Goal: Task Accomplishment & Management: Complete application form

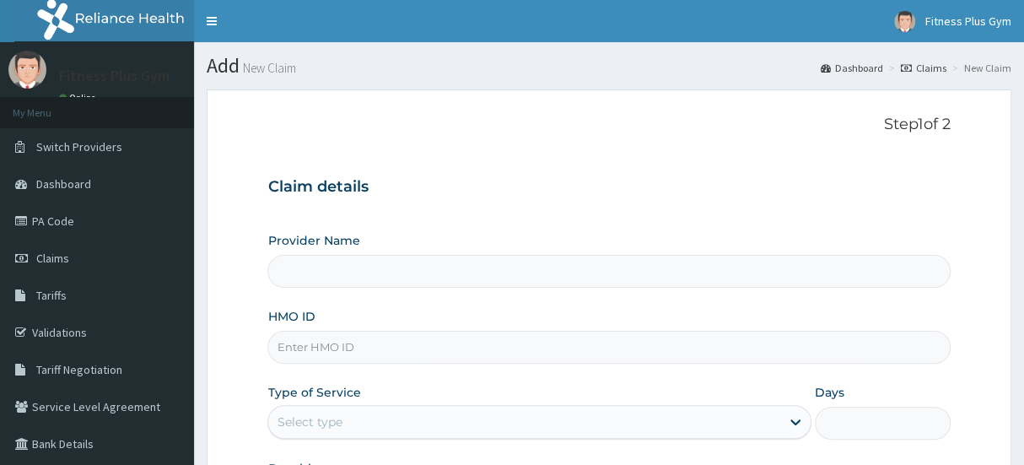
click at [351, 345] on input "HMO ID" at bounding box center [608, 347] width 682 height 33
type input "tyt/"
type input "Fitness plus Gym"
type input "1"
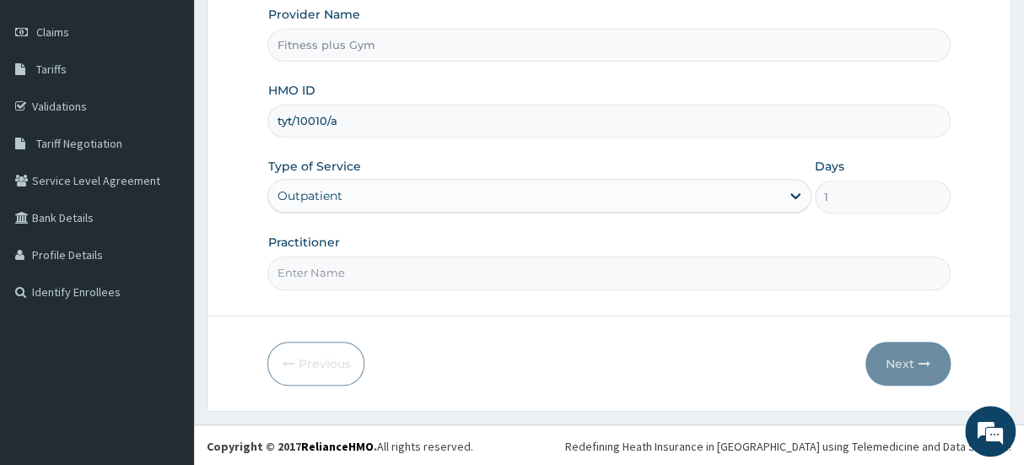
scroll to position [227, 0]
type input "tyt/10010/a"
click at [418, 256] on input "Practitioner" at bounding box center [608, 272] width 682 height 33
type input "fitnessplus"
drag, startPoint x: 876, startPoint y: 342, endPoint x: 881, endPoint y: 352, distance: 11.3
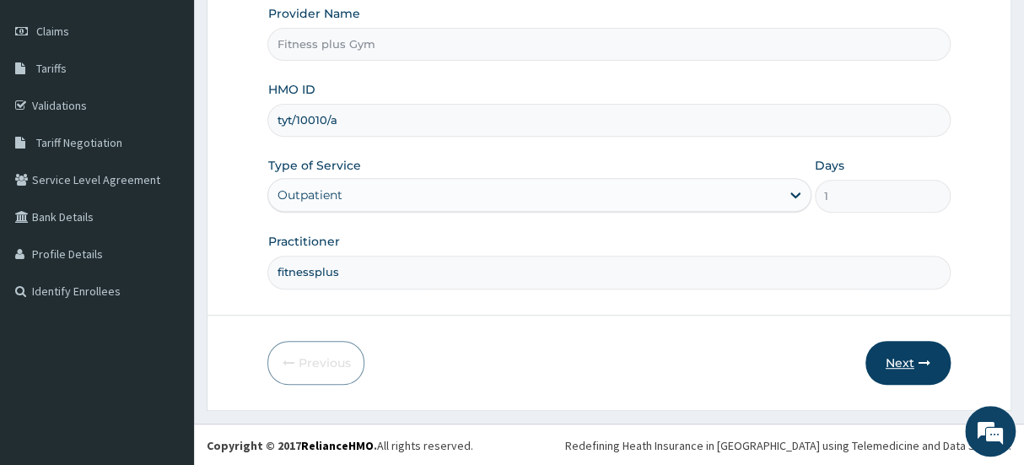
click at [881, 352] on div "Next" at bounding box center [908, 363] width 85 height 44
click at [882, 354] on button "Next" at bounding box center [908, 363] width 85 height 44
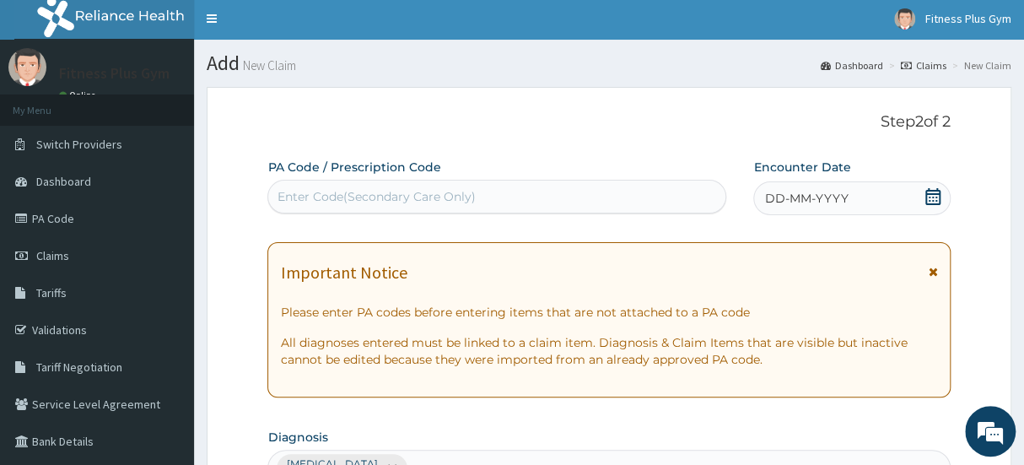
scroll to position [0, 0]
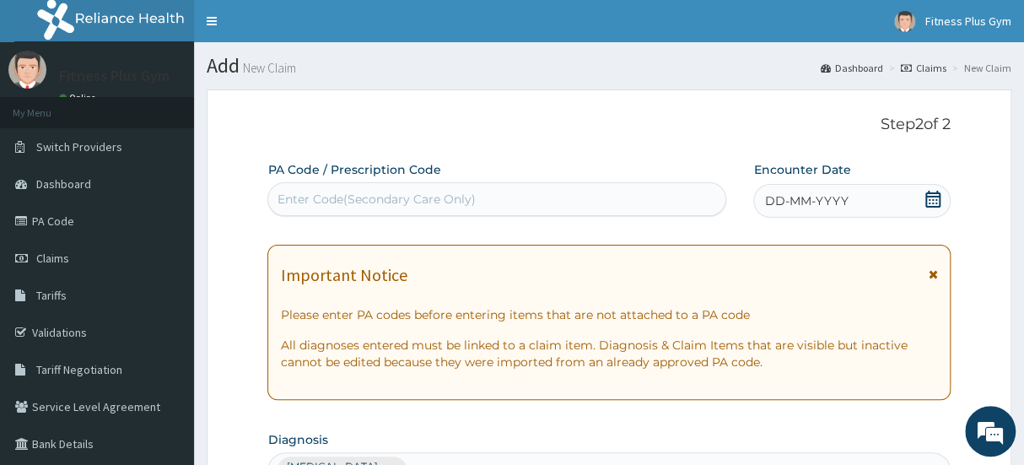
click at [393, 186] on div "Enter Code(Secondary Care Only)" at bounding box center [496, 199] width 457 height 27
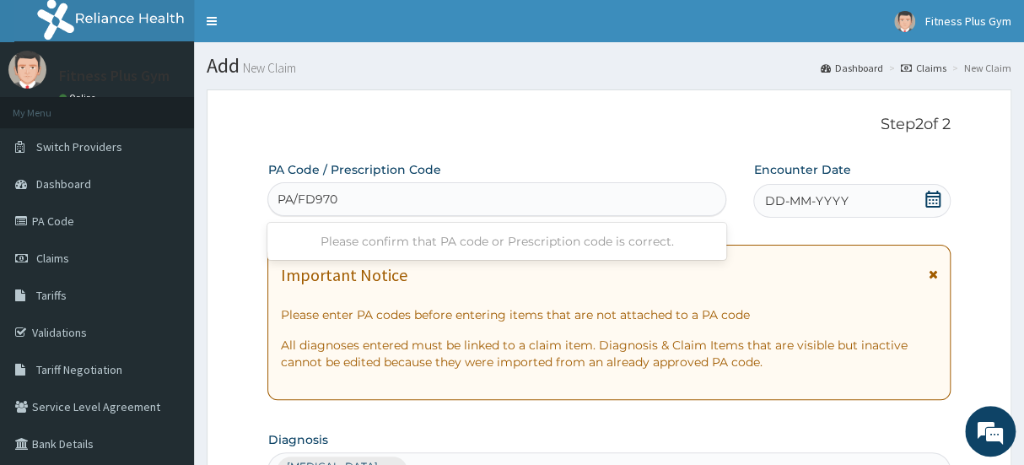
type input "PA/FD9709"
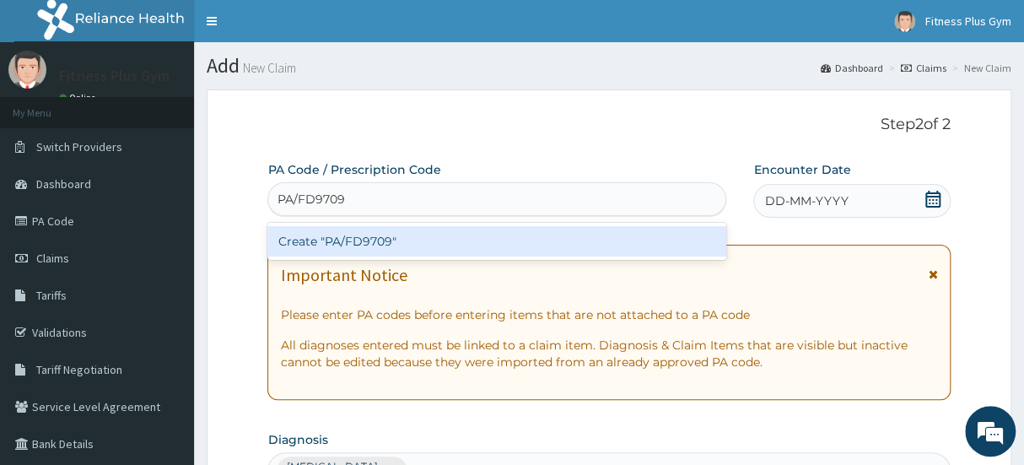
click at [405, 236] on div "Create "PA/FD9709"" at bounding box center [496, 241] width 459 height 30
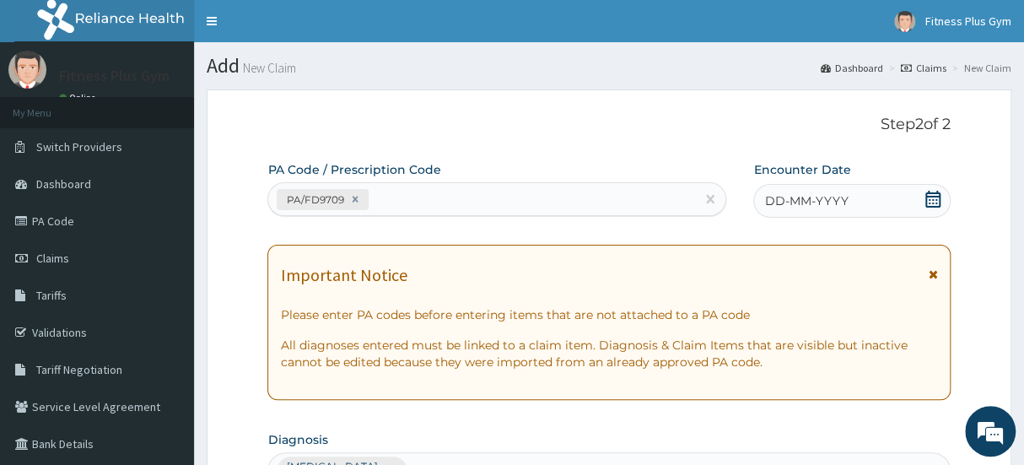
click at [928, 192] on icon at bounding box center [932, 199] width 15 height 17
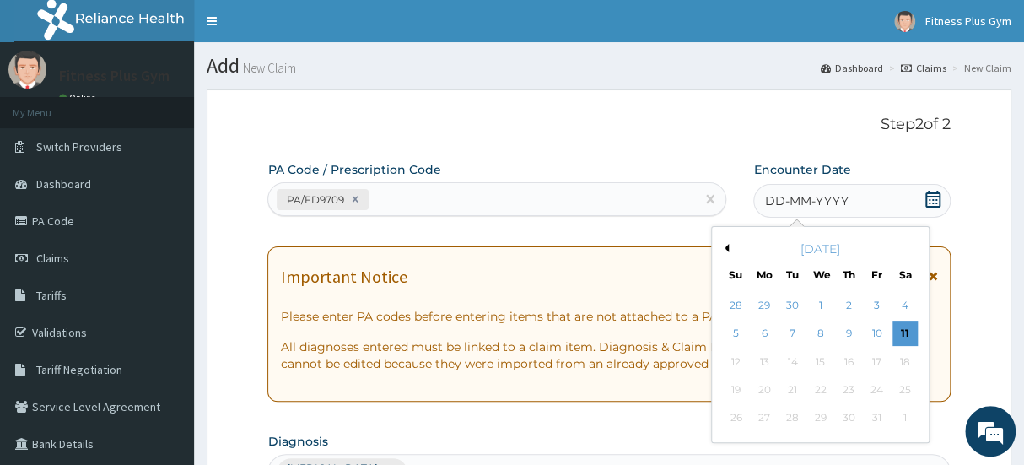
click at [903, 329] on div "11" at bounding box center [905, 333] width 25 height 25
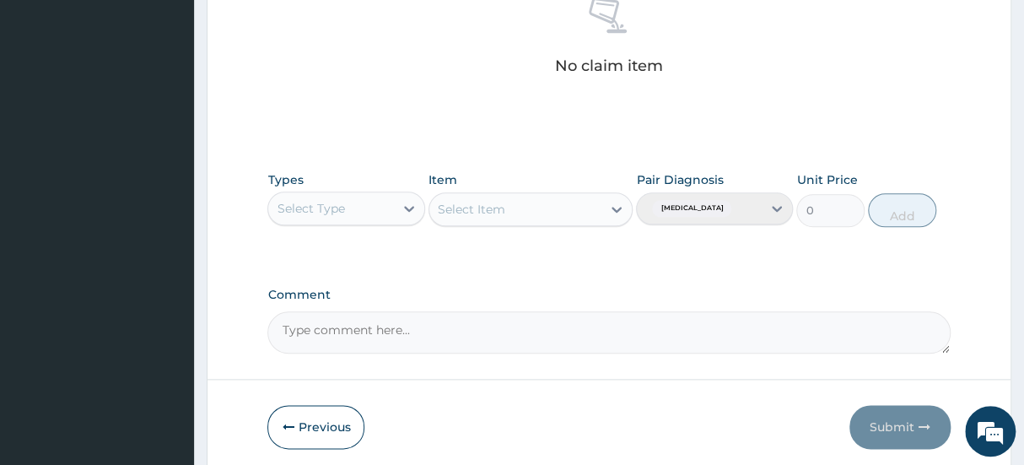
scroll to position [690, 0]
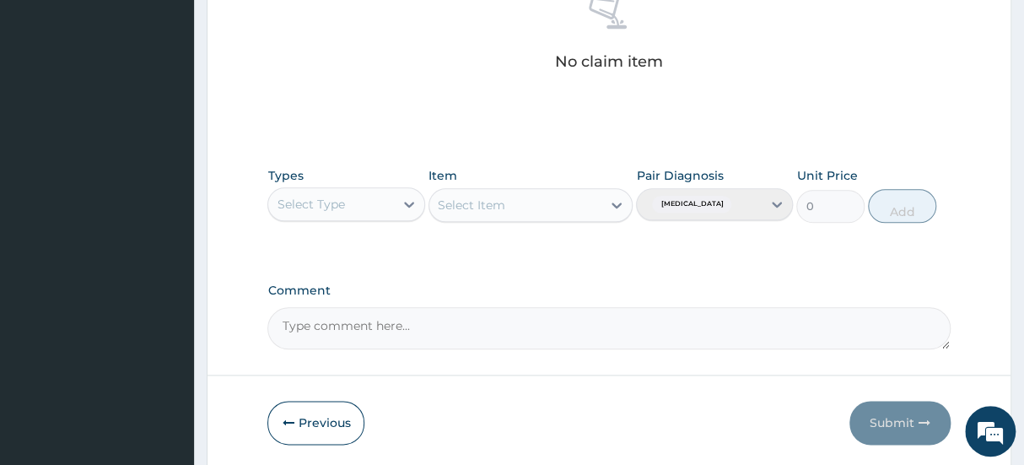
click at [332, 196] on div "Select Type" at bounding box center [310, 204] width 67 height 17
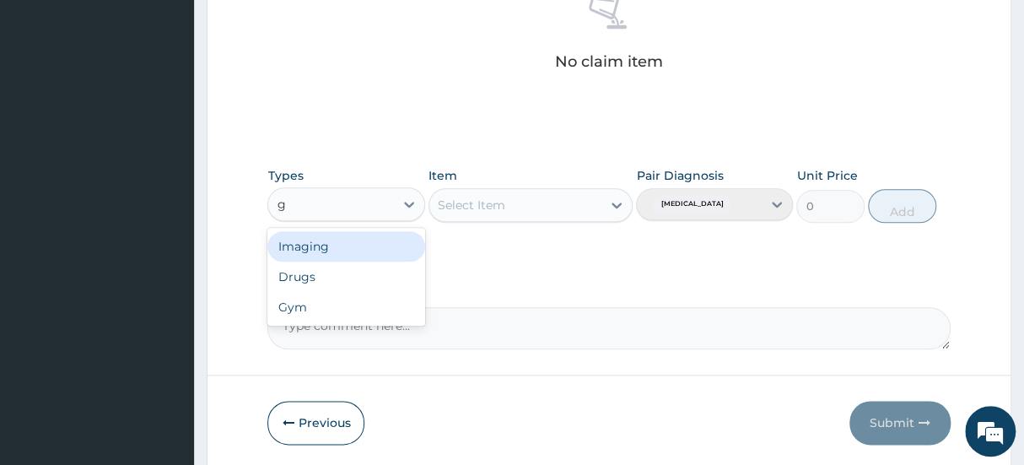
type input "gy"
click at [329, 249] on div "Gym" at bounding box center [345, 246] width 157 height 30
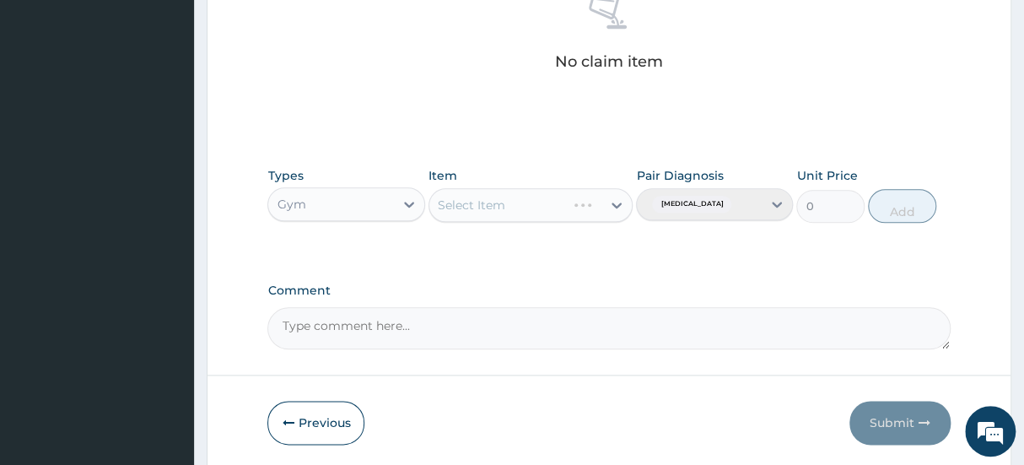
click at [599, 203] on div "Select Item" at bounding box center [531, 205] width 205 height 34
click at [620, 200] on icon at bounding box center [616, 205] width 17 height 17
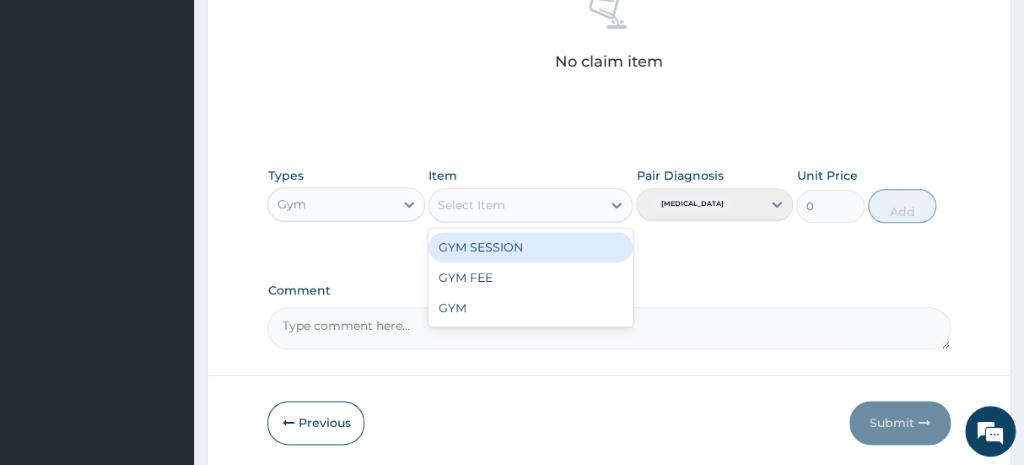
click at [590, 241] on div "GYM SESSION" at bounding box center [531, 247] width 205 height 30
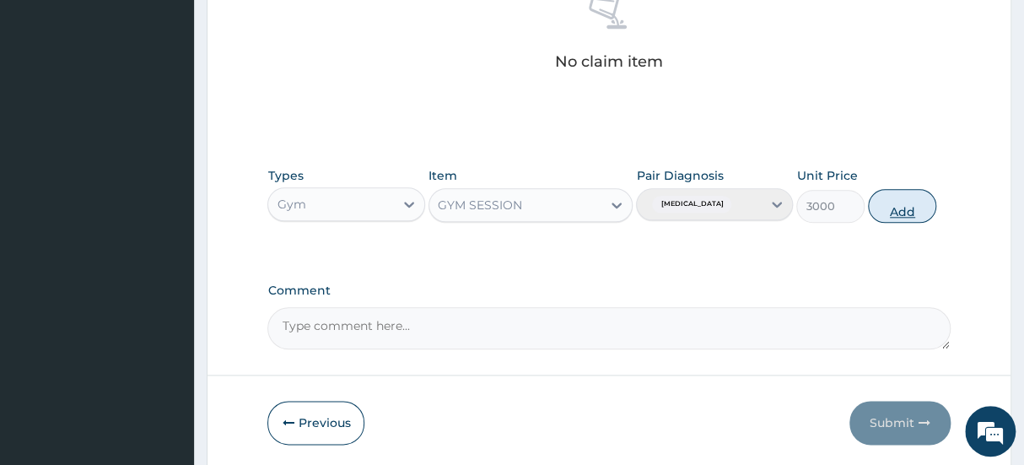
click at [892, 211] on button "Add" at bounding box center [902, 206] width 68 height 34
type input "0"
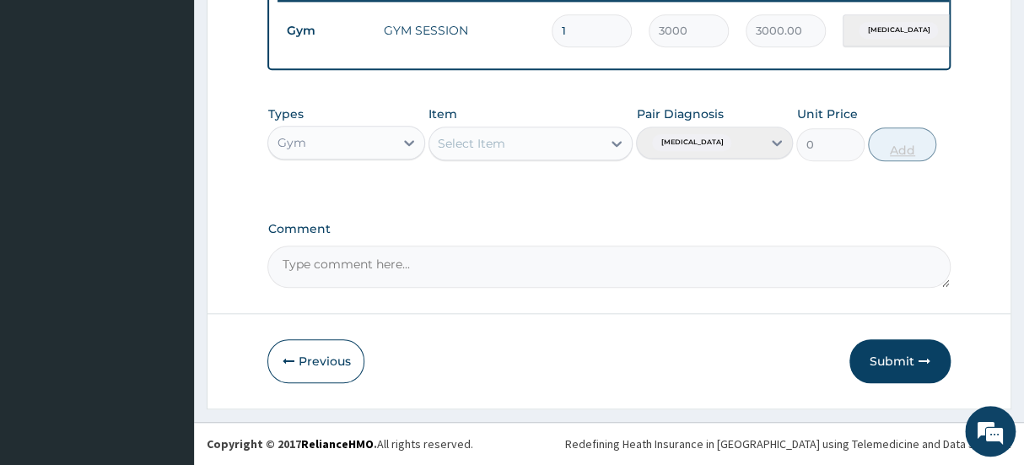
scroll to position [682, 0]
click at [893, 360] on button "Submit" at bounding box center [900, 361] width 101 height 44
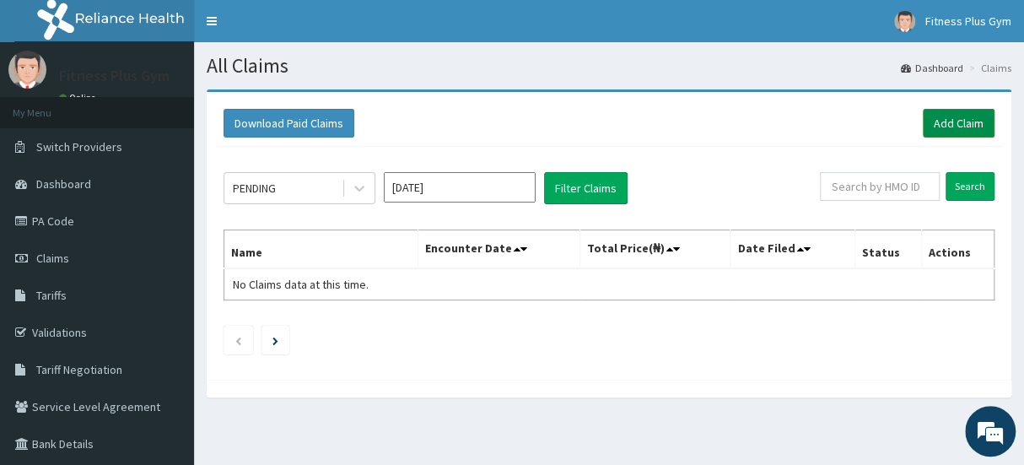
click at [954, 124] on link "Add Claim" at bounding box center [959, 123] width 72 height 29
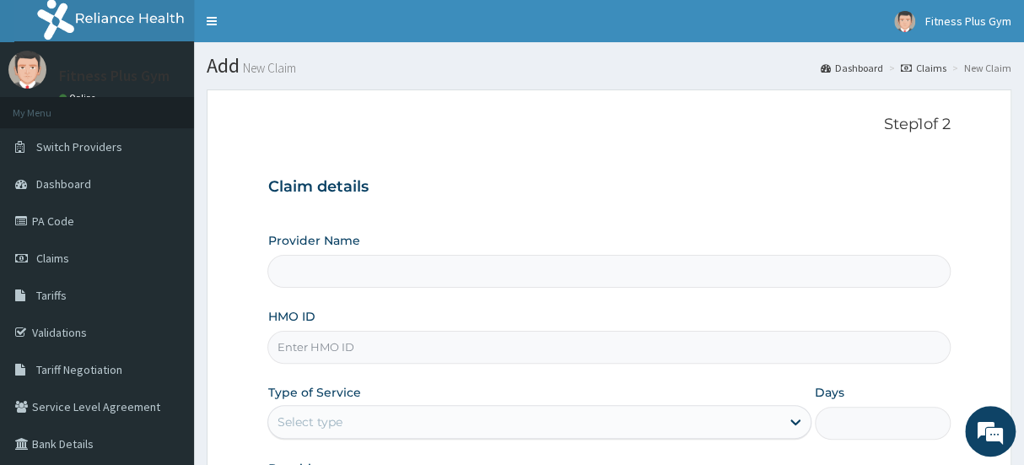
type input "Fitness plus Gym"
type input "1"
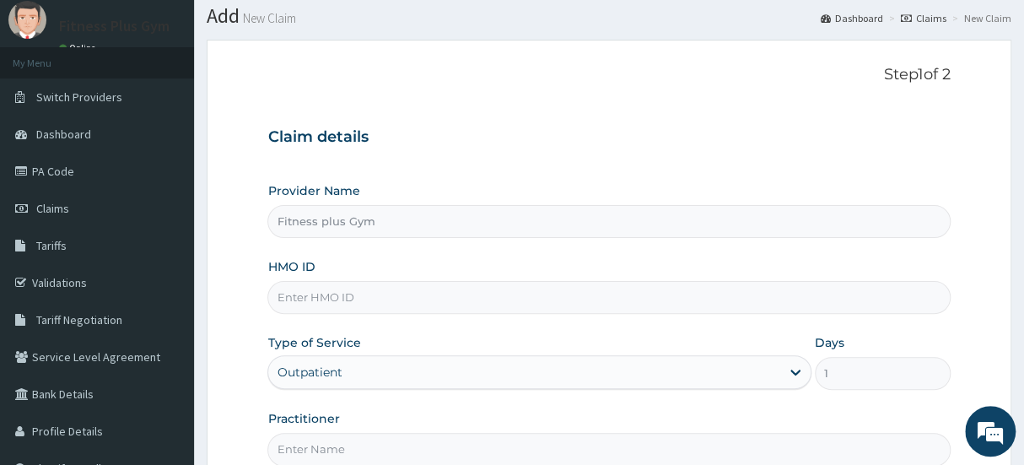
scroll to position [76, 0]
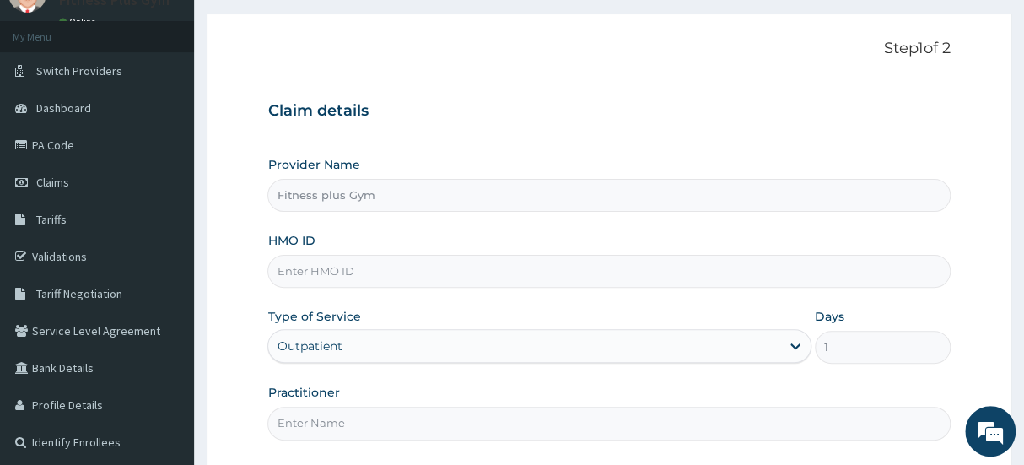
click at [364, 272] on input "HMO ID" at bounding box center [608, 271] width 682 height 33
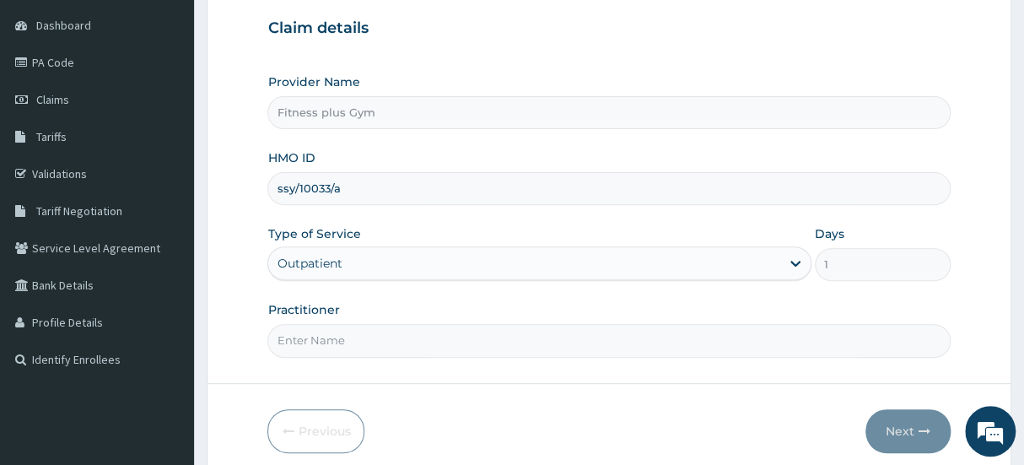
scroll to position [227, 0]
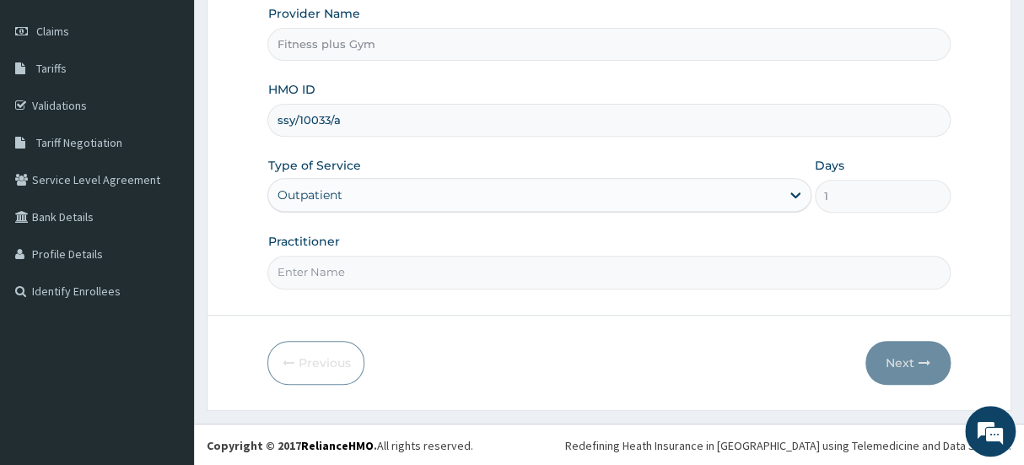
type input "ssy/10033/a"
click at [373, 281] on input "Practitioner" at bounding box center [608, 272] width 682 height 33
type input "fitnessplus"
click at [887, 355] on button "Next" at bounding box center [908, 363] width 85 height 44
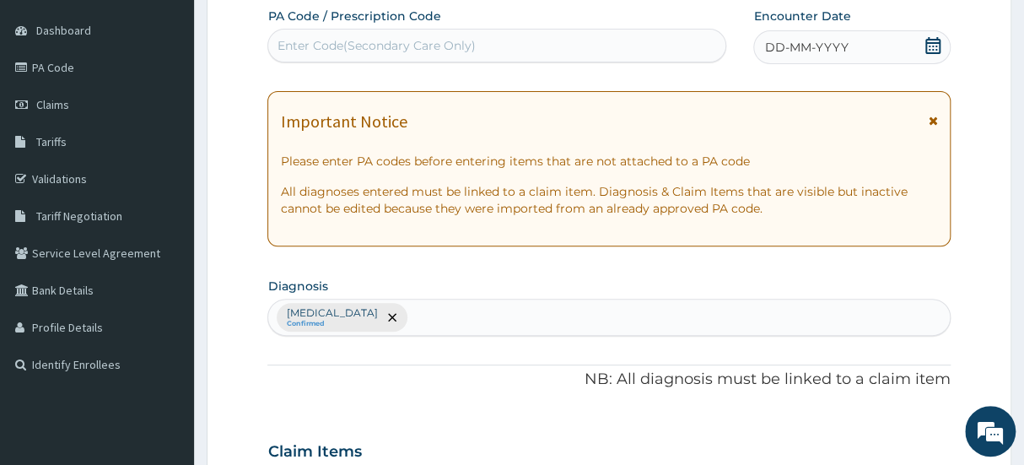
scroll to position [0, 0]
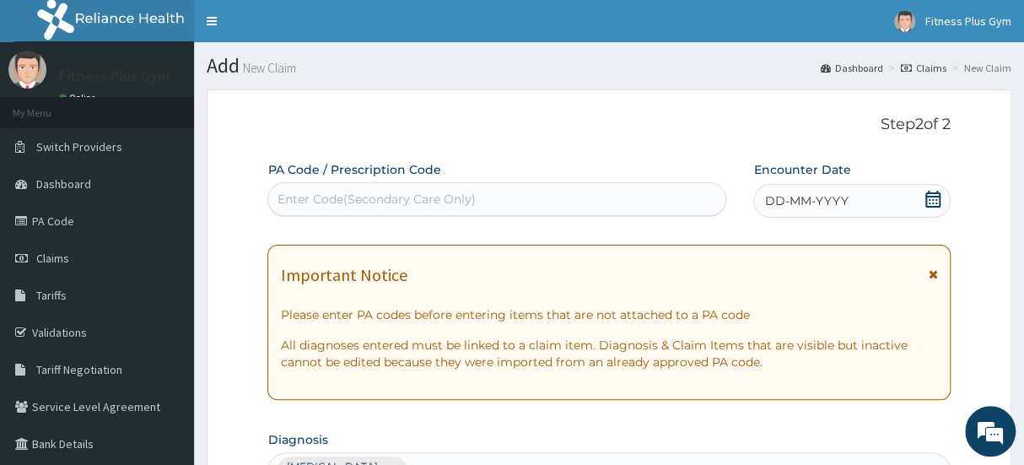
click at [469, 191] on div "Enter Code(Secondary Care Only)" at bounding box center [376, 199] width 198 height 17
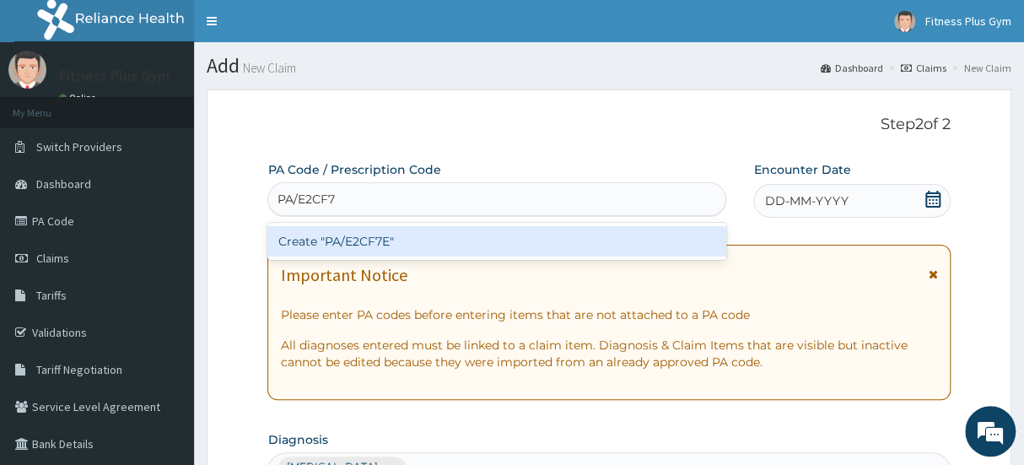
type input "PA/E2CF7E"
click at [467, 245] on div "Create "PA/E2CF7E"" at bounding box center [496, 241] width 459 height 30
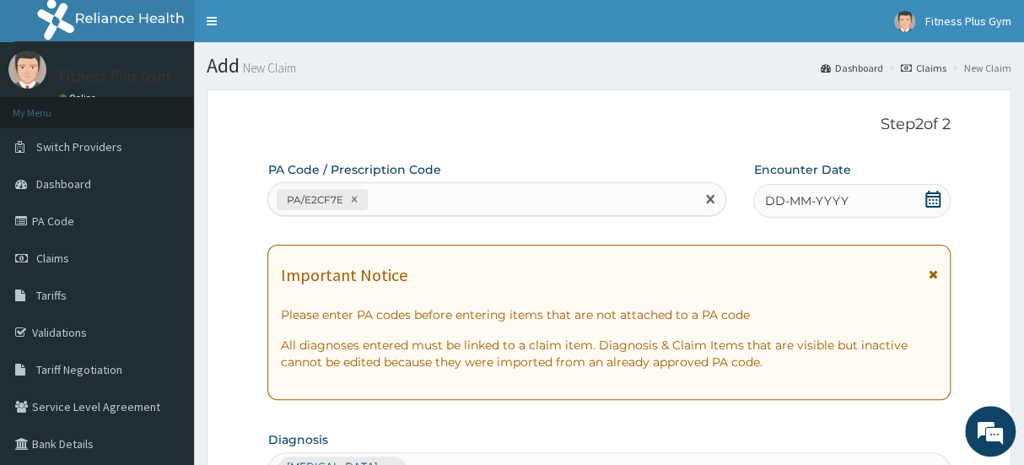
click at [936, 202] on icon at bounding box center [933, 199] width 17 height 17
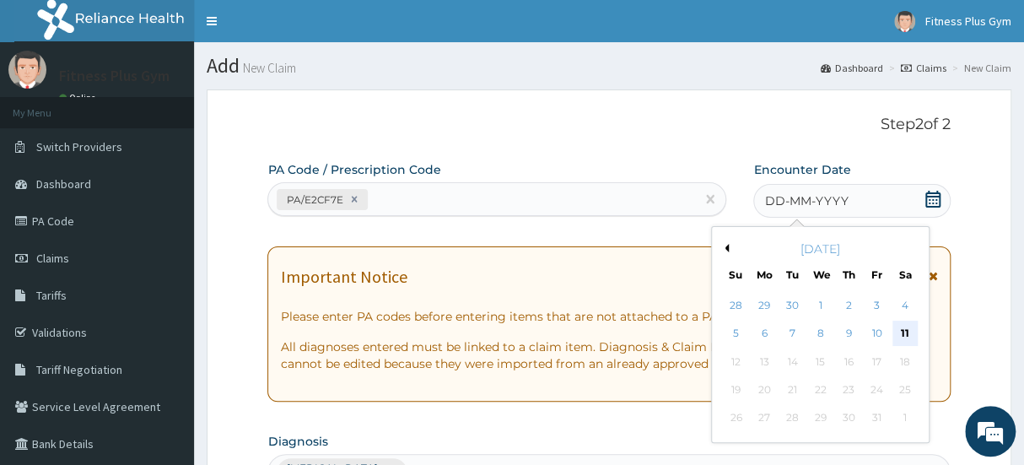
click at [906, 329] on div "11" at bounding box center [905, 333] width 25 height 25
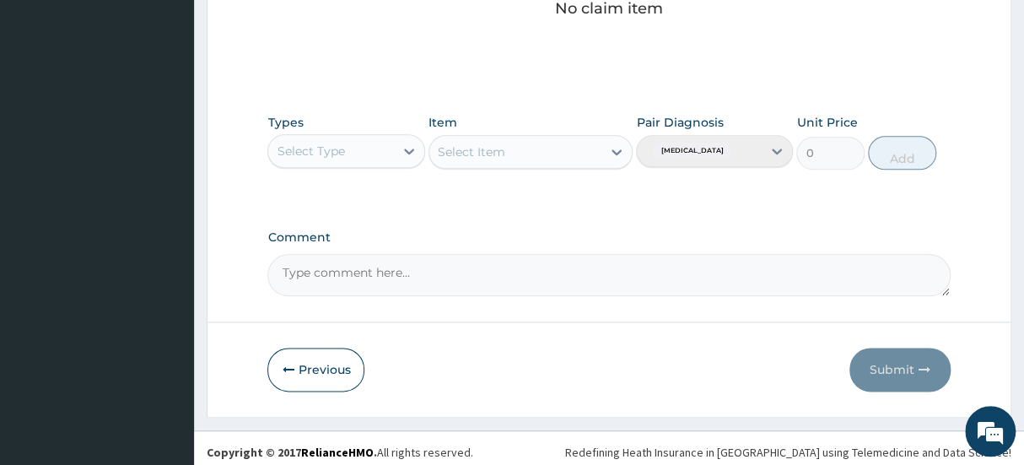
scroll to position [751, 0]
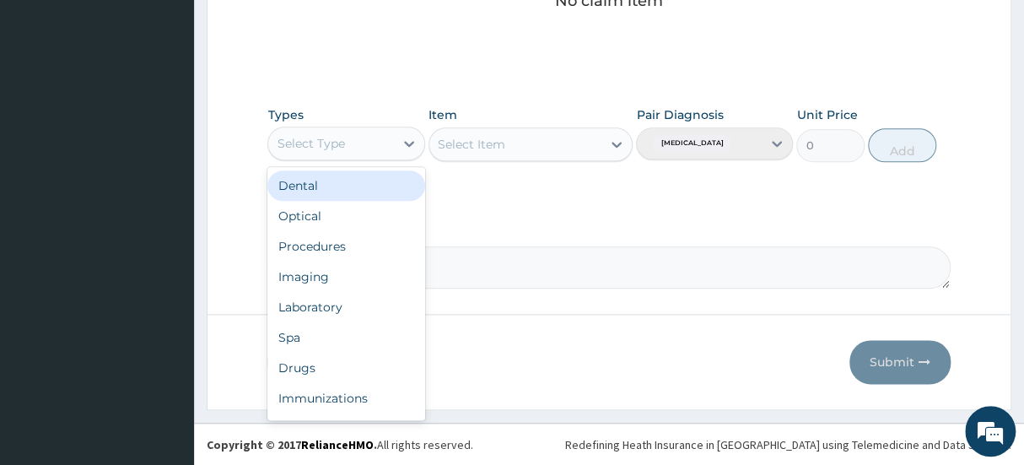
click at [375, 140] on div "Select Type" at bounding box center [330, 143] width 125 height 27
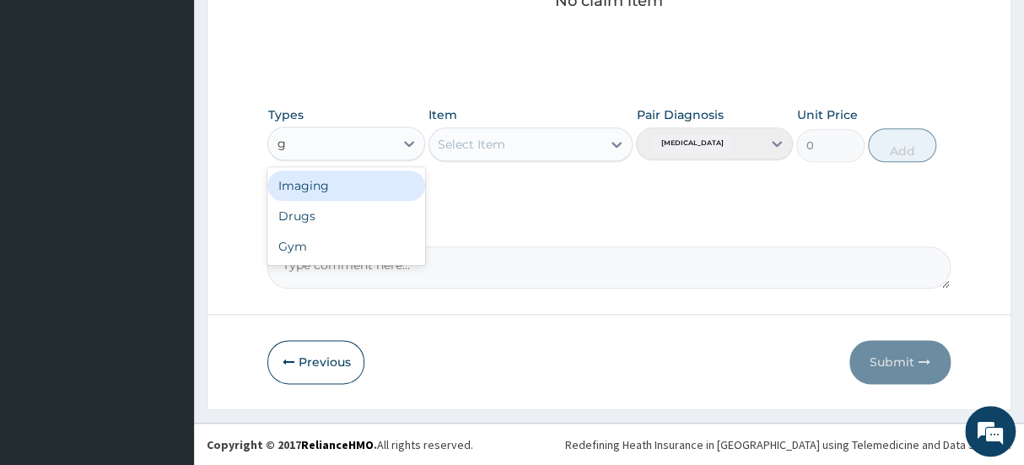
type input "gy"
click at [368, 179] on div "Gym" at bounding box center [345, 185] width 157 height 30
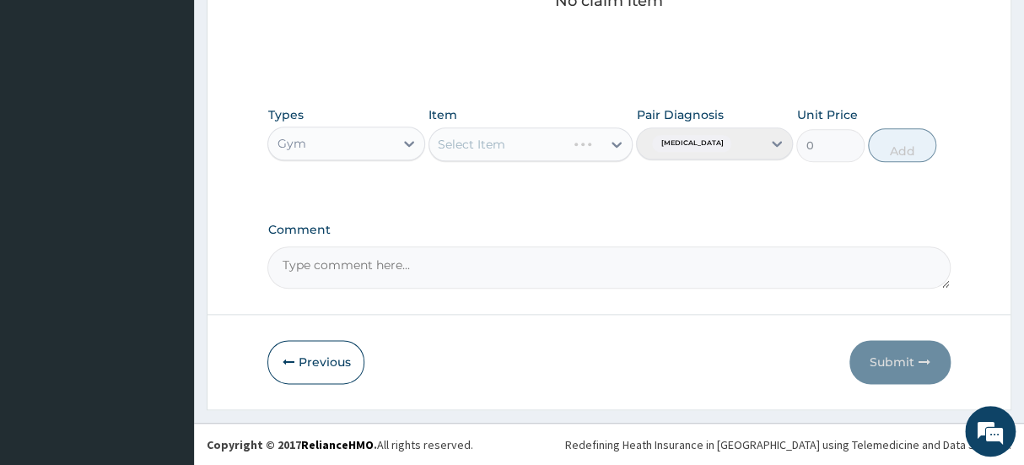
click at [494, 148] on div "Select Item" at bounding box center [531, 144] width 205 height 34
click at [564, 143] on div "Select Item" at bounding box center [531, 144] width 205 height 34
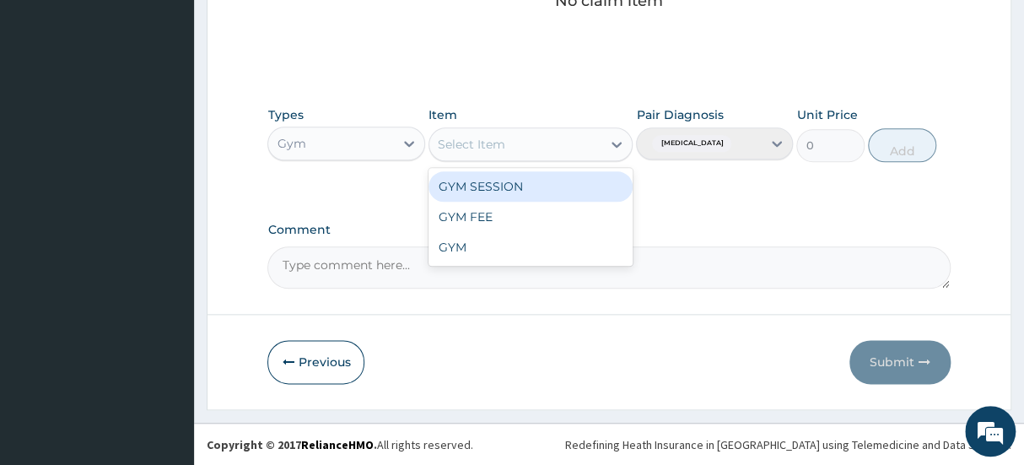
click at [582, 143] on div "Select Item" at bounding box center [515, 144] width 173 height 27
click at [553, 193] on div "GYM SESSION" at bounding box center [531, 186] width 205 height 30
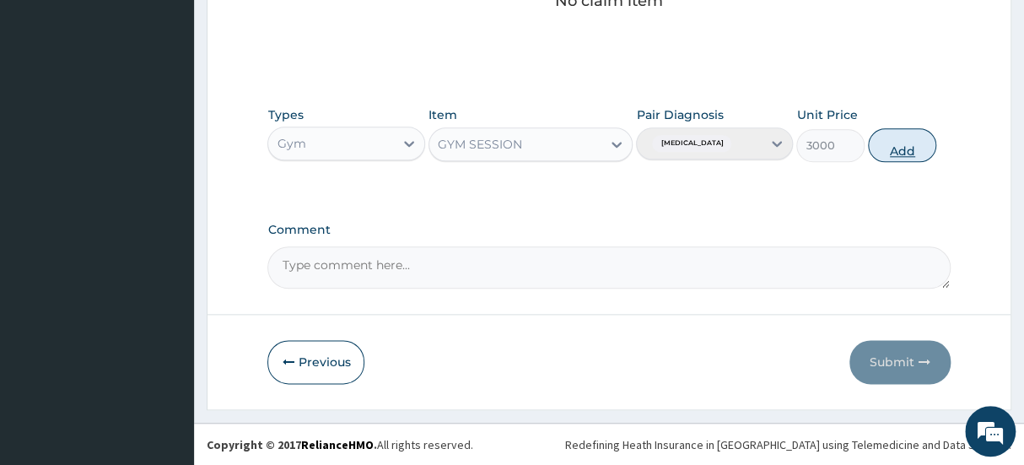
click at [906, 148] on button "Add" at bounding box center [902, 145] width 68 height 34
type input "0"
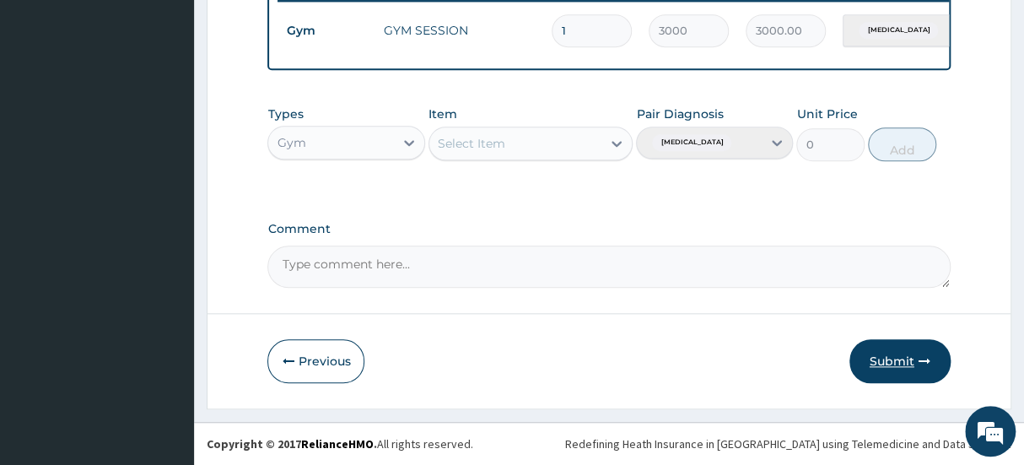
click at [914, 371] on button "Submit" at bounding box center [900, 361] width 101 height 44
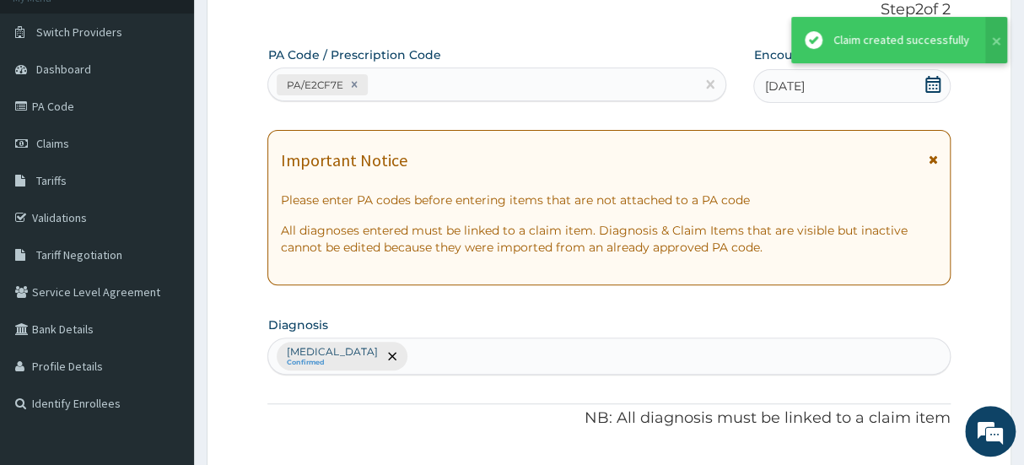
scroll to position [682, 0]
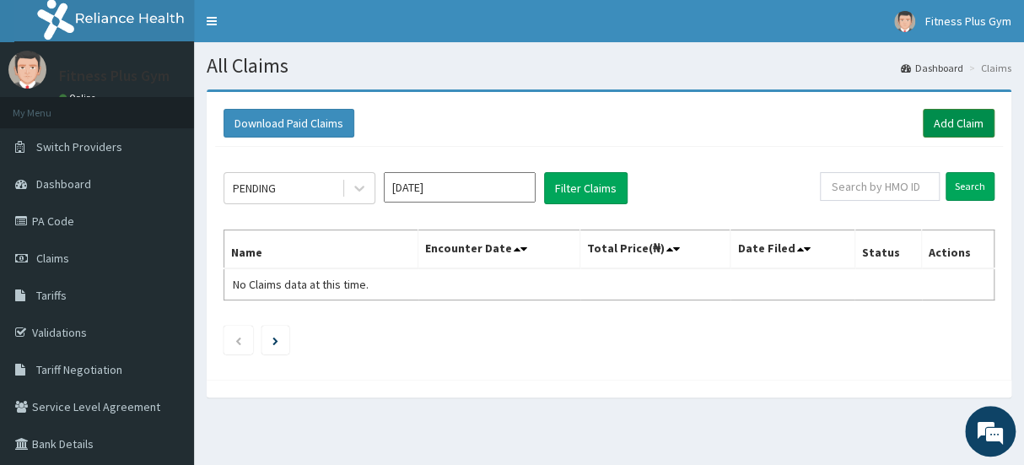
click at [961, 120] on link "Add Claim" at bounding box center [959, 123] width 72 height 29
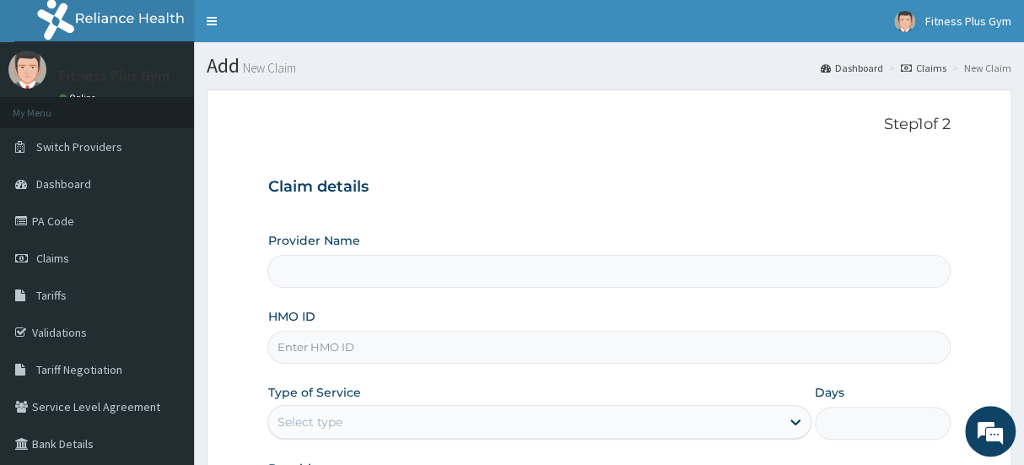
type input "Fitness plus Gym"
type input "1"
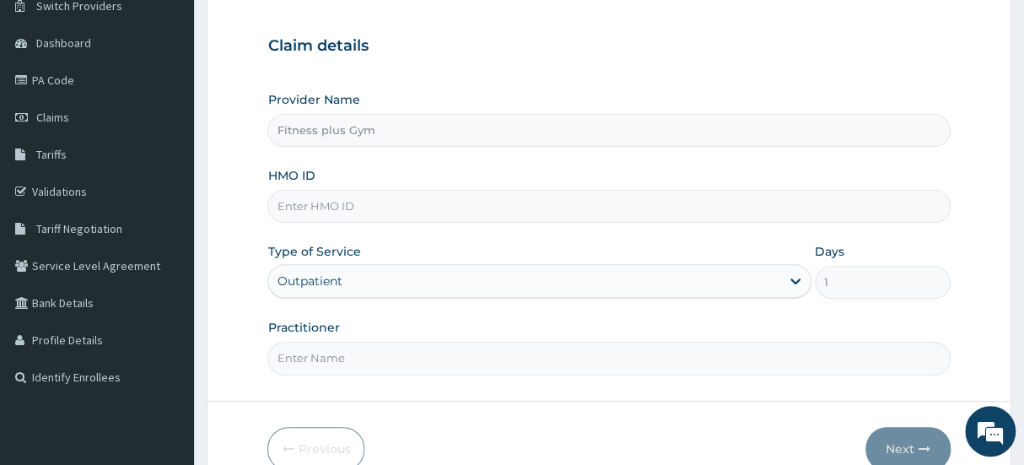
scroll to position [153, 0]
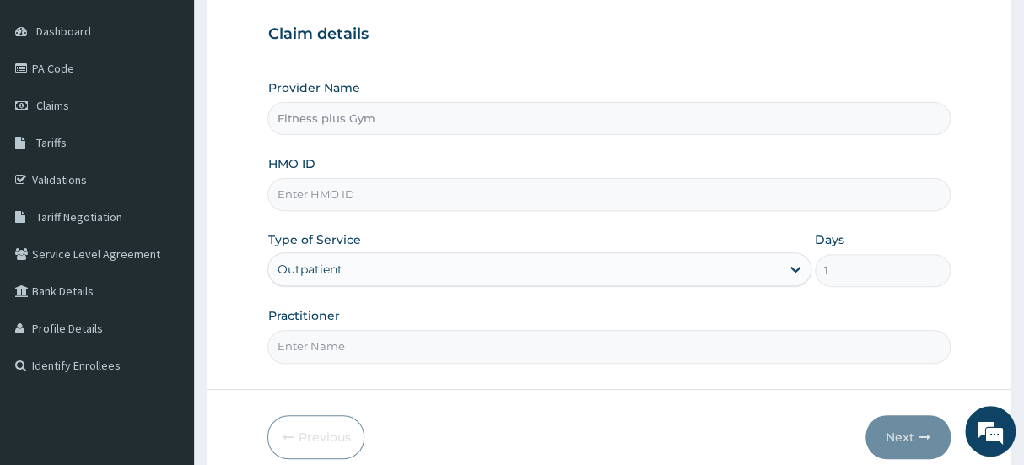
click at [445, 190] on input "HMO ID" at bounding box center [608, 194] width 682 height 33
click at [697, 64] on div "Claim details Provider Name Fitness plus Gym HMO ID Type of Service Outpatient …" at bounding box center [608, 185] width 682 height 354
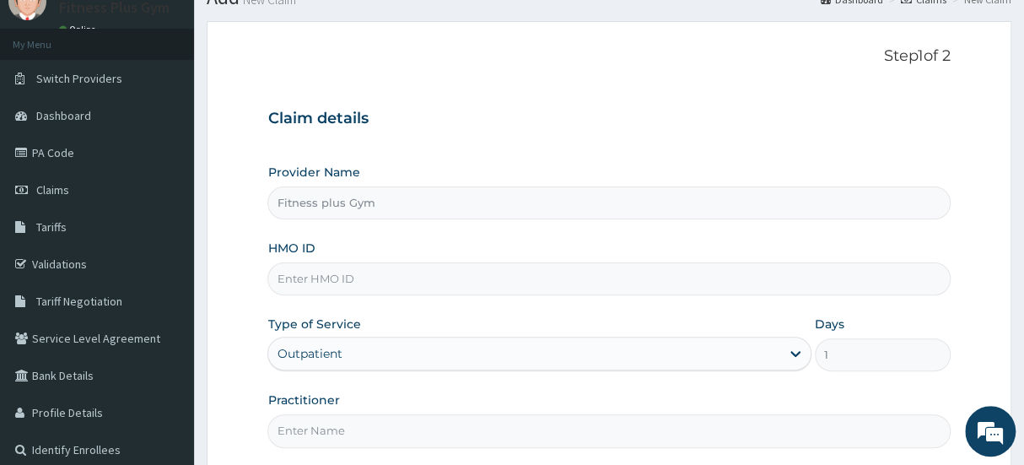
scroll to position [0, 0]
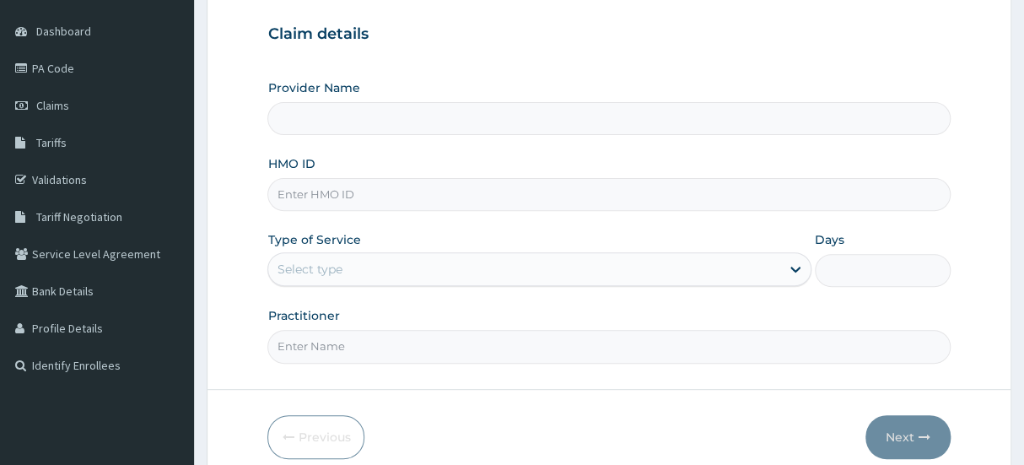
click at [404, 206] on input "HMO ID" at bounding box center [608, 194] width 682 height 33
type input "Fitness plus Gym"
type input "1"
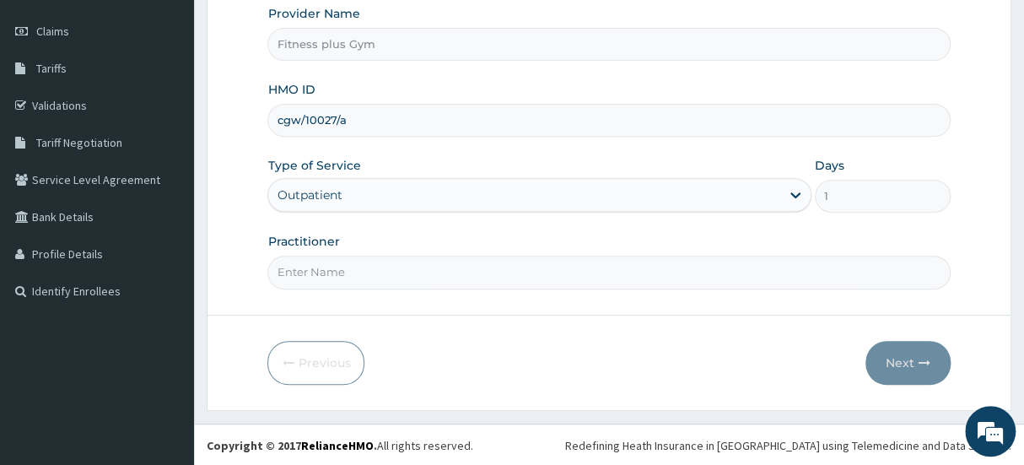
type input "cgw/10027/a"
click at [391, 283] on input "Practitioner" at bounding box center [608, 272] width 682 height 33
type input "fitnessplus"
click at [900, 375] on button "Next" at bounding box center [908, 363] width 85 height 44
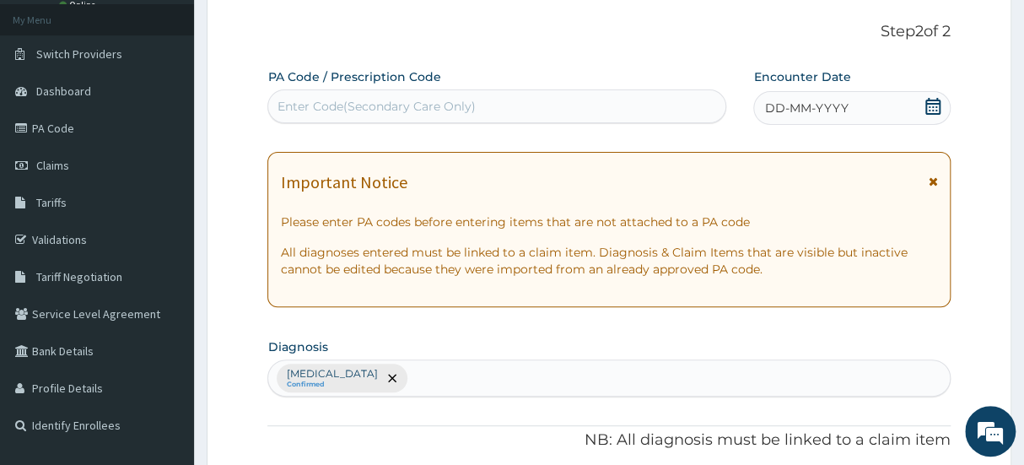
scroll to position [0, 0]
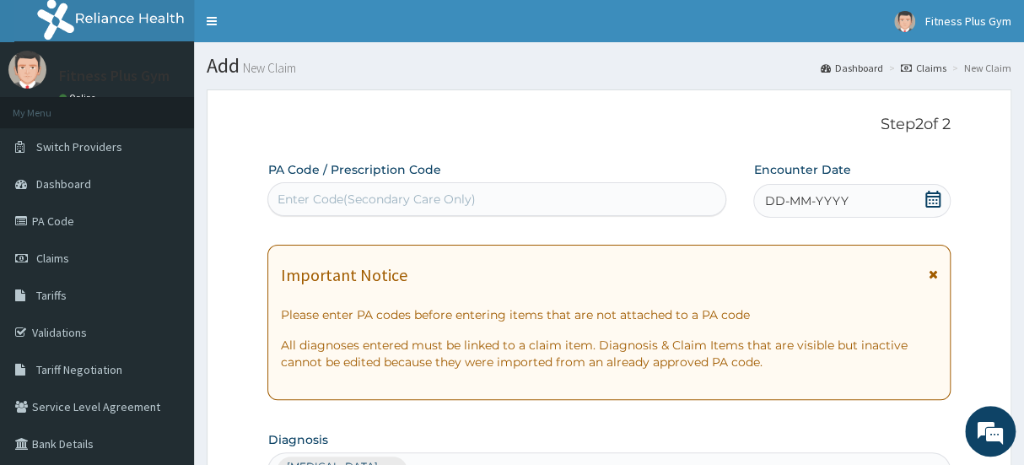
click at [457, 202] on div "Enter Code(Secondary Care Only)" at bounding box center [376, 199] width 198 height 17
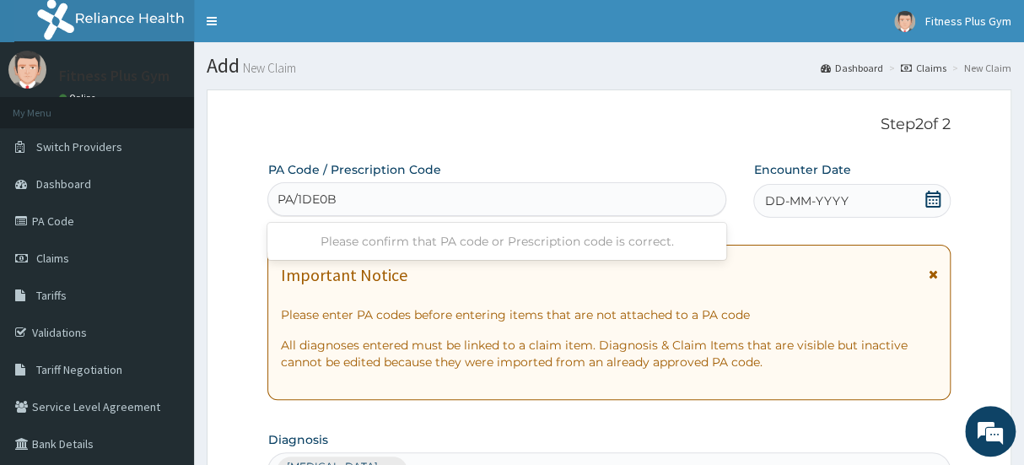
type input "PA/1DE0B0"
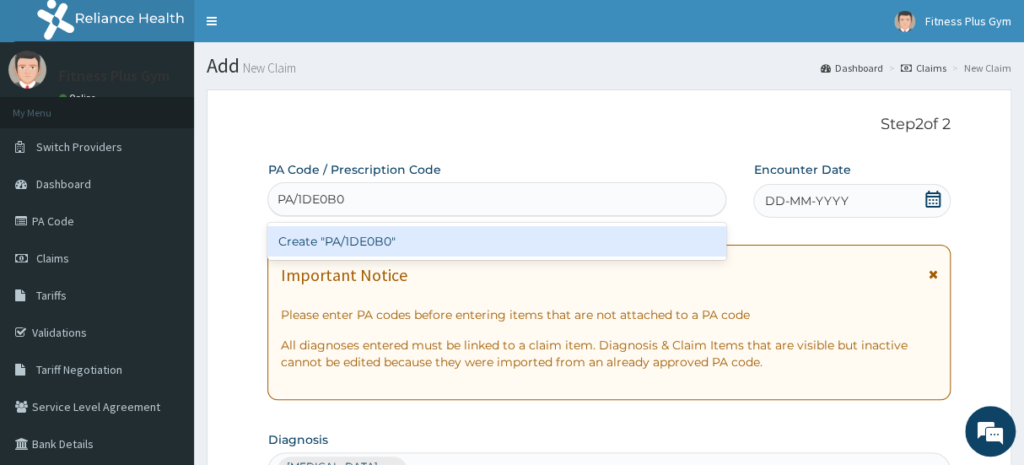
click at [481, 235] on div "Create "PA/1DE0B0"" at bounding box center [496, 241] width 459 height 30
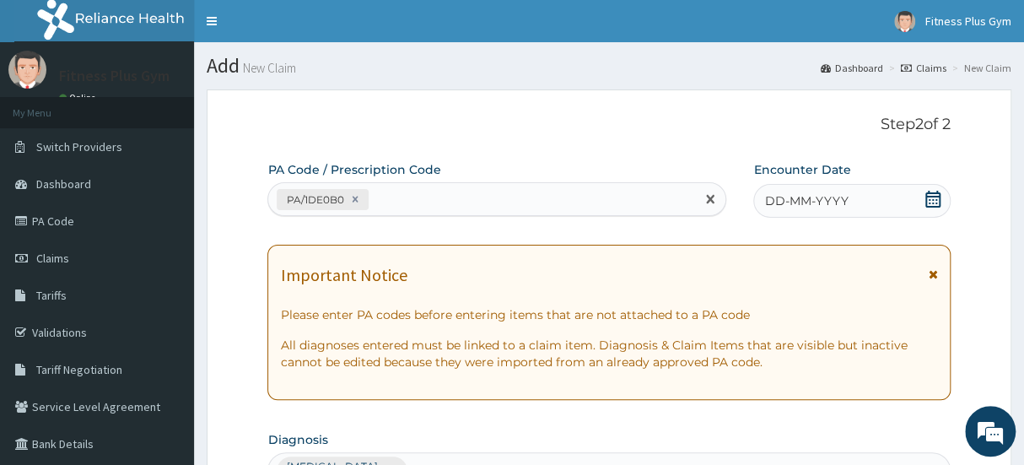
click at [927, 195] on icon at bounding box center [932, 199] width 15 height 17
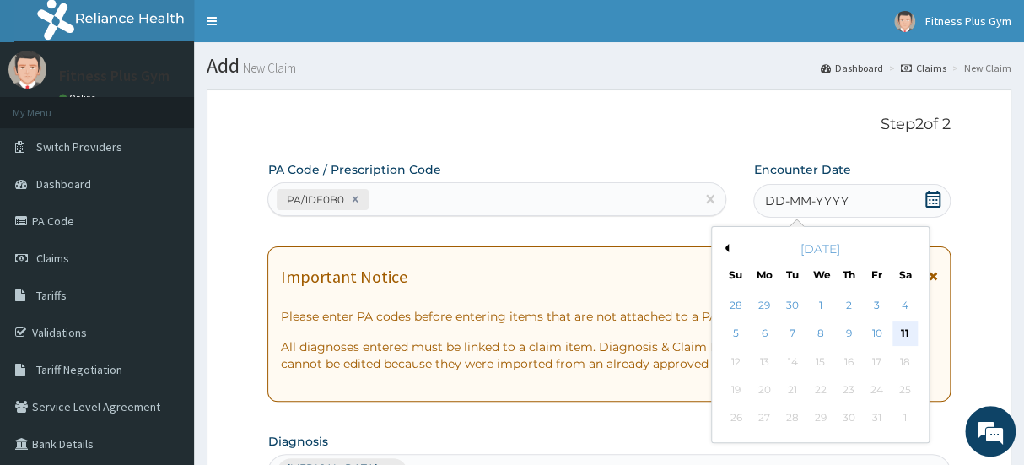
click at [898, 325] on div "11" at bounding box center [905, 333] width 25 height 25
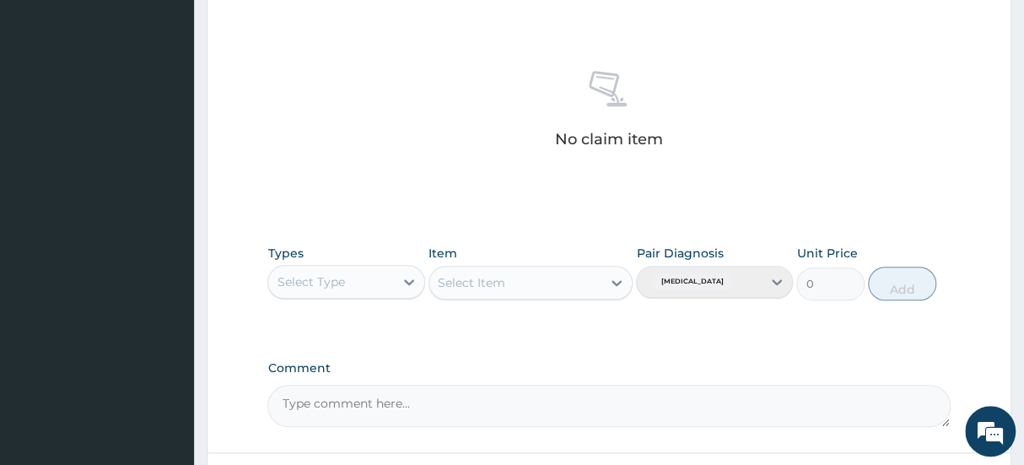
scroll to position [613, 0]
click at [374, 261] on div "Types Select Type" at bounding box center [345, 272] width 157 height 56
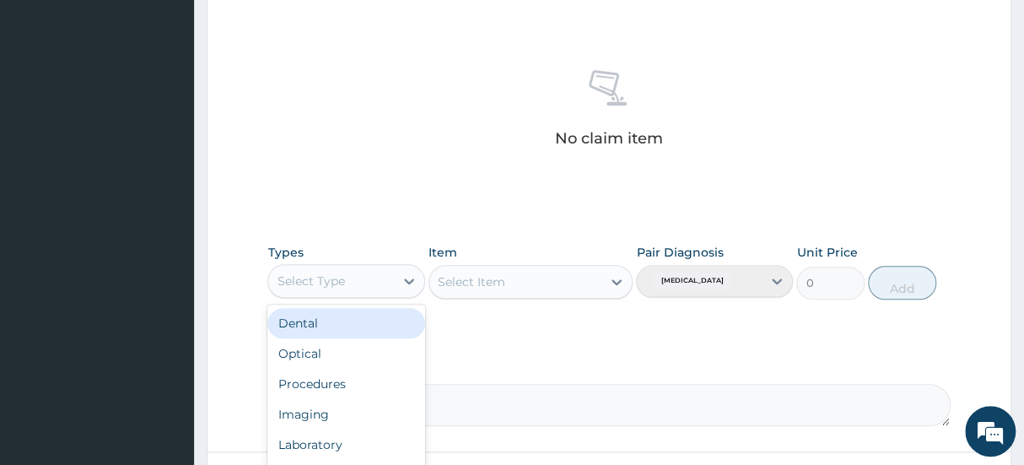
click at [381, 276] on div "Select Type" at bounding box center [330, 280] width 125 height 27
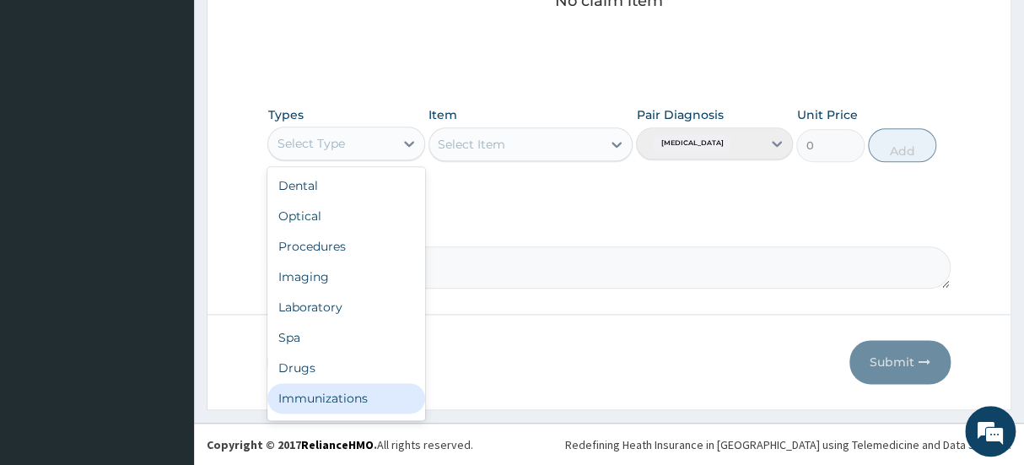
scroll to position [57, 0]
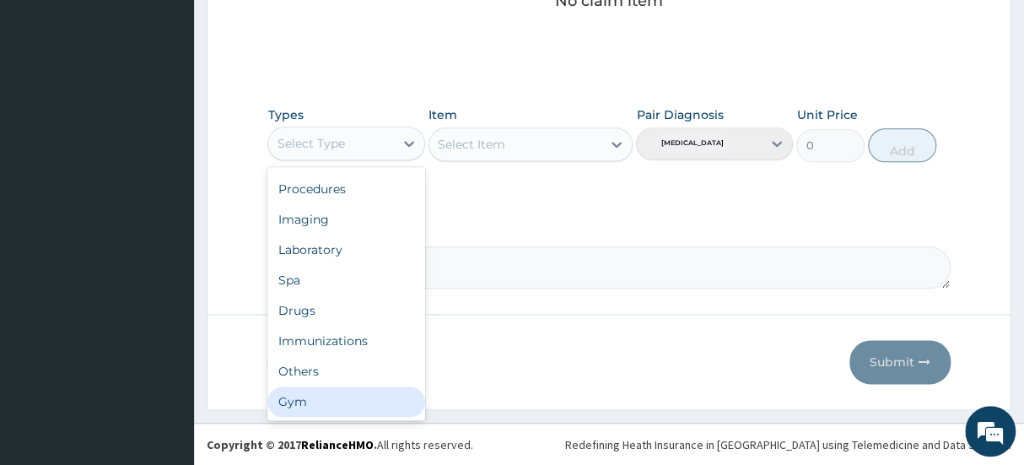
click at [343, 401] on div "Gym" at bounding box center [345, 401] width 157 height 30
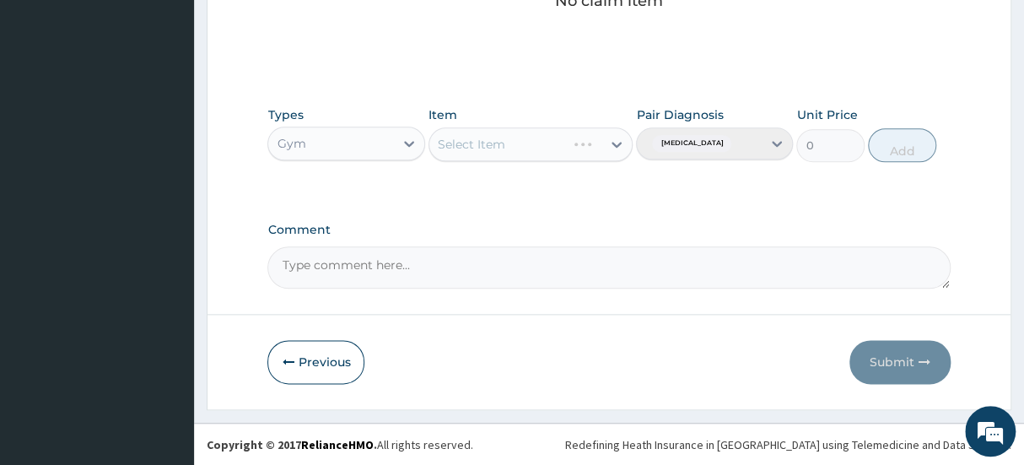
click at [545, 143] on div "Select Item" at bounding box center [531, 144] width 205 height 34
click at [546, 146] on div "Select Item" at bounding box center [531, 144] width 205 height 34
click at [571, 150] on div "Select Item" at bounding box center [515, 144] width 173 height 27
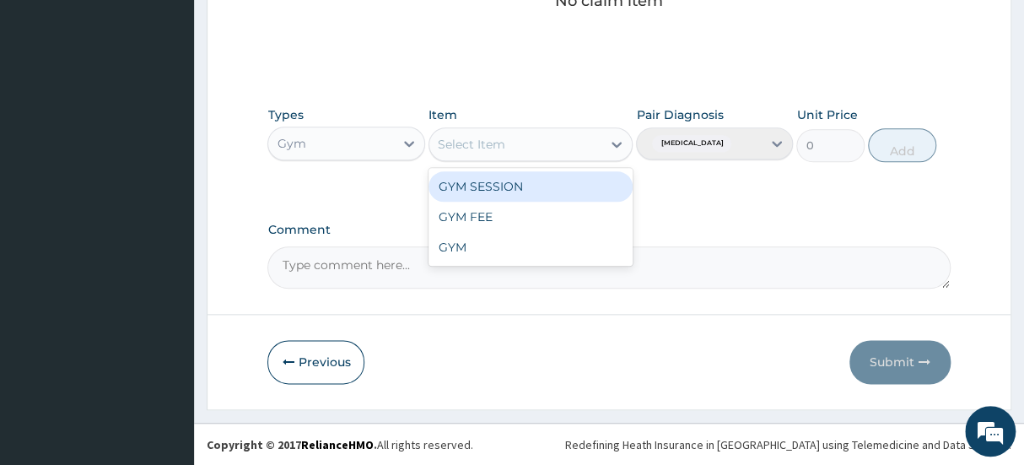
click at [556, 186] on div "GYM SESSION" at bounding box center [531, 186] width 205 height 30
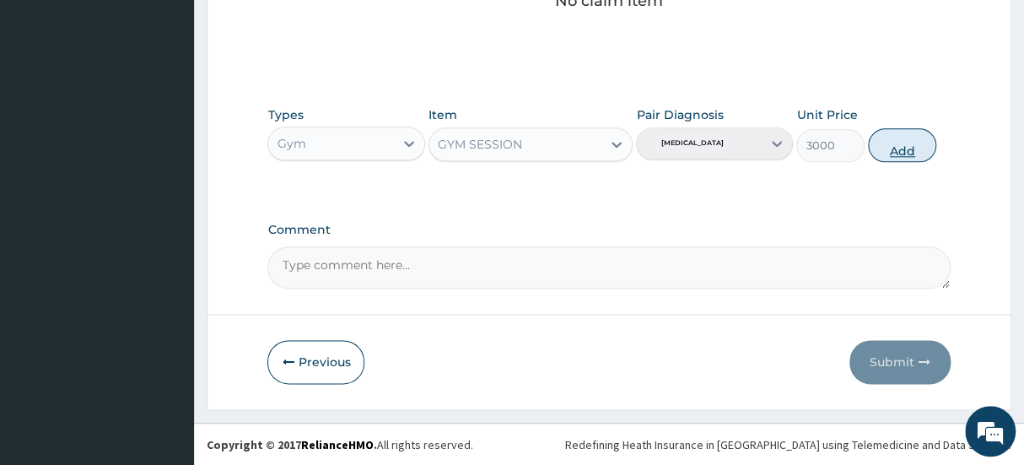
click at [904, 149] on button "Add" at bounding box center [902, 145] width 68 height 34
type input "0"
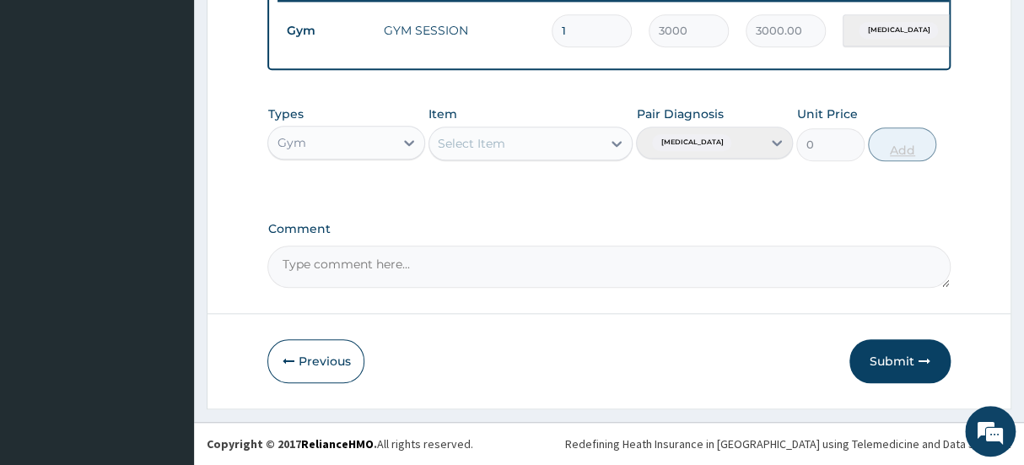
scroll to position [682, 0]
click at [931, 353] on button "Submit" at bounding box center [900, 361] width 101 height 44
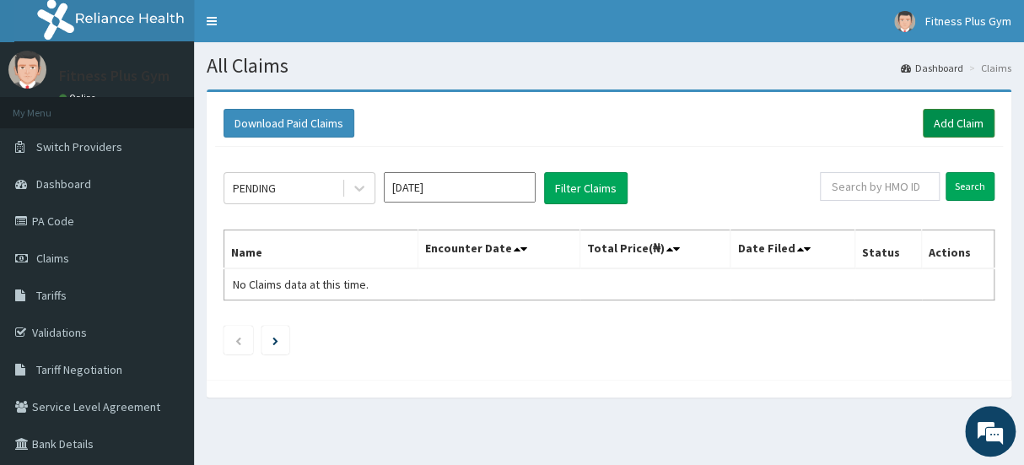
click at [979, 134] on link "Add Claim" at bounding box center [959, 123] width 72 height 29
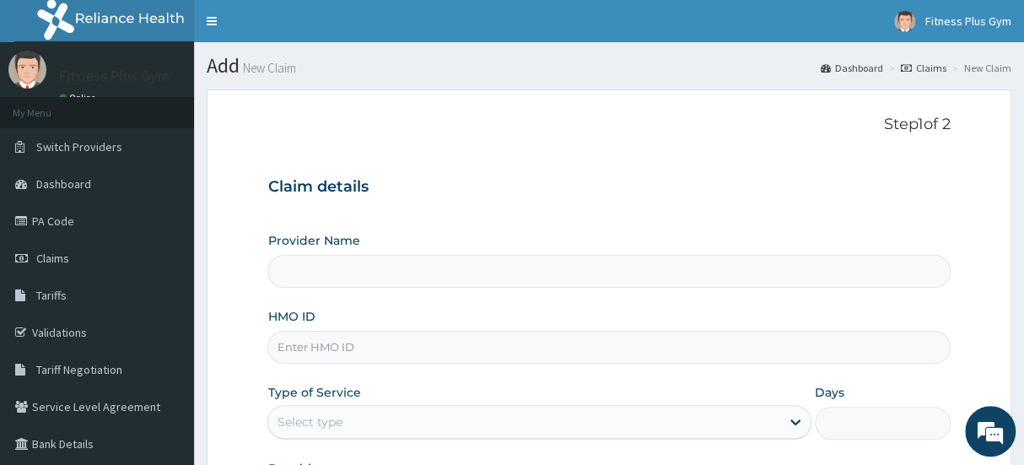
type input "Fitness plus Gym"
type input "1"
click at [488, 340] on input "HMO ID" at bounding box center [608, 347] width 682 height 33
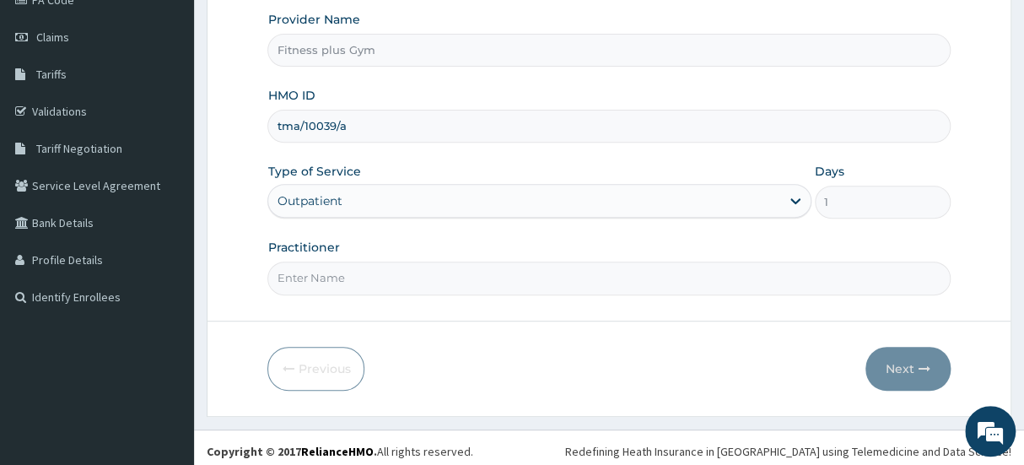
scroll to position [227, 0]
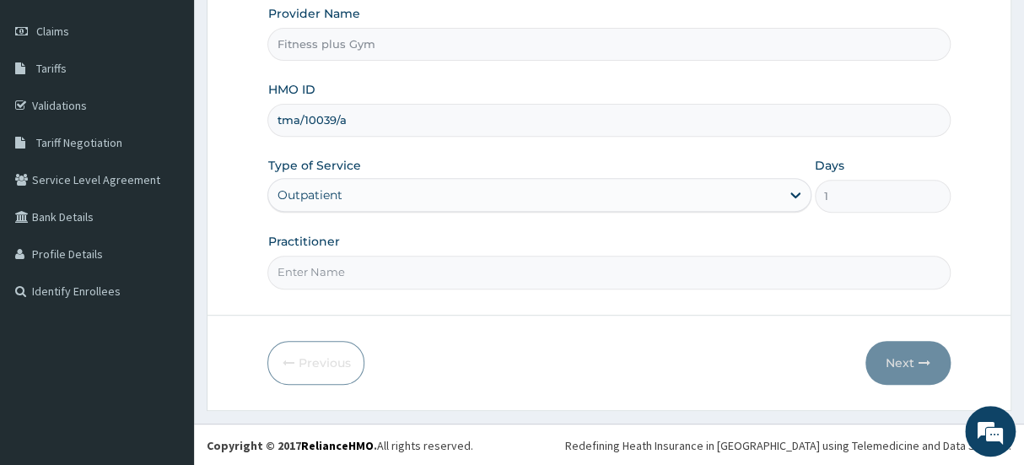
type input "tma/10039/a"
click at [421, 262] on input "Practitioner" at bounding box center [608, 272] width 682 height 33
type input "fitnessplus"
click at [893, 354] on button "Next" at bounding box center [908, 363] width 85 height 44
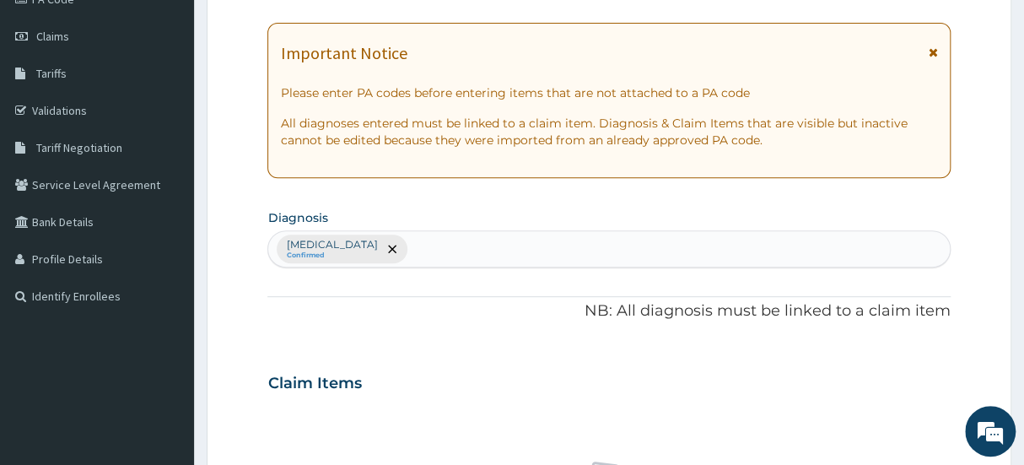
scroll to position [0, 0]
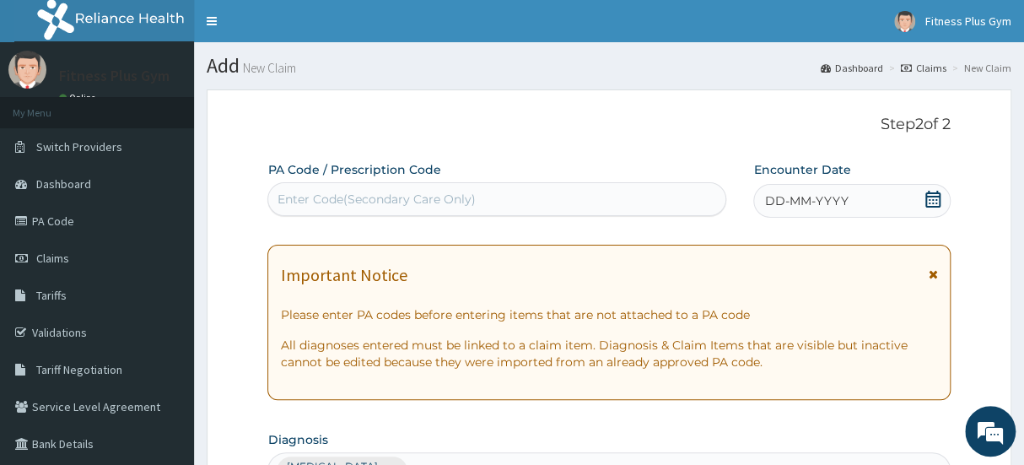
click at [505, 170] on div "PA Code / Prescription Code Enter Code(Secondary Care Only)" at bounding box center [496, 188] width 459 height 55
click at [503, 190] on div "Enter Code(Secondary Care Only)" at bounding box center [496, 199] width 457 height 27
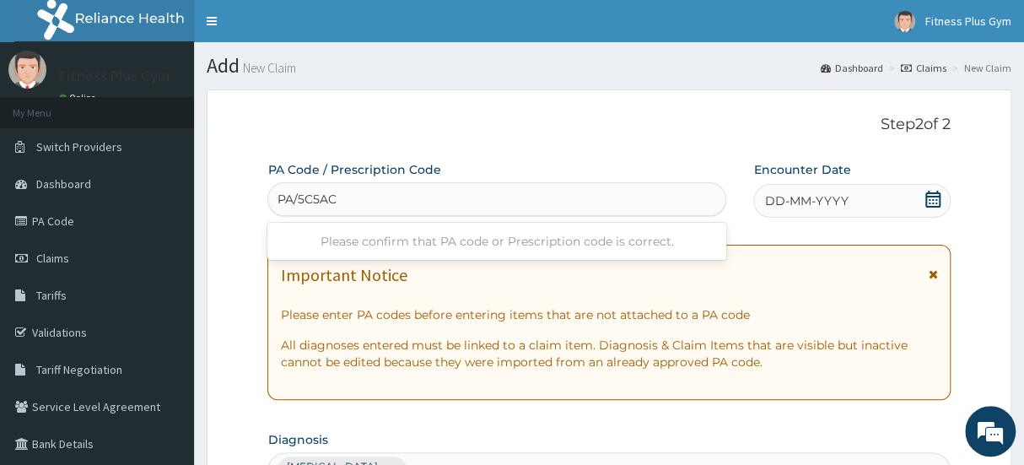
type input "PA/5C5ACB"
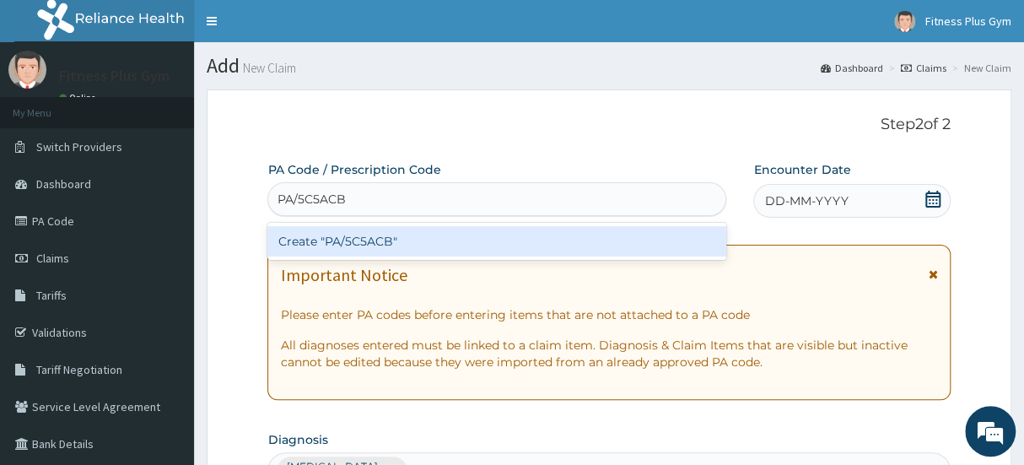
click at [472, 250] on div "Create "PA/5C5ACB"" at bounding box center [496, 241] width 459 height 30
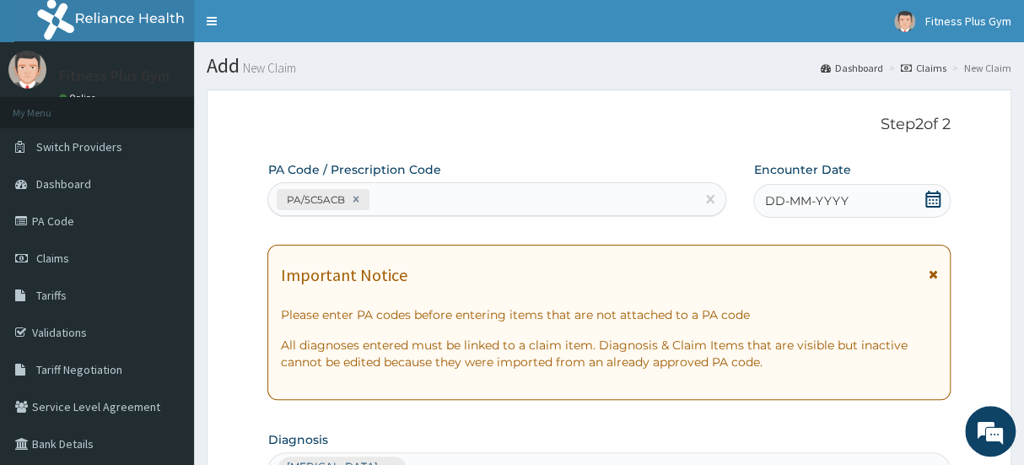
click at [930, 195] on icon at bounding box center [932, 199] width 15 height 17
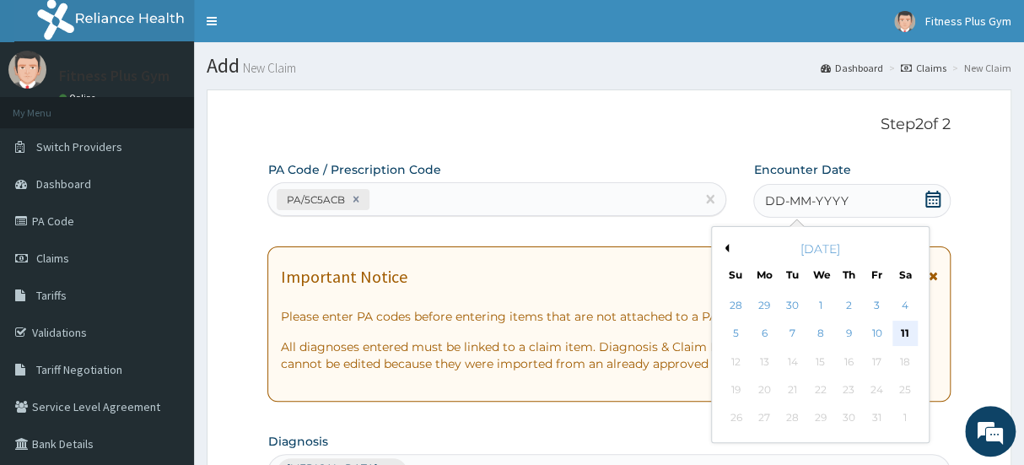
click at [901, 328] on div "11" at bounding box center [905, 333] width 25 height 25
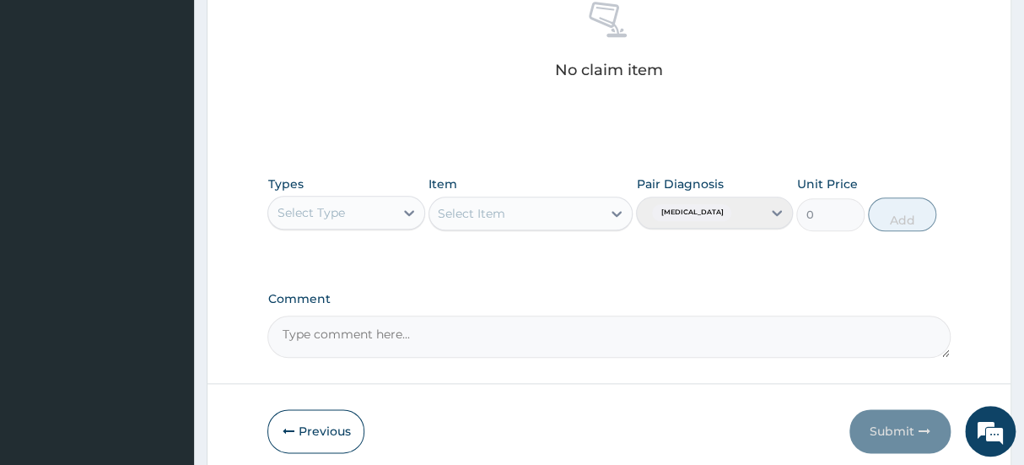
scroll to position [690, 0]
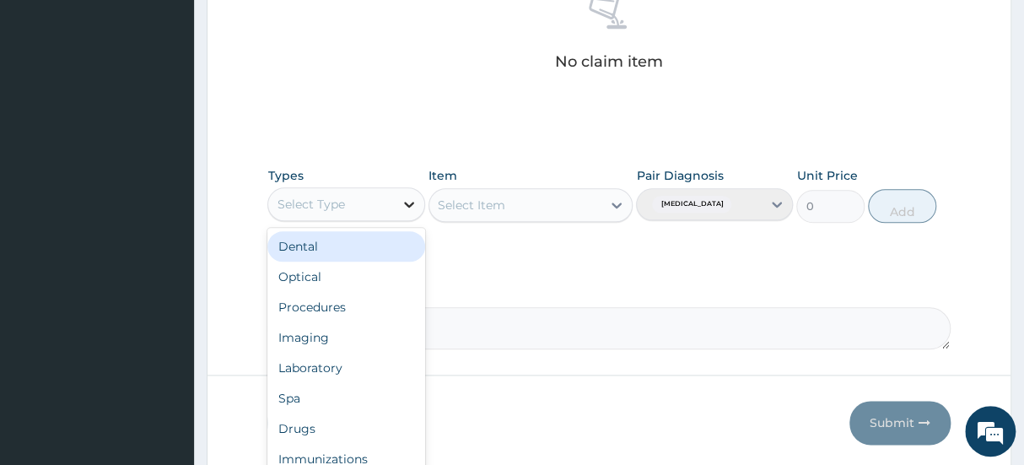
click at [404, 202] on icon at bounding box center [409, 205] width 10 height 6
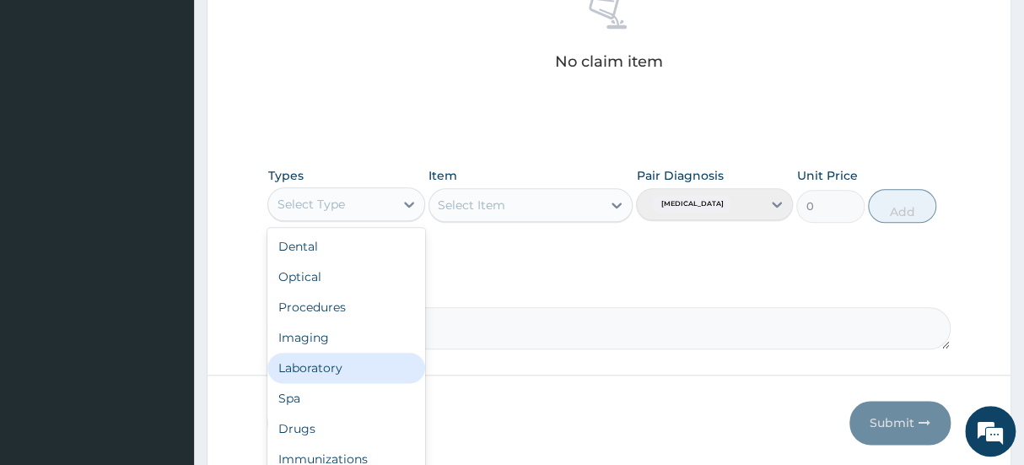
scroll to position [57, 0]
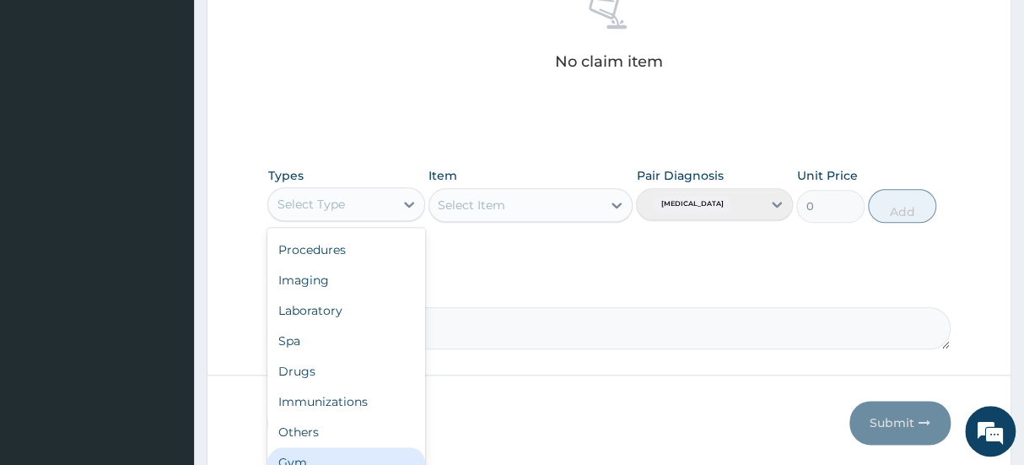
click at [319, 455] on div "Gym" at bounding box center [345, 462] width 157 height 30
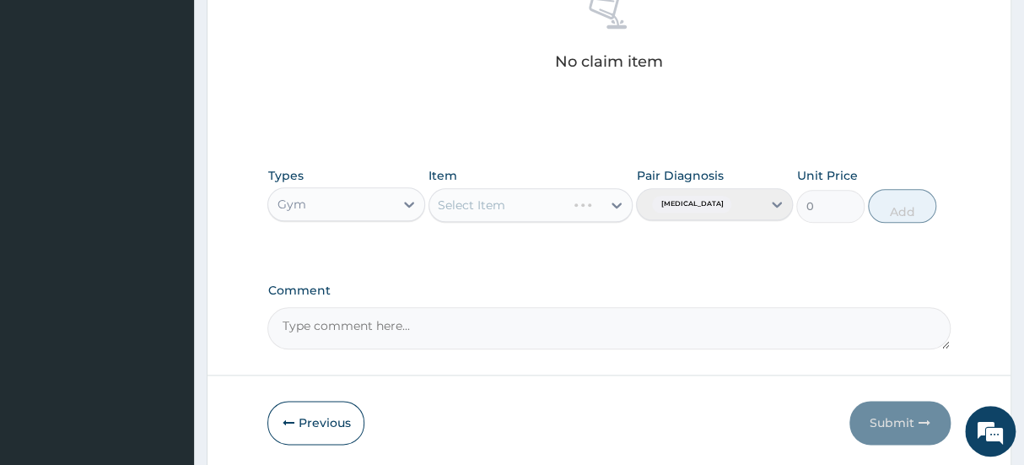
click at [616, 211] on div "Select Item" at bounding box center [531, 205] width 205 height 34
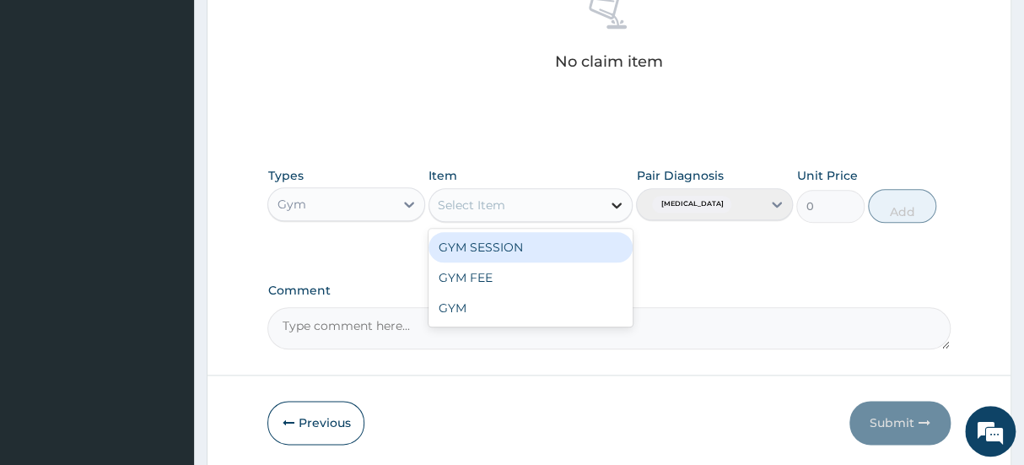
click at [614, 199] on icon at bounding box center [616, 205] width 17 height 17
click at [554, 236] on div "GYM SESSION" at bounding box center [531, 247] width 205 height 30
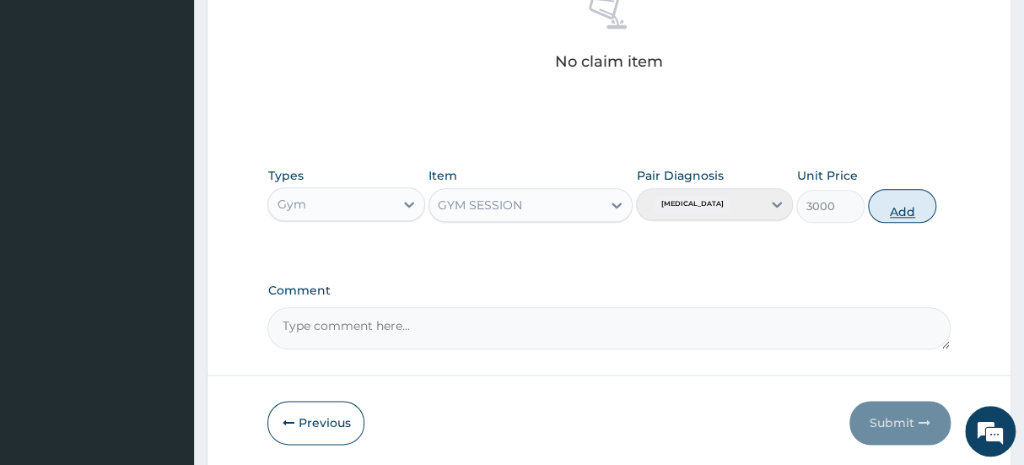
click at [903, 208] on button "Add" at bounding box center [902, 206] width 68 height 34
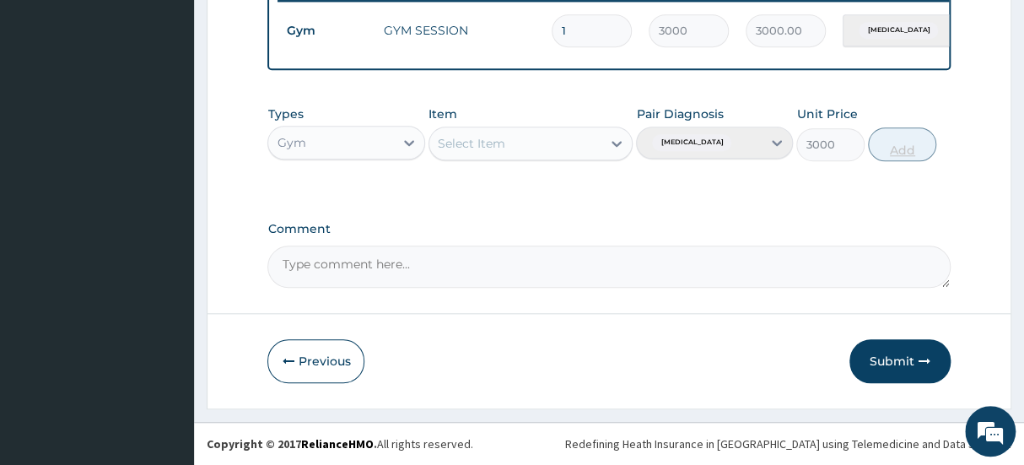
type input "0"
click at [877, 370] on button "Submit" at bounding box center [900, 361] width 101 height 44
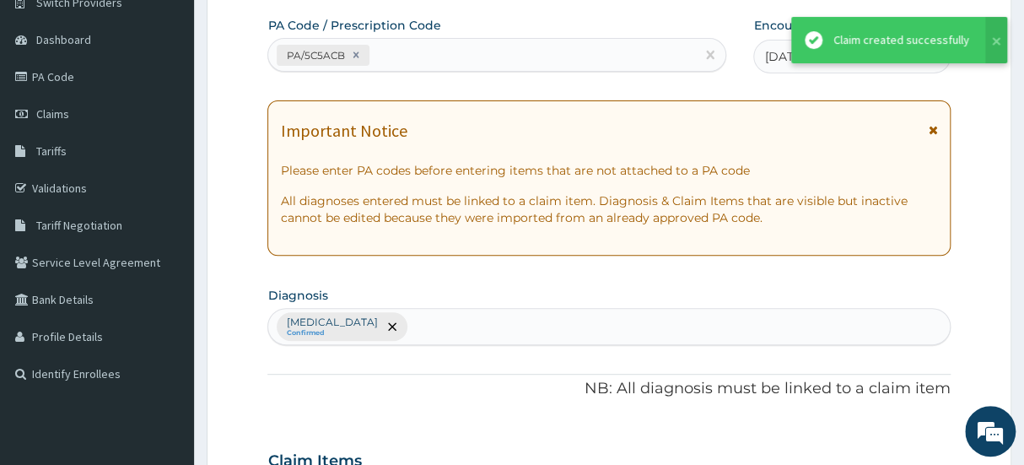
scroll to position [0, 0]
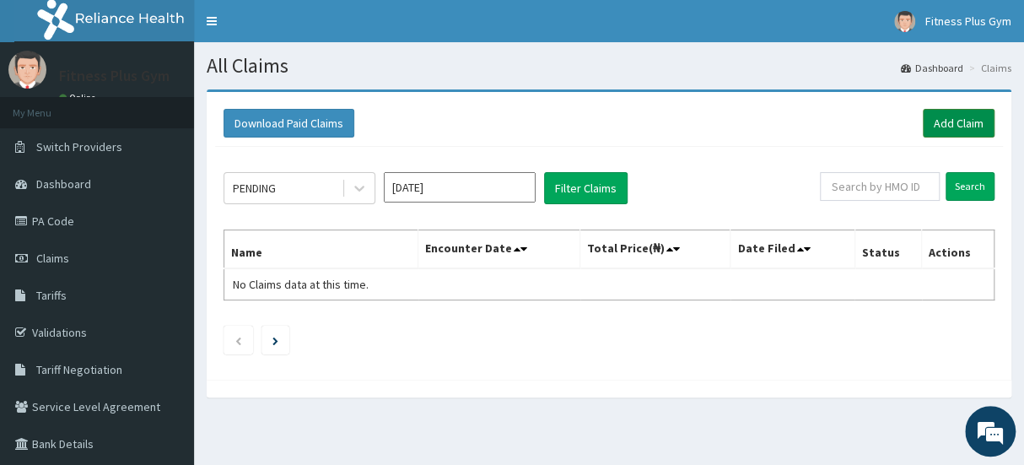
click at [982, 125] on link "Add Claim" at bounding box center [959, 123] width 72 height 29
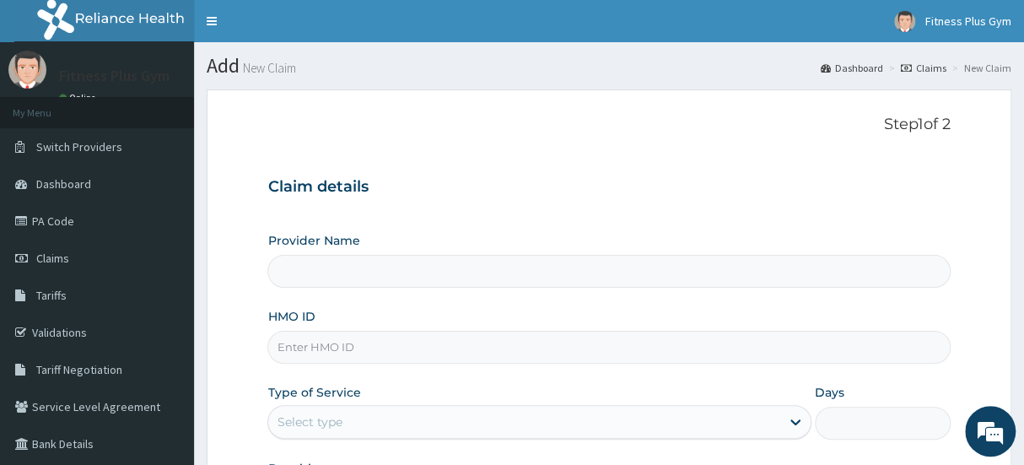
type input "Fitness plus Gym"
type input "1"
click at [412, 342] on input "HMO ID" at bounding box center [608, 347] width 682 height 33
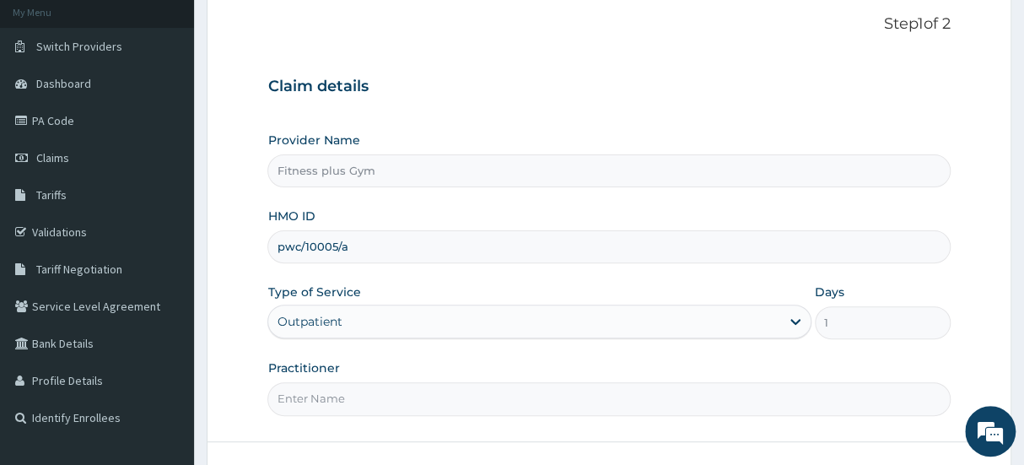
scroll to position [227, 0]
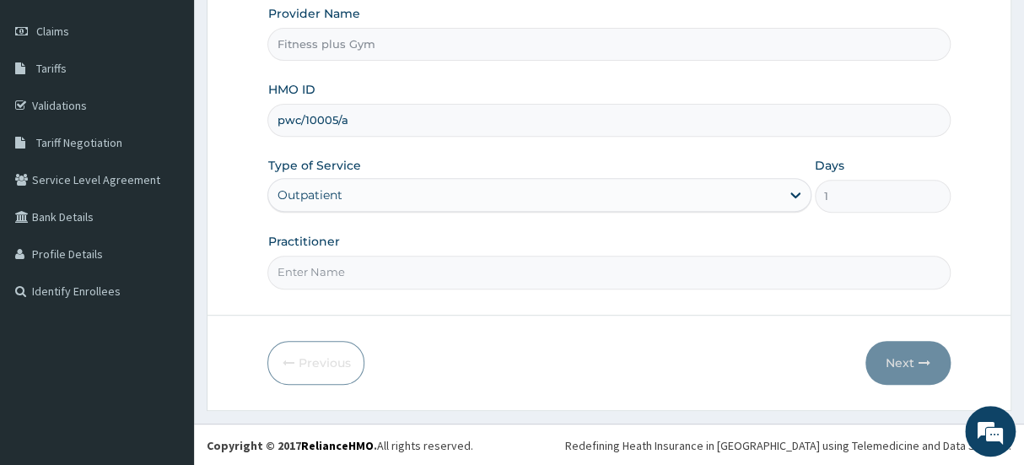
type input "pwc/10005/a"
click at [414, 277] on input "Practitioner" at bounding box center [608, 272] width 682 height 33
type input "fitnessplus"
click at [916, 359] on button "Next" at bounding box center [908, 363] width 85 height 44
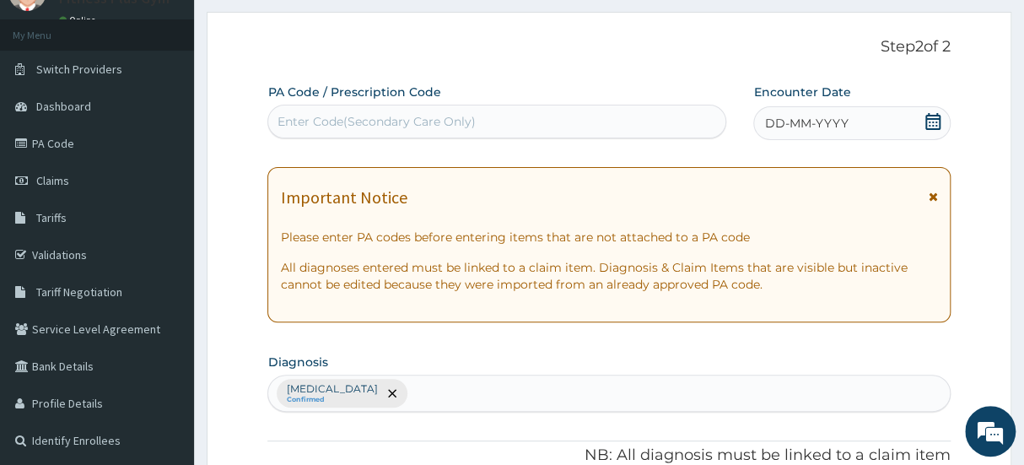
scroll to position [73, 0]
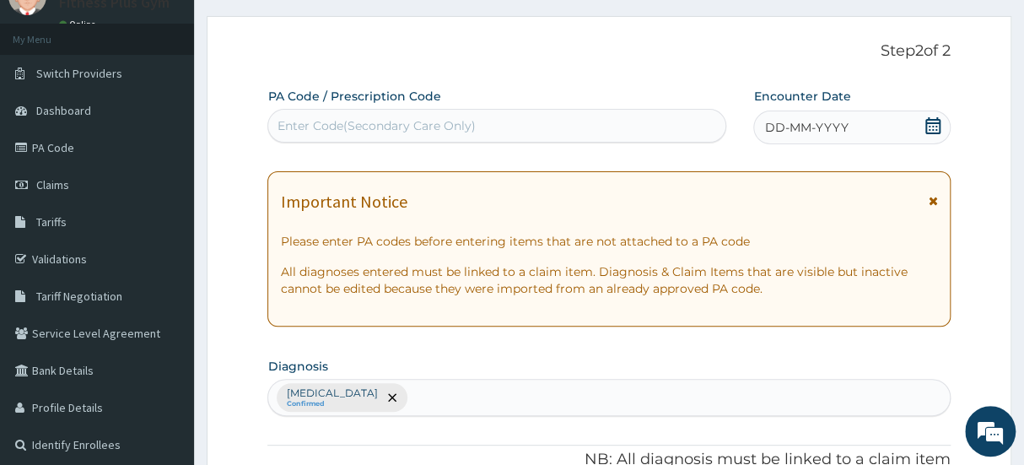
click at [432, 132] on div "Enter Code(Secondary Care Only)" at bounding box center [376, 125] width 198 height 17
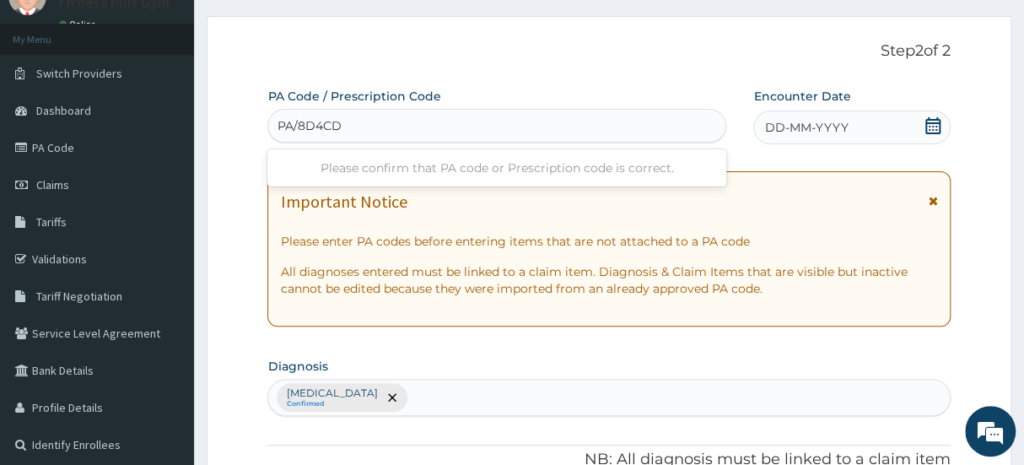
type input "PA/8D4CD4"
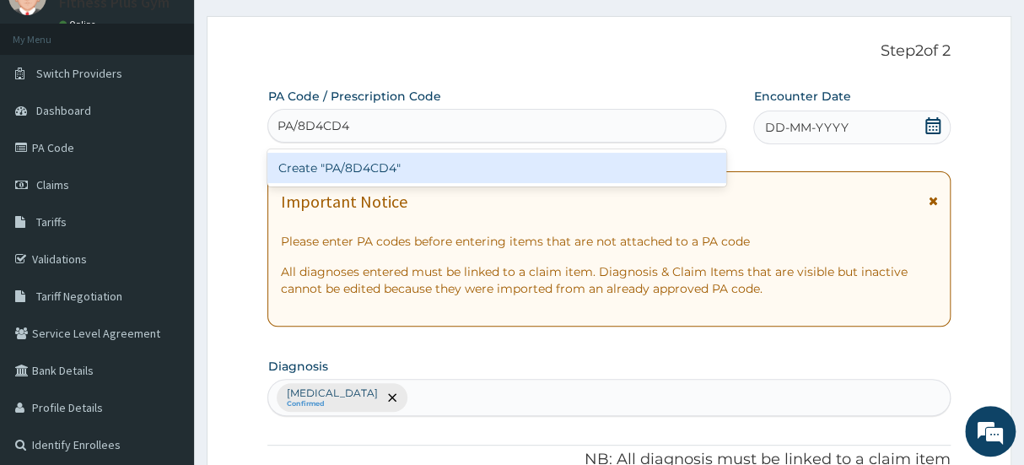
click at [532, 170] on div "Create "PA/8D4CD4"" at bounding box center [496, 168] width 459 height 30
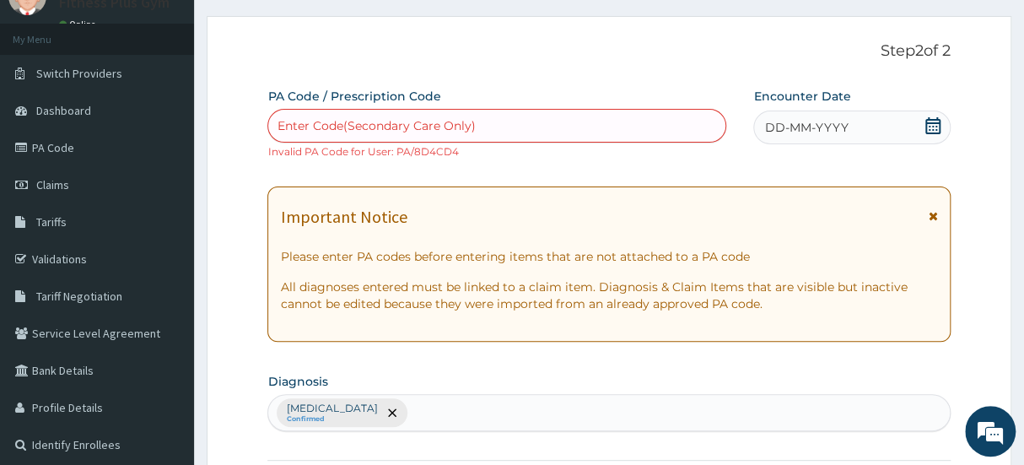
click at [927, 118] on icon at bounding box center [932, 125] width 15 height 17
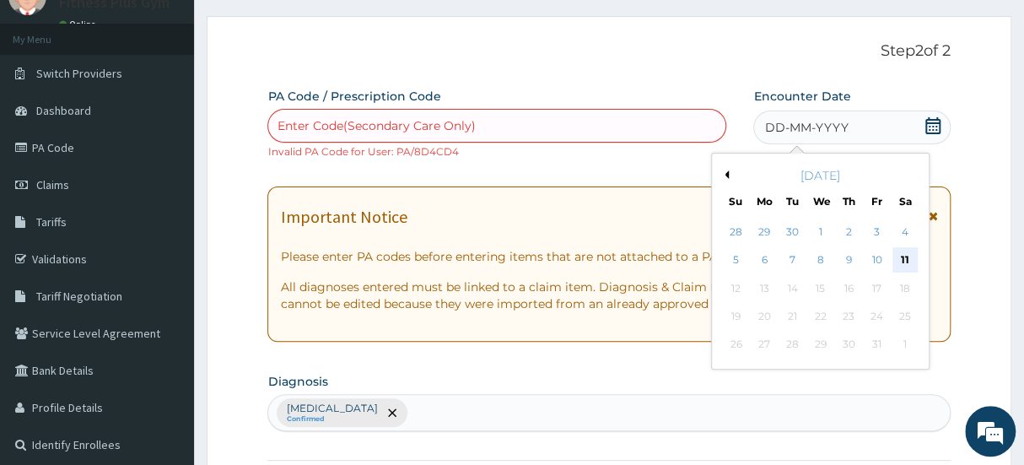
click at [904, 254] on div "11" at bounding box center [905, 260] width 25 height 25
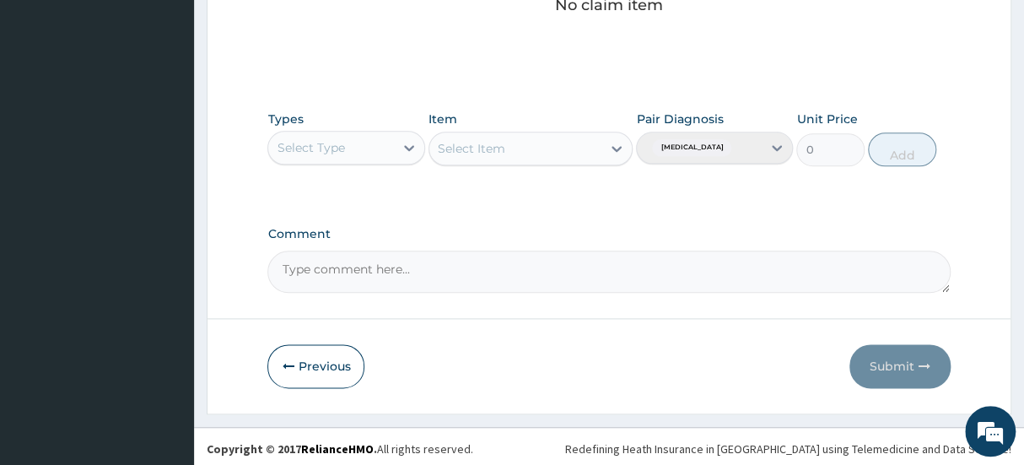
scroll to position [763, 0]
click at [381, 127] on div "Types Select Type" at bounding box center [345, 137] width 157 height 56
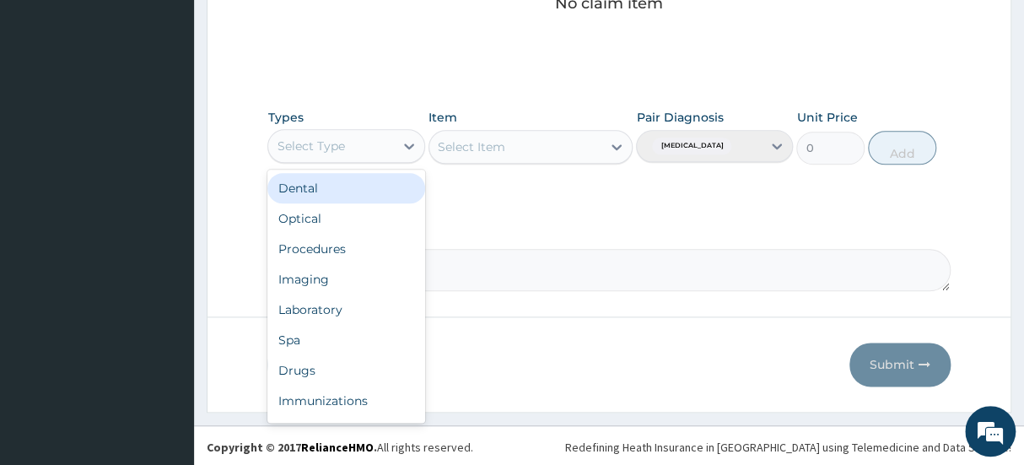
click at [381, 129] on div "Select Type" at bounding box center [345, 146] width 157 height 34
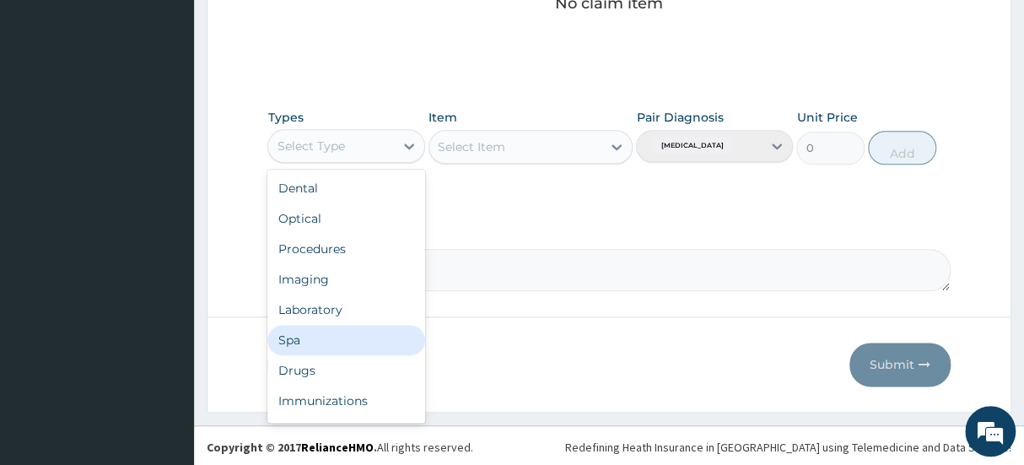
scroll to position [57, 0]
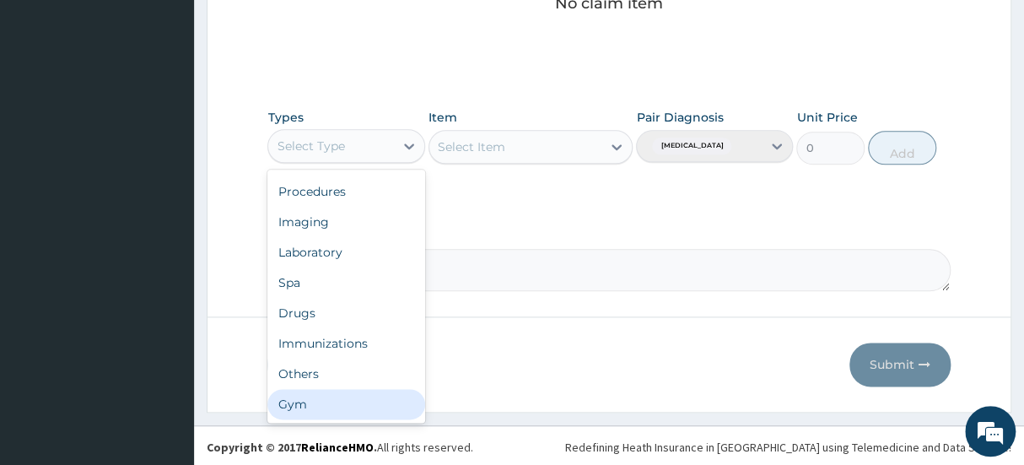
click at [373, 407] on div "Gym" at bounding box center [345, 404] width 157 height 30
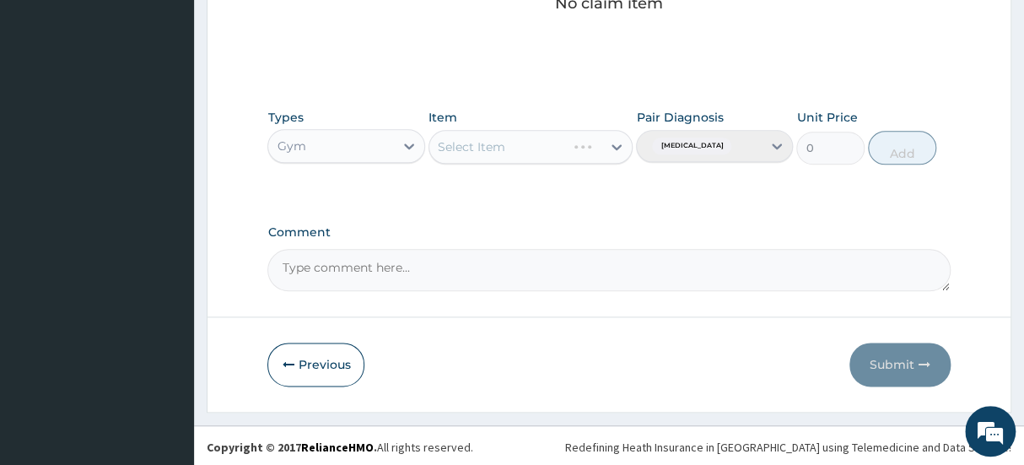
click at [574, 143] on div "Select Item" at bounding box center [531, 147] width 205 height 34
click at [575, 143] on div "Select Item" at bounding box center [515, 146] width 173 height 27
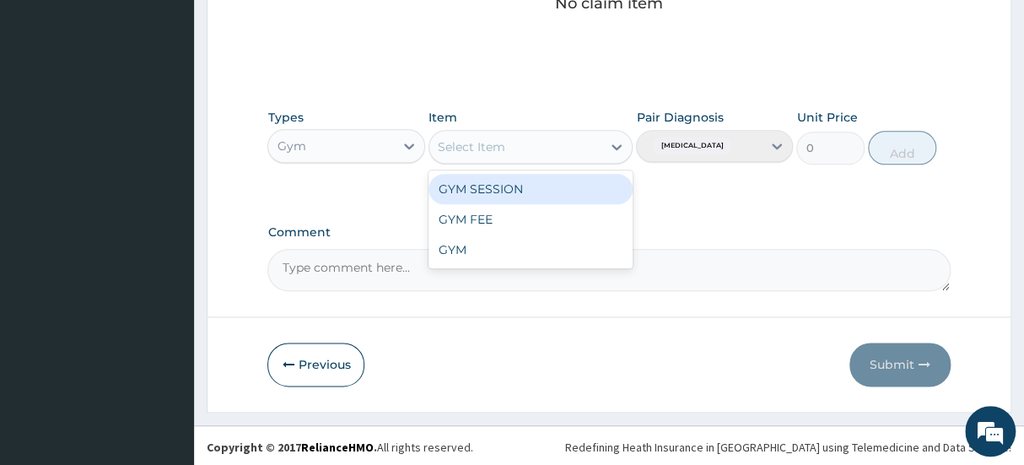
click at [564, 196] on div "GYM SESSION" at bounding box center [531, 189] width 205 height 30
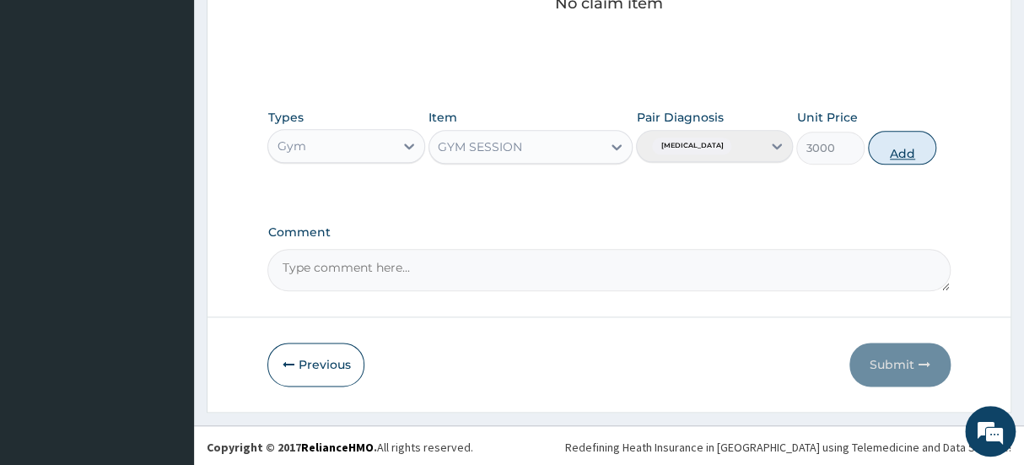
click at [899, 148] on button "Add" at bounding box center [902, 148] width 68 height 34
type input "0"
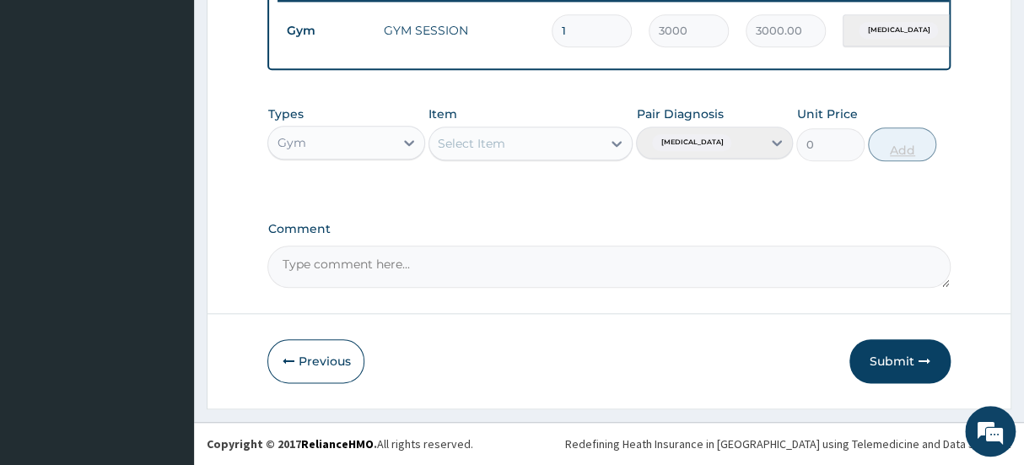
scroll to position [697, 0]
click at [894, 347] on button "Submit" at bounding box center [900, 361] width 101 height 44
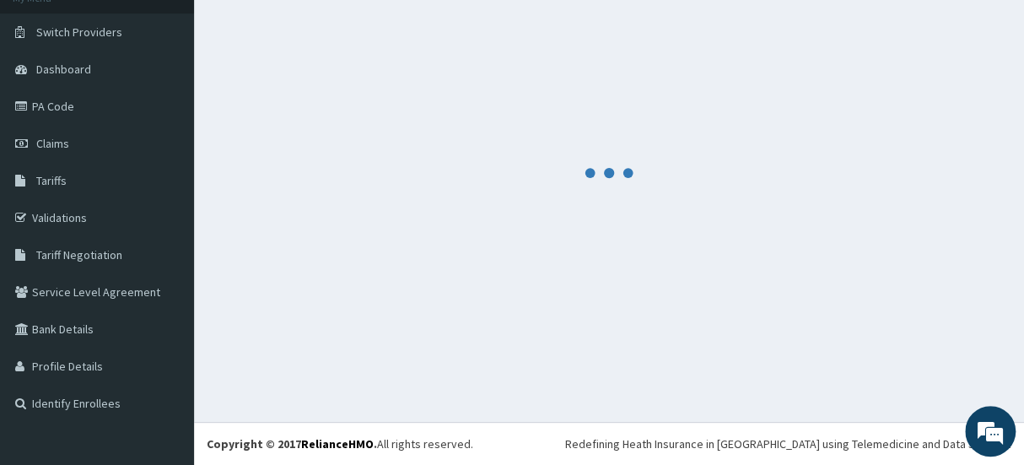
scroll to position [682, 0]
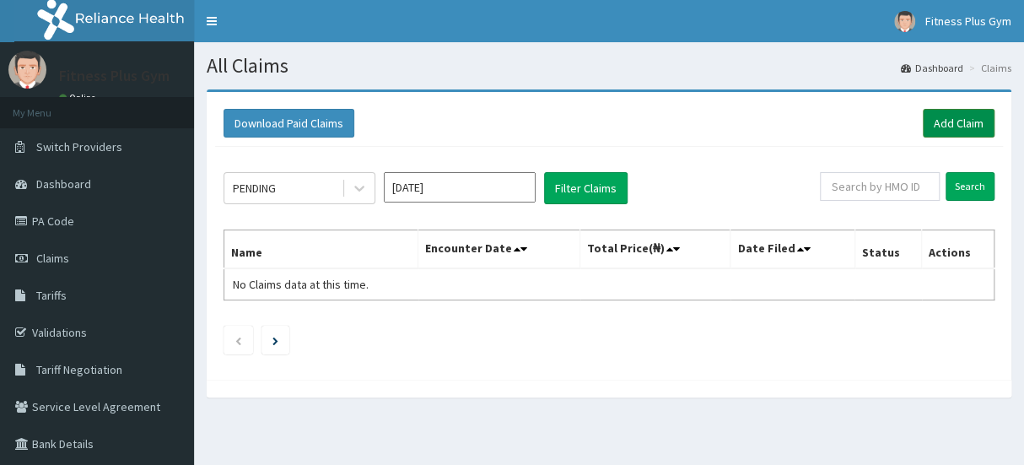
click at [949, 119] on link "Add Claim" at bounding box center [959, 123] width 72 height 29
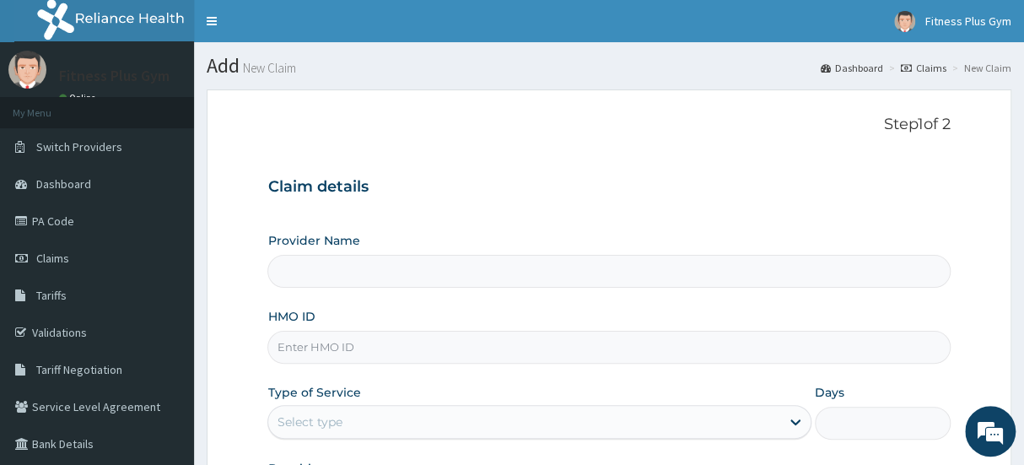
type input "Fitness plus Gym"
type input "1"
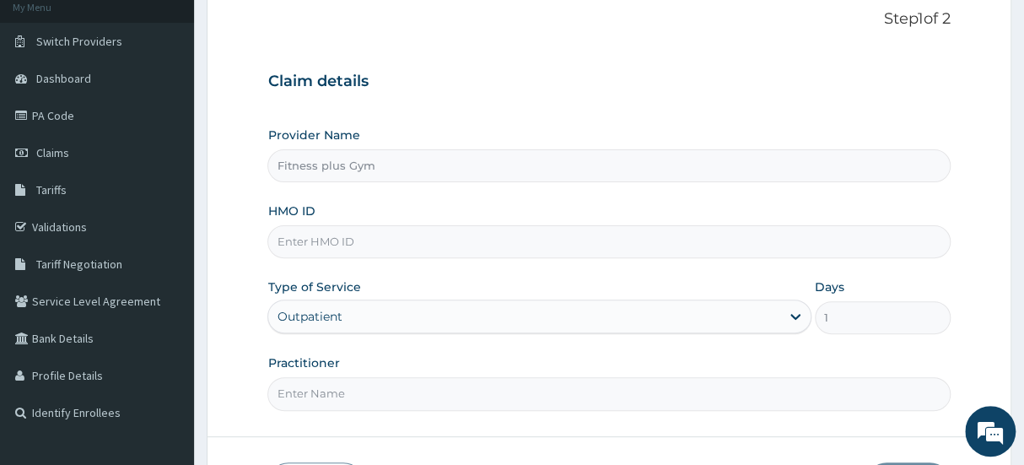
scroll to position [153, 0]
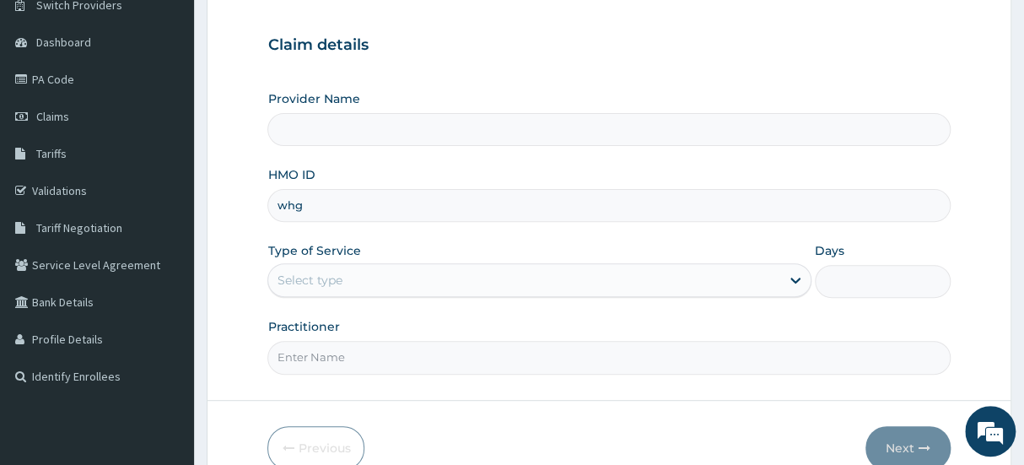
type input "whg/"
type input "Fitness plus Gym"
type input "1"
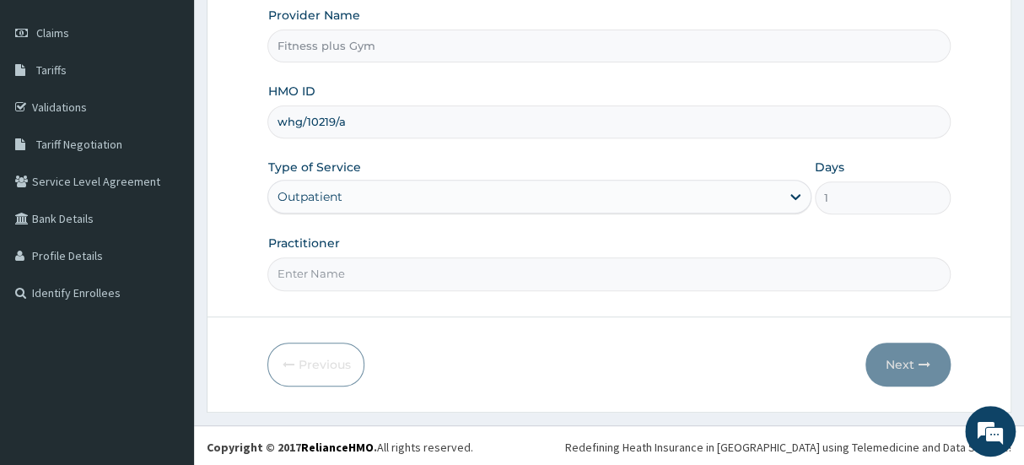
scroll to position [227, 0]
type input "whg/10219/a"
click at [370, 262] on input "Practitioner" at bounding box center [608, 272] width 682 height 33
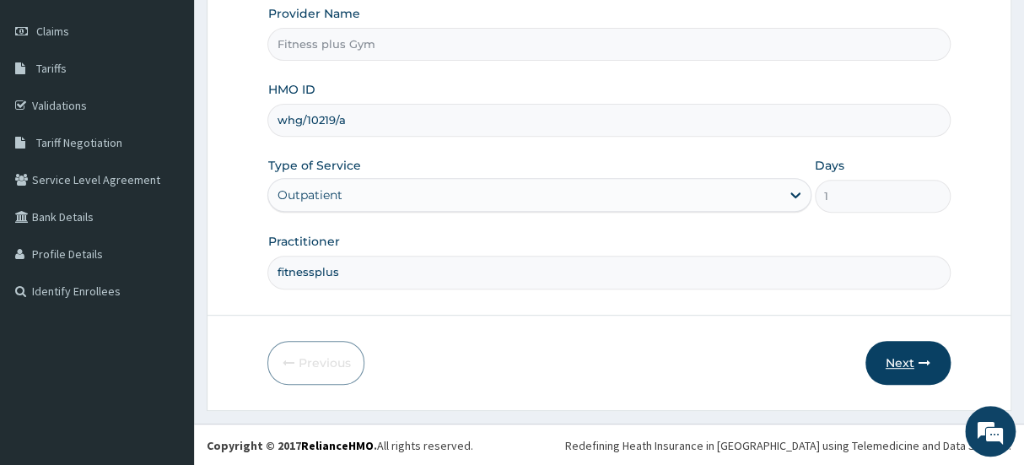
type input "fitnessplus"
click at [894, 343] on button "Next" at bounding box center [908, 363] width 85 height 44
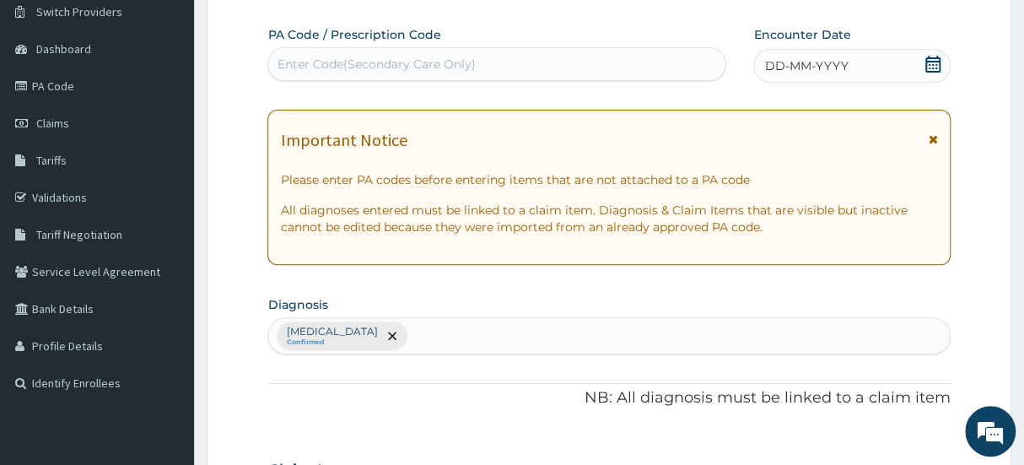
scroll to position [0, 0]
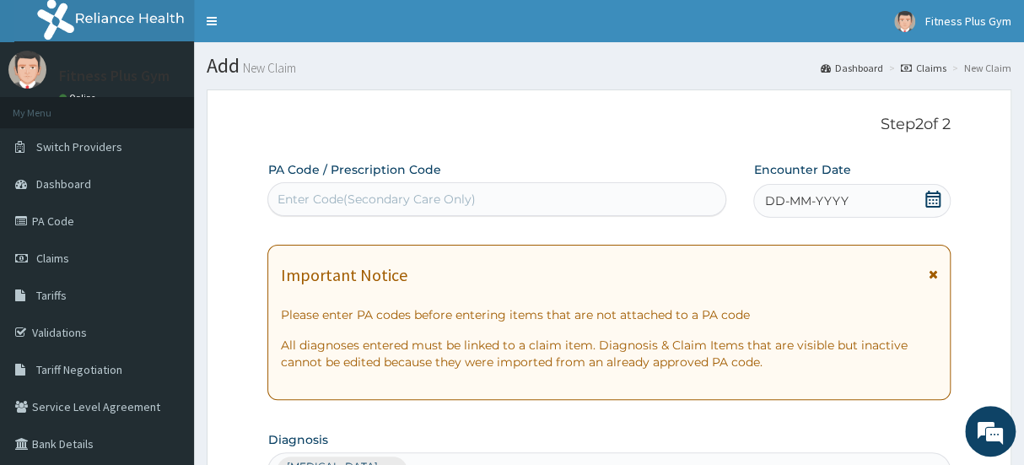
click at [532, 199] on div "Enter Code(Secondary Care Only)" at bounding box center [496, 199] width 457 height 27
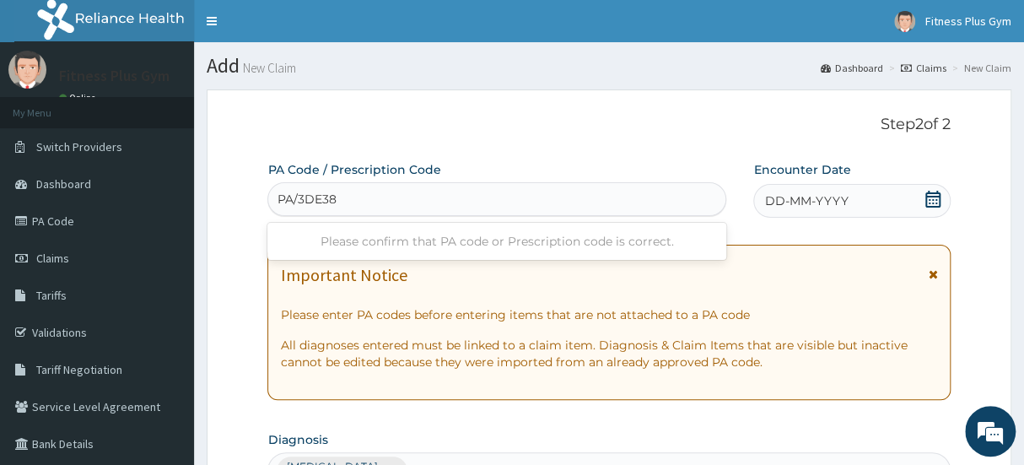
type input "PA/3DE38C"
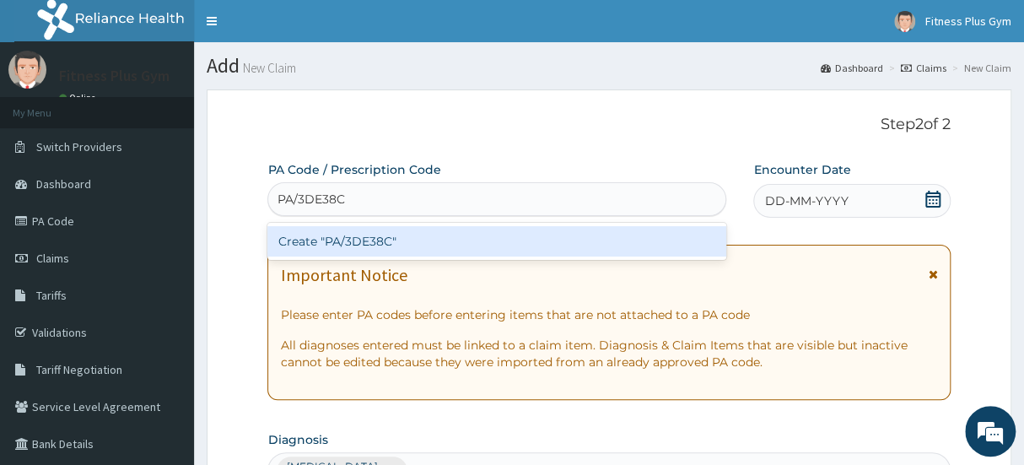
click at [544, 232] on div "Create "PA/3DE38C"" at bounding box center [496, 241] width 459 height 30
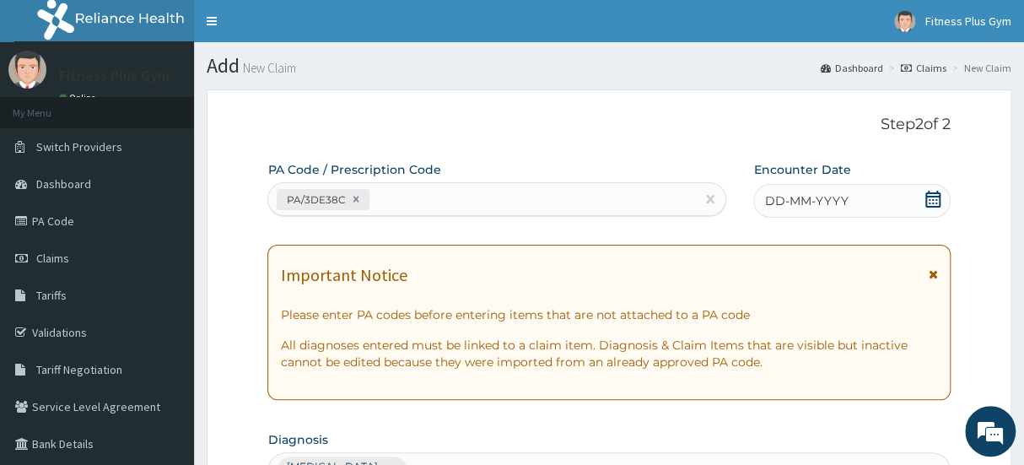
click at [932, 198] on icon at bounding box center [933, 199] width 17 height 17
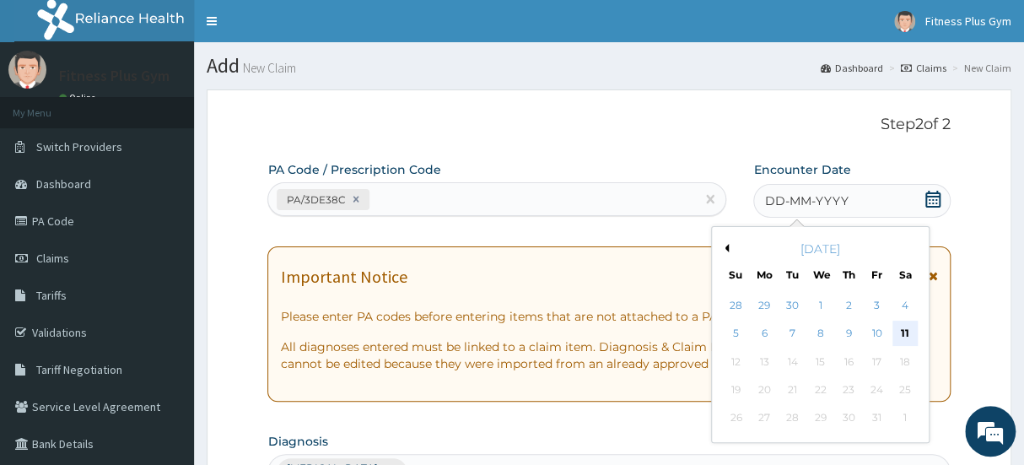
click at [904, 329] on div "11" at bounding box center [905, 333] width 25 height 25
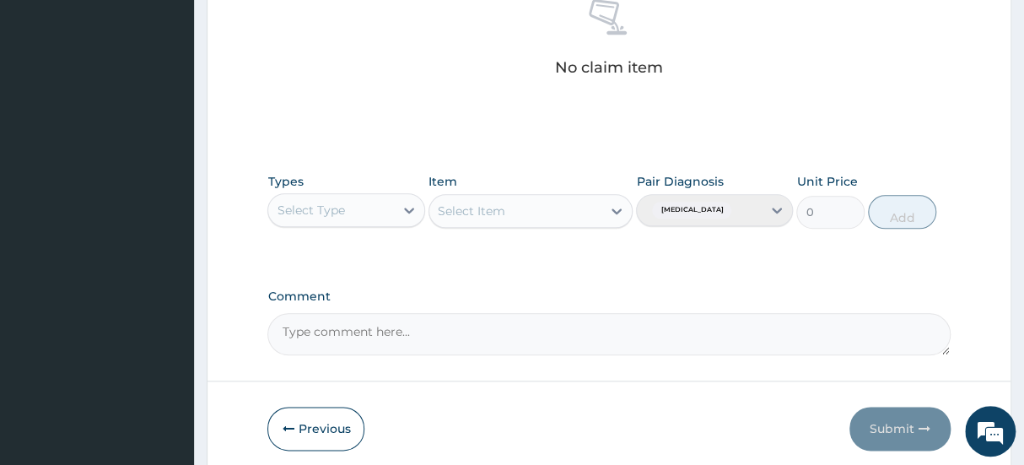
scroll to position [690, 0]
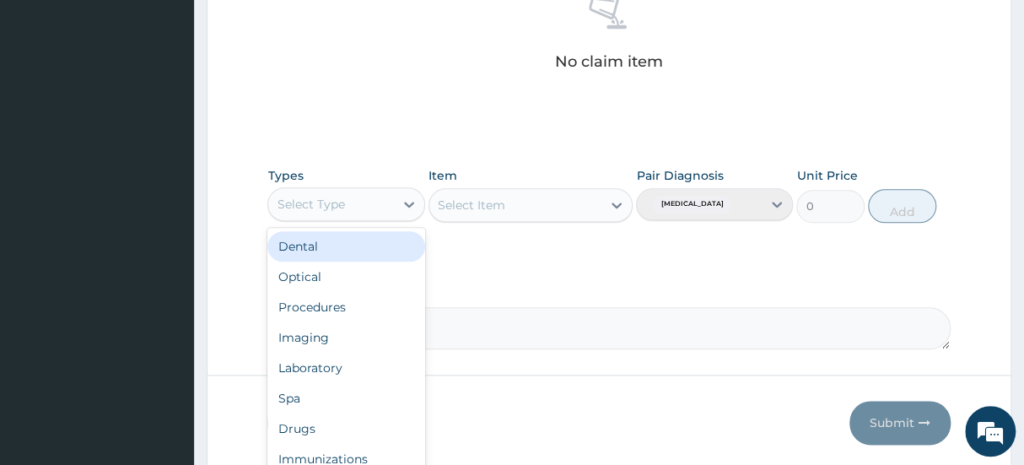
click at [385, 203] on div "Select Type" at bounding box center [330, 204] width 125 height 27
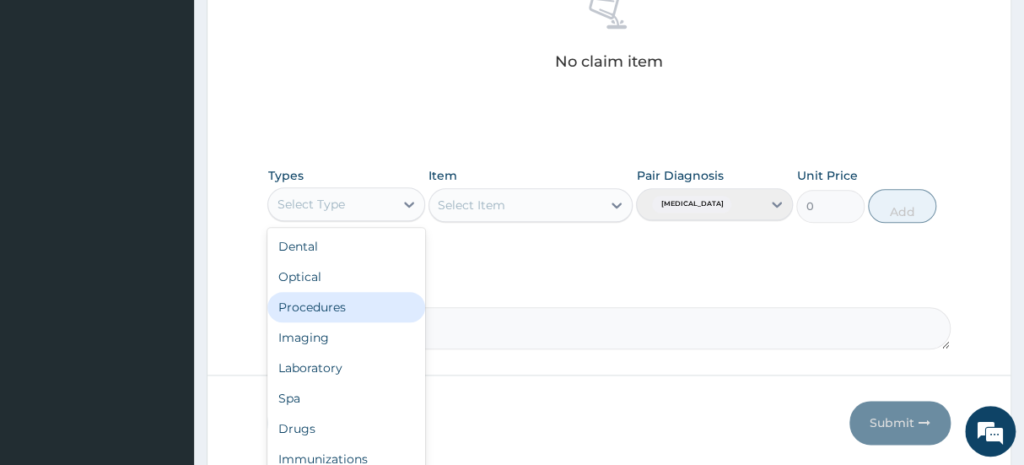
scroll to position [57, 0]
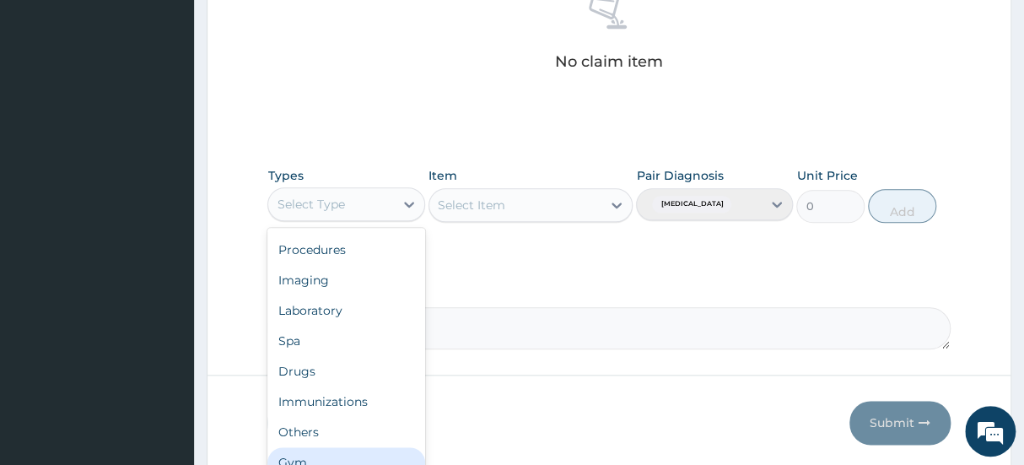
click at [338, 450] on div "Gym" at bounding box center [345, 462] width 157 height 30
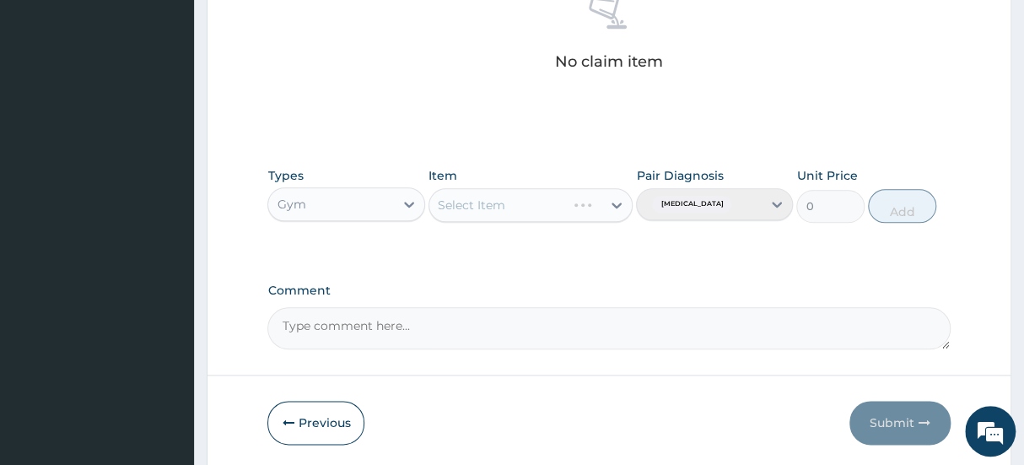
click at [523, 202] on div "Select Item" at bounding box center [531, 205] width 205 height 34
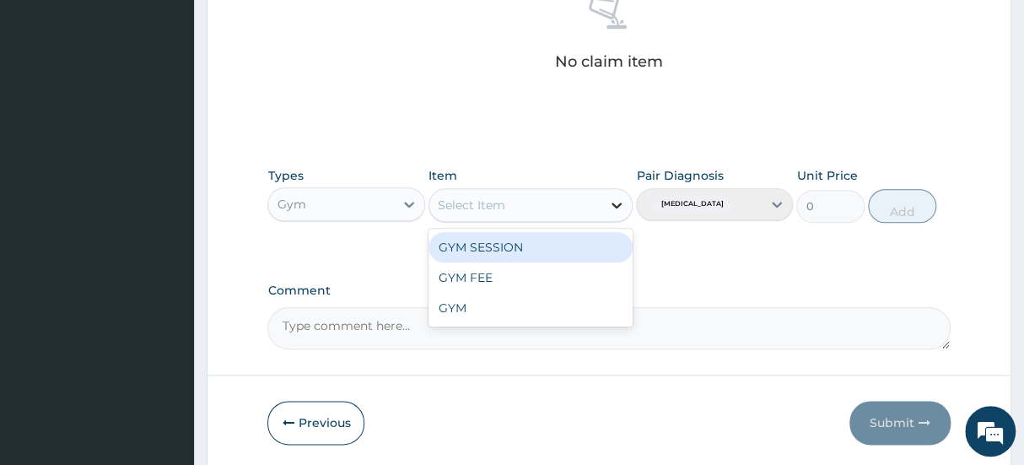
click at [605, 208] on div at bounding box center [617, 205] width 30 height 30
click at [581, 245] on div "GYM SESSION" at bounding box center [531, 247] width 205 height 30
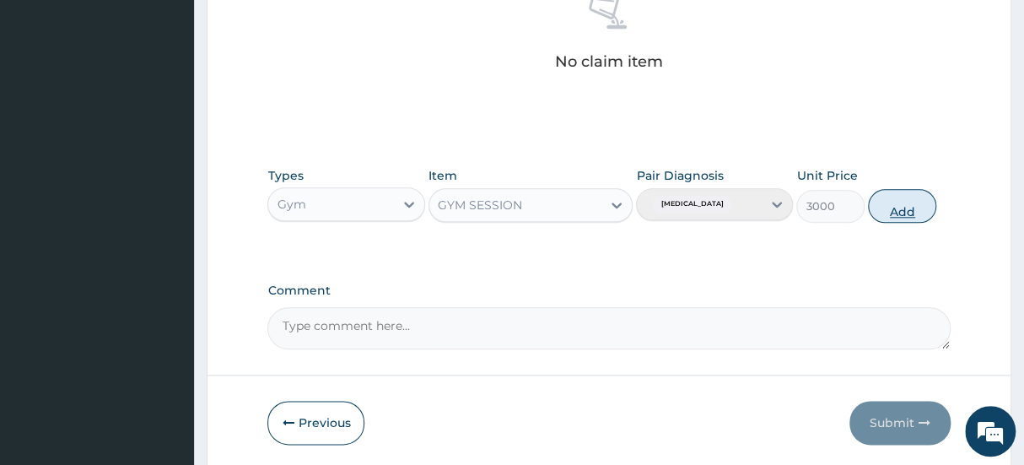
click at [898, 199] on button "Add" at bounding box center [902, 206] width 68 height 34
type input "0"
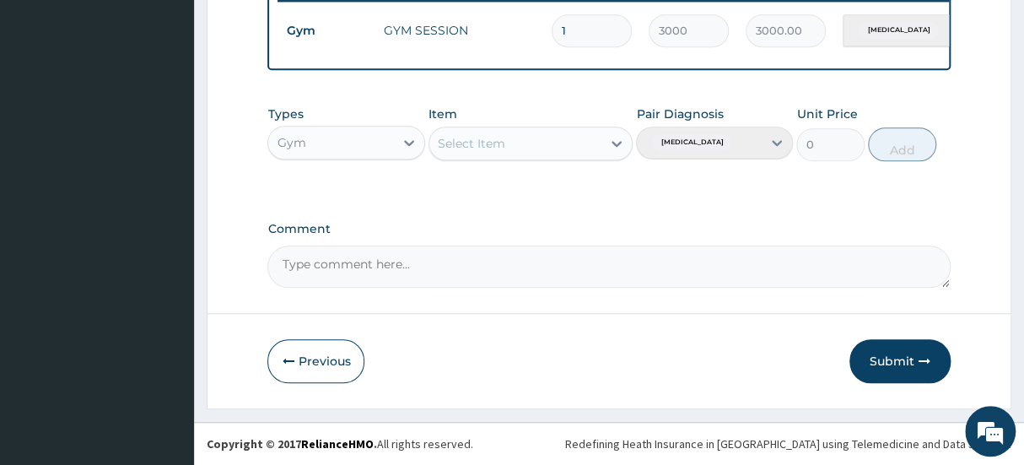
scroll to position [682, 0]
click at [891, 370] on button "Submit" at bounding box center [900, 361] width 101 height 44
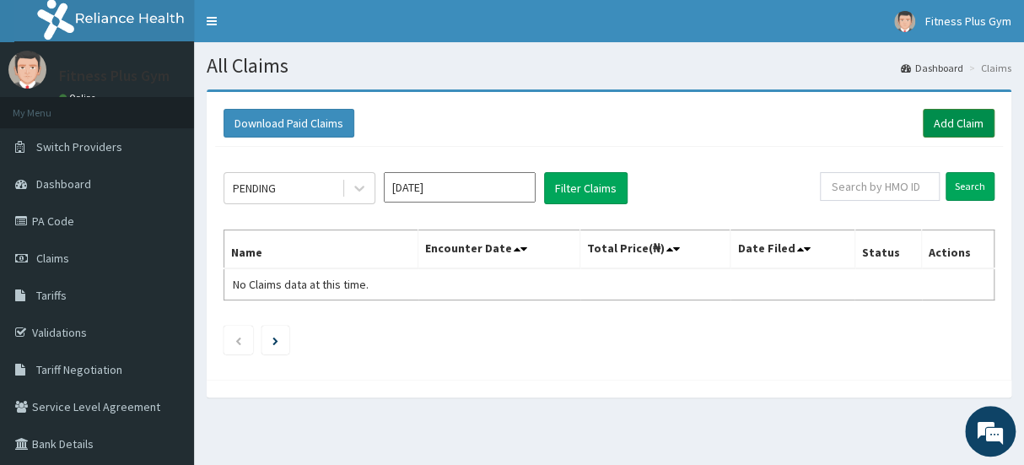
click at [944, 113] on link "Add Claim" at bounding box center [959, 123] width 72 height 29
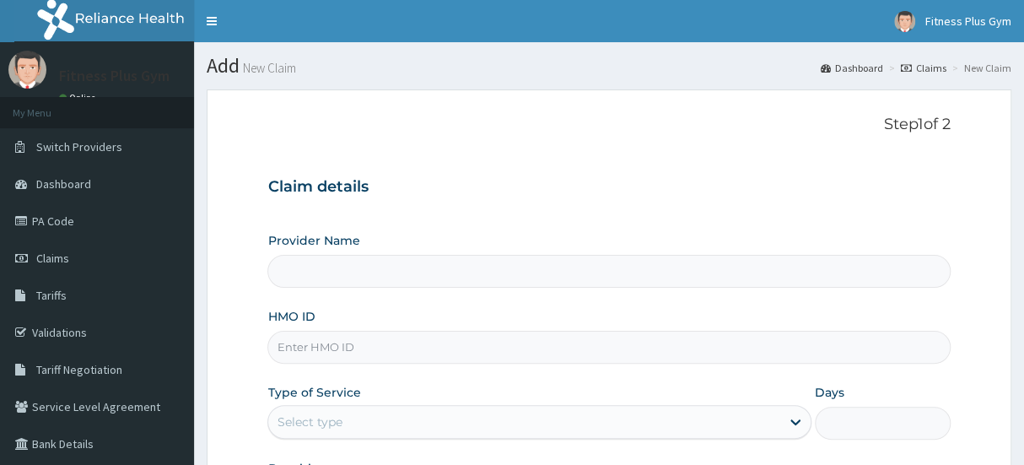
click at [414, 342] on input "HMO ID" at bounding box center [608, 347] width 682 height 33
type input "Fitness plus Gym"
type input "1"
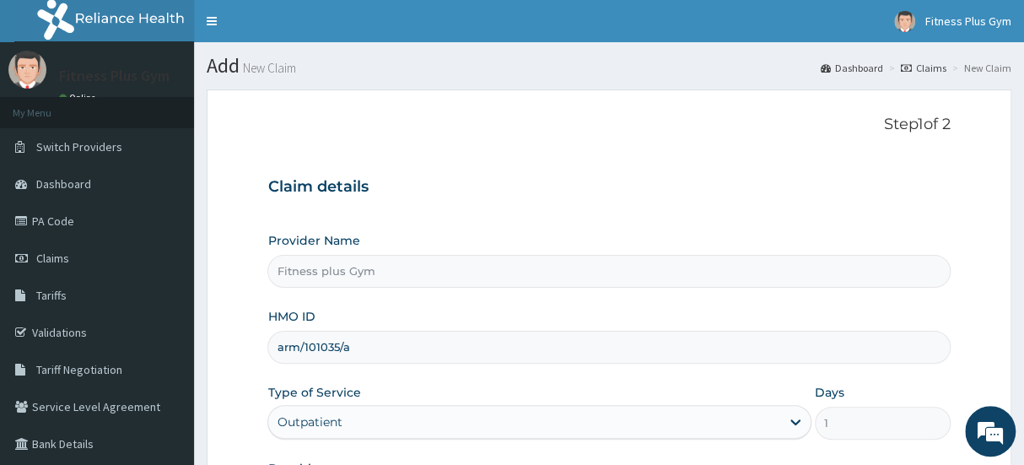
scroll to position [227, 0]
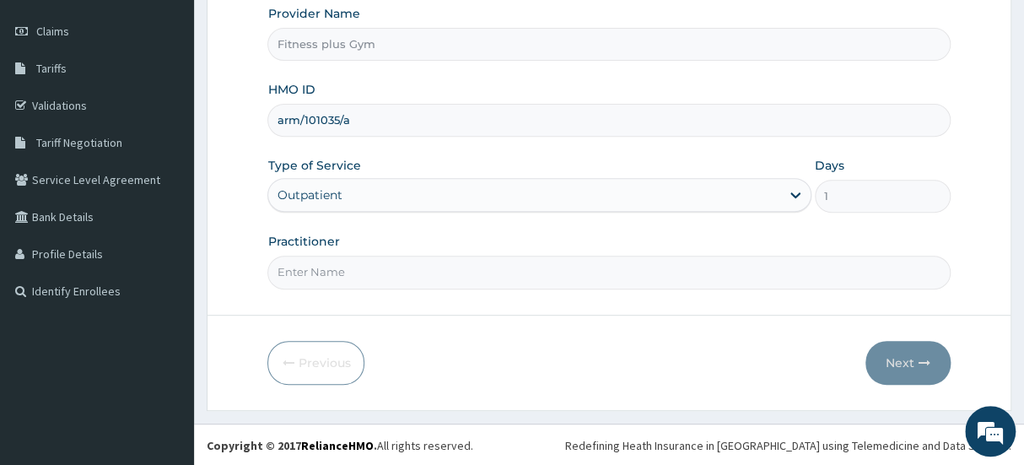
type input "arm/101035/a"
click at [447, 273] on input "Practitioner" at bounding box center [608, 272] width 682 height 33
type input "fitnessplus"
click at [909, 353] on button "Next" at bounding box center [908, 363] width 85 height 44
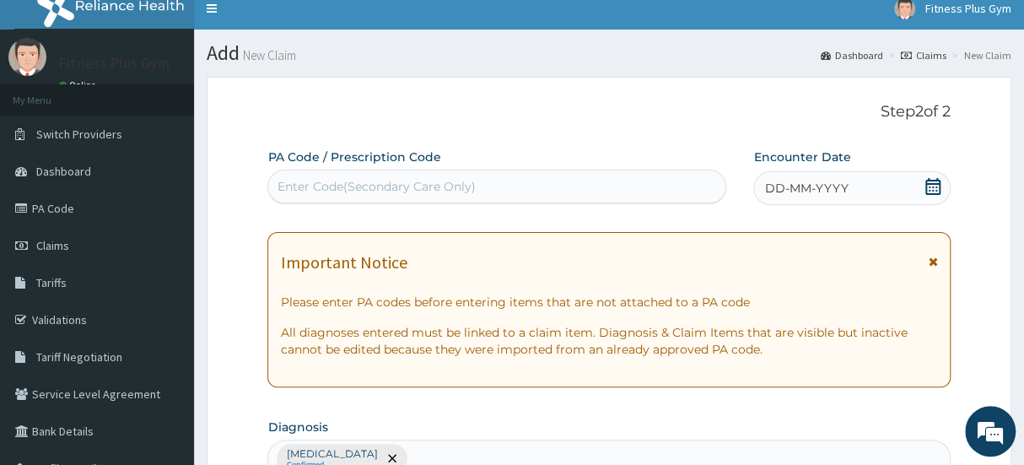
scroll to position [0, 0]
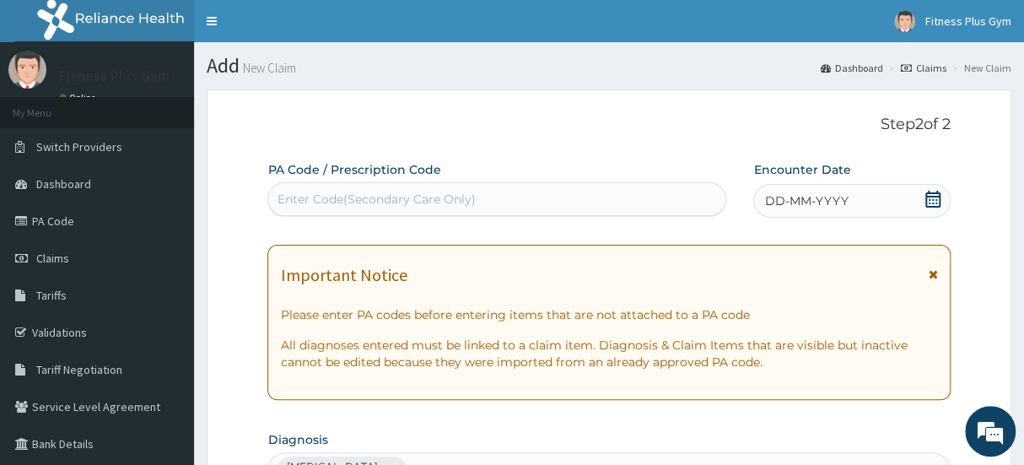
click at [438, 202] on div "Enter Code(Secondary Care Only)" at bounding box center [376, 199] width 198 height 17
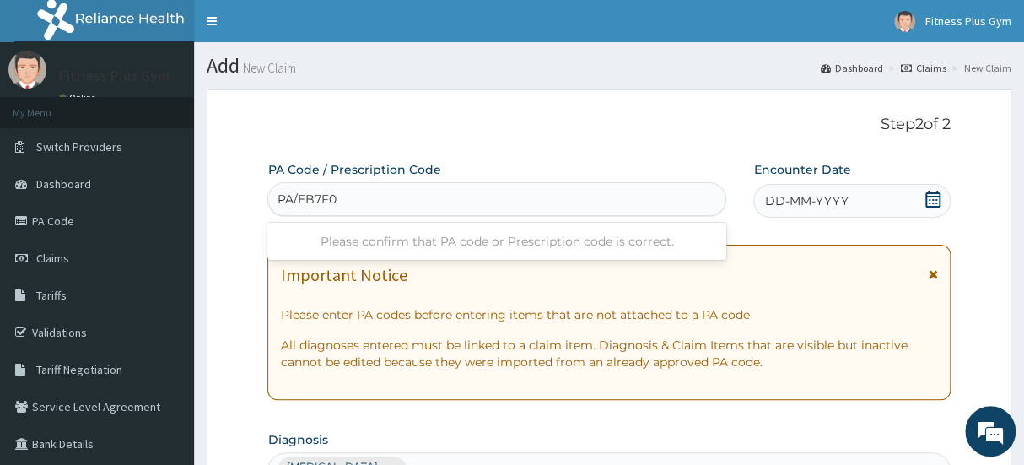
type input "PA/EB7F00"
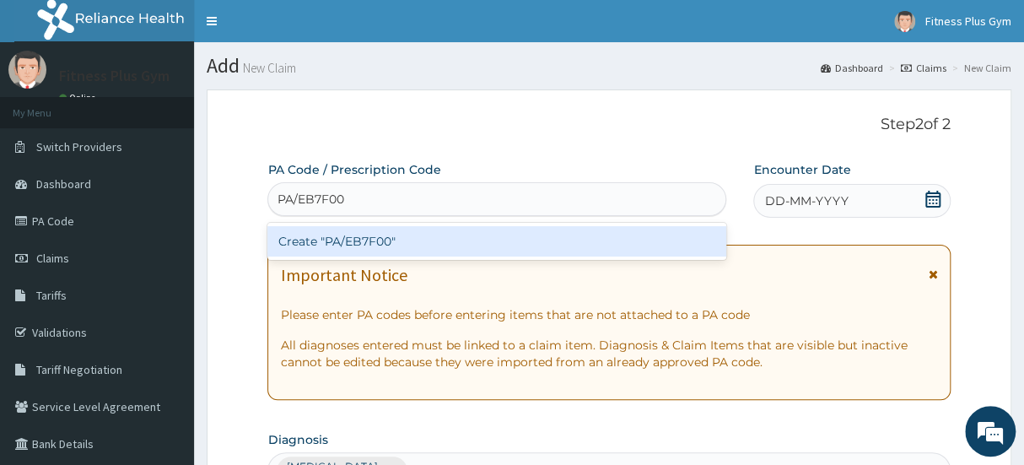
click at [432, 236] on div "Create "PA/EB7F00"" at bounding box center [496, 241] width 459 height 30
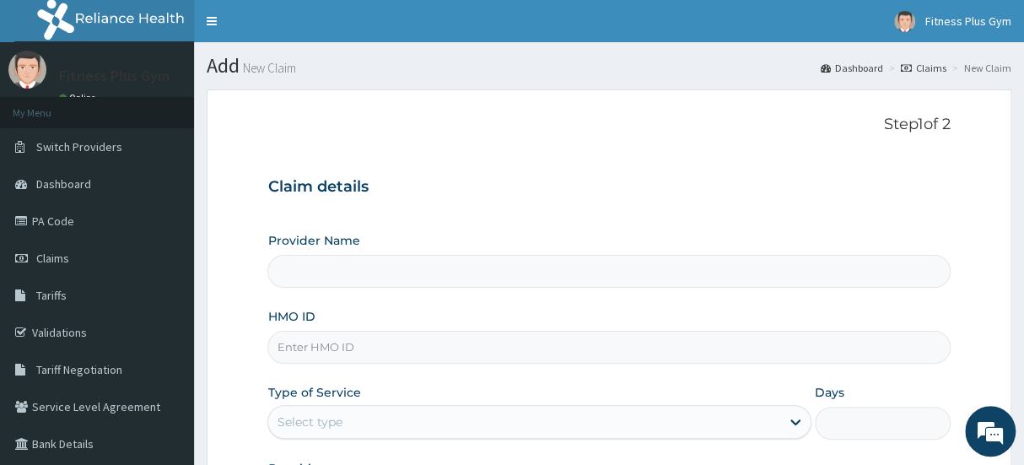
click at [364, 357] on input "HMO ID" at bounding box center [608, 347] width 682 height 33
type input "Fitness plus Gym"
type input "1"
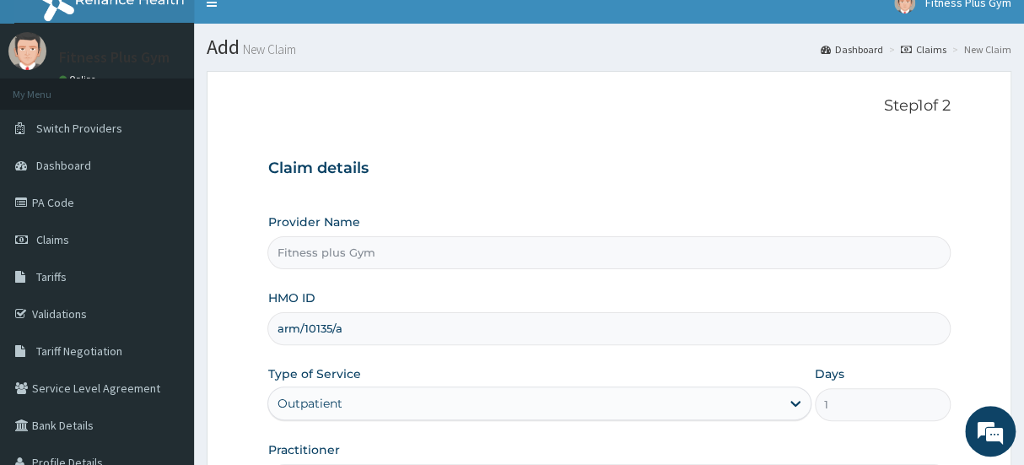
scroll to position [153, 0]
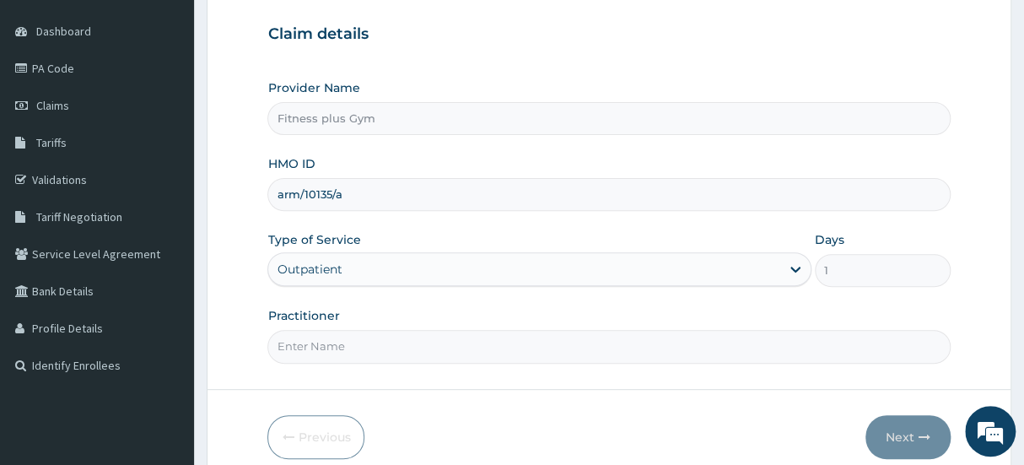
type input "arm/10135/a"
click at [397, 341] on input "Practitioner" at bounding box center [608, 346] width 682 height 33
type input "fitnessplus"
click at [902, 451] on button "Next" at bounding box center [908, 437] width 85 height 44
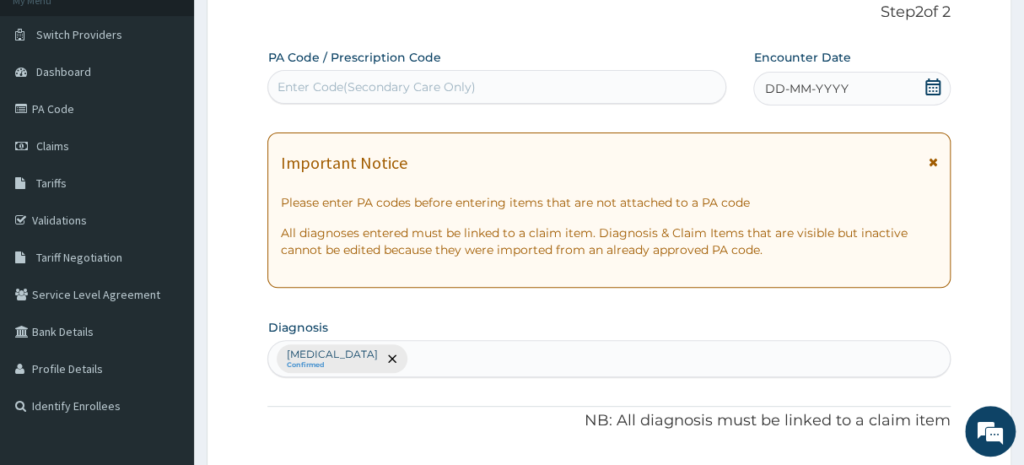
scroll to position [76, 0]
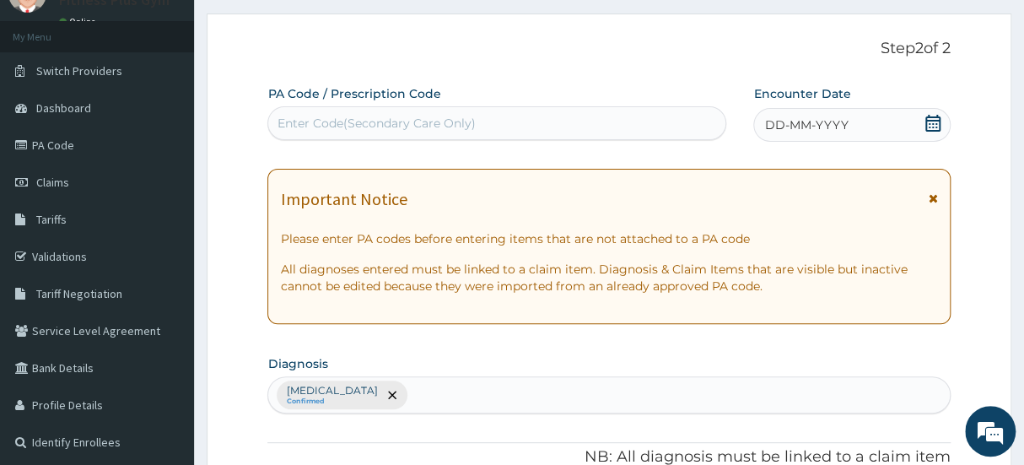
click at [547, 104] on div "PA Code / Prescription Code Enter Code(Secondary Care Only)" at bounding box center [496, 112] width 459 height 55
click at [542, 115] on div "Enter Code(Secondary Care Only)" at bounding box center [496, 123] width 457 height 27
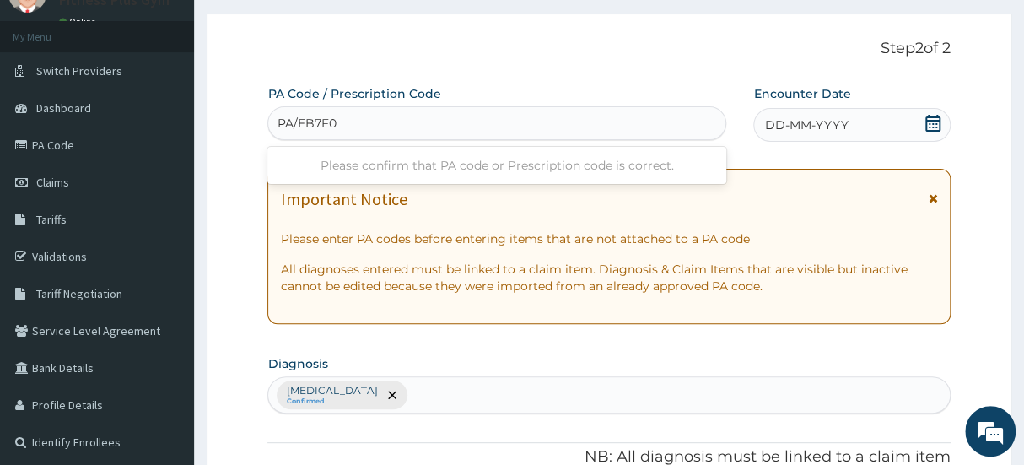
type input "PA/EB7F00"
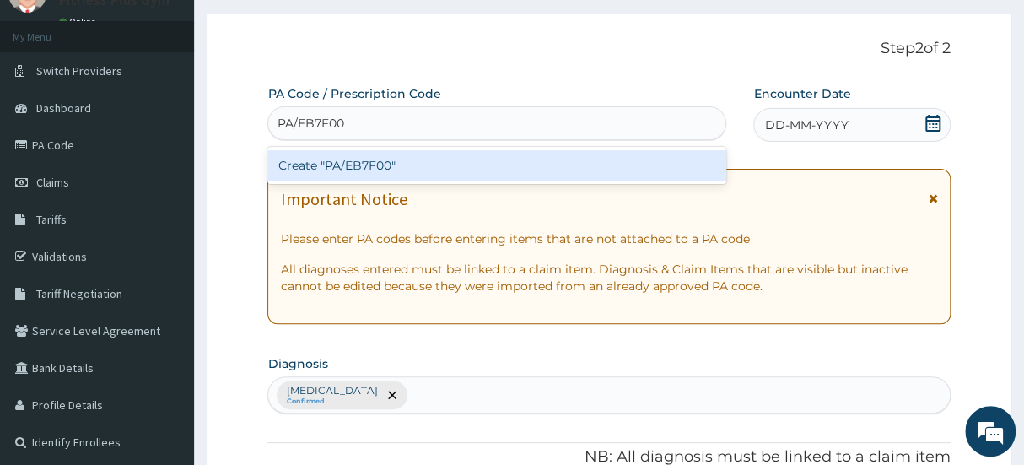
click at [411, 156] on div "Create "PA/EB7F00"" at bounding box center [496, 165] width 459 height 30
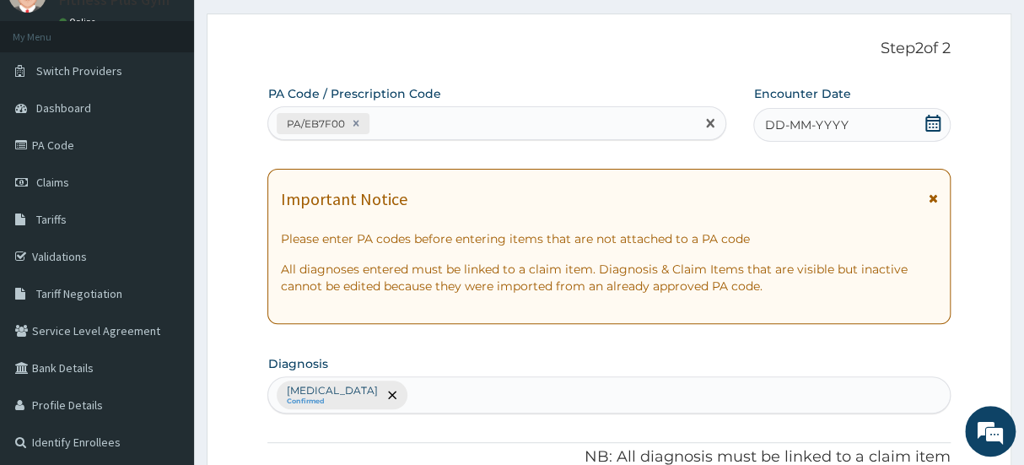
click at [931, 124] on icon at bounding box center [933, 123] width 17 height 17
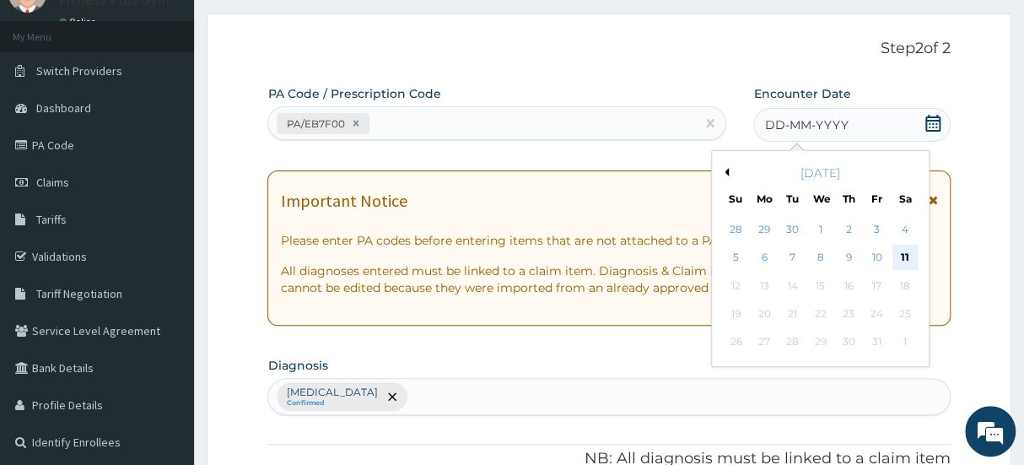
click at [905, 254] on div "11" at bounding box center [905, 257] width 25 height 25
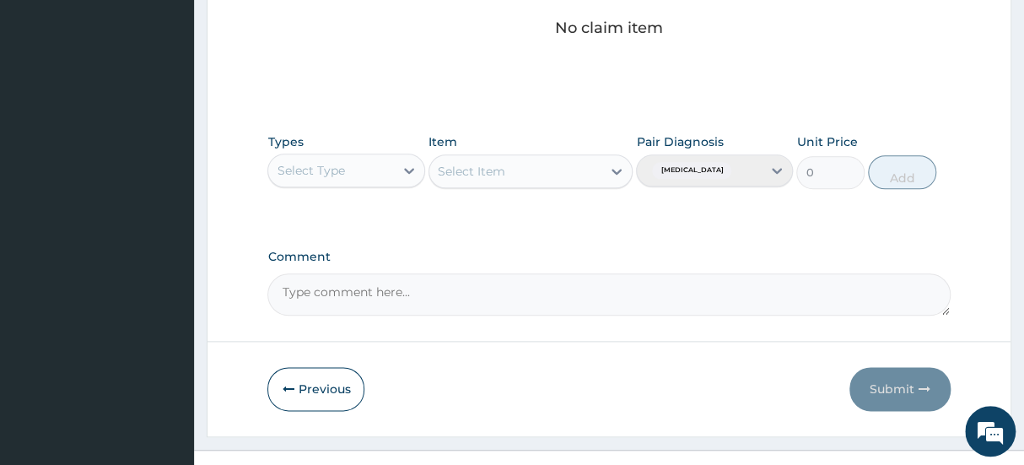
scroll to position [751, 0]
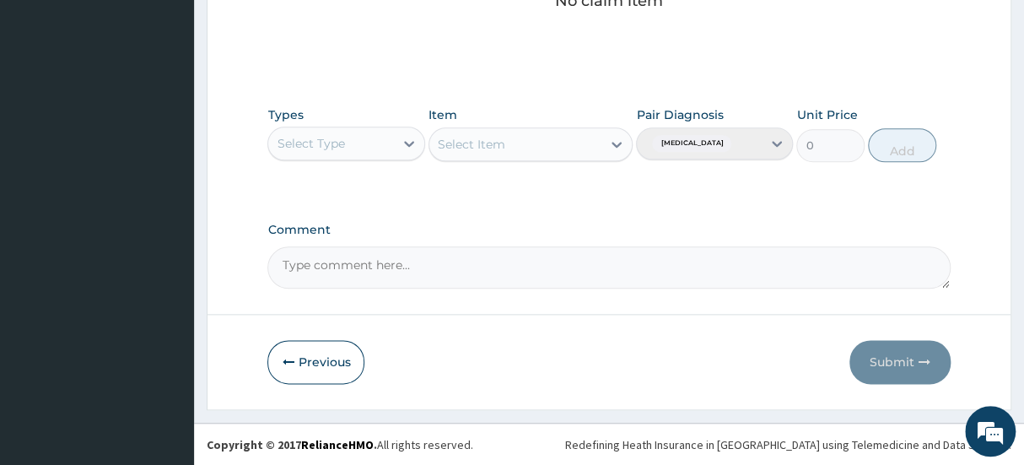
click at [377, 133] on div "Select Type" at bounding box center [330, 143] width 125 height 27
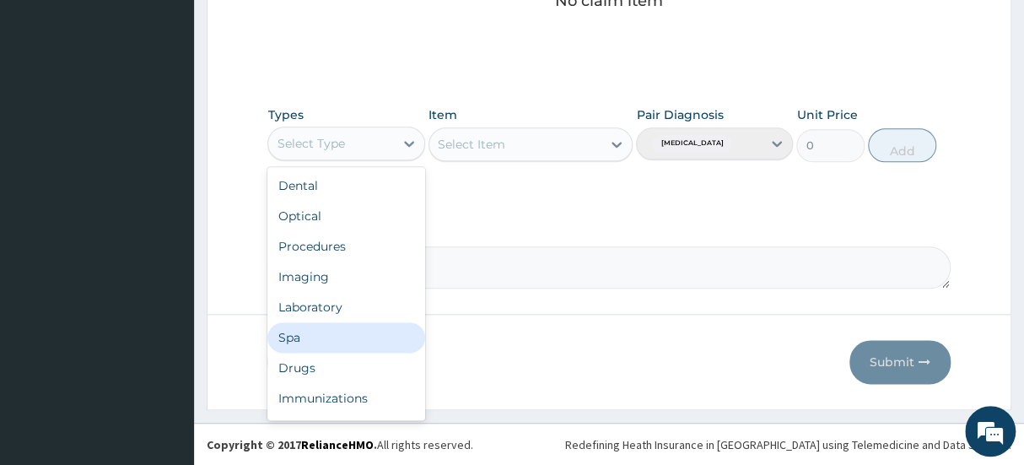
scroll to position [57, 0]
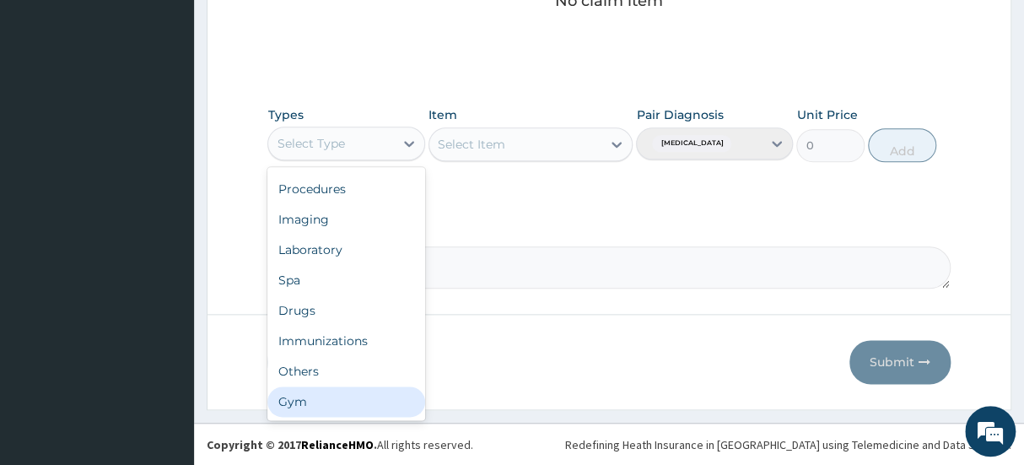
click at [328, 396] on div "Gym" at bounding box center [345, 401] width 157 height 30
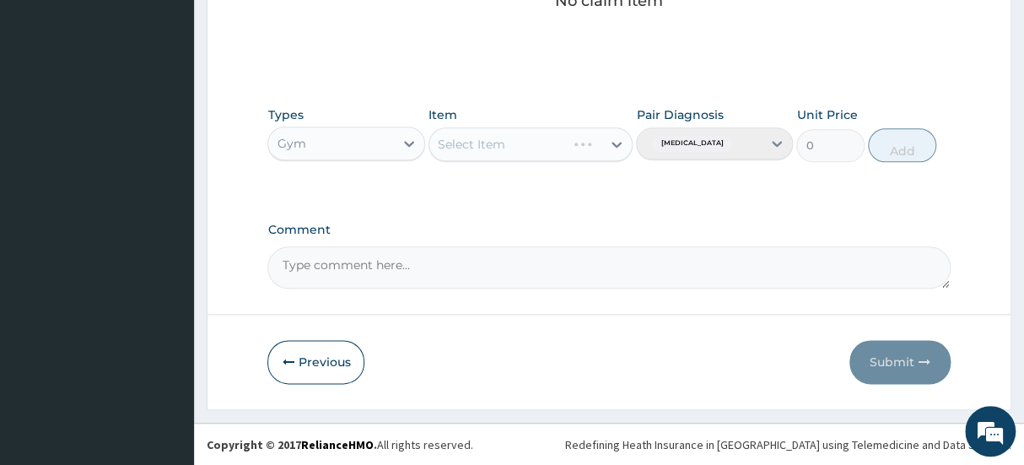
click at [506, 146] on div "Select Item" at bounding box center [531, 144] width 205 height 34
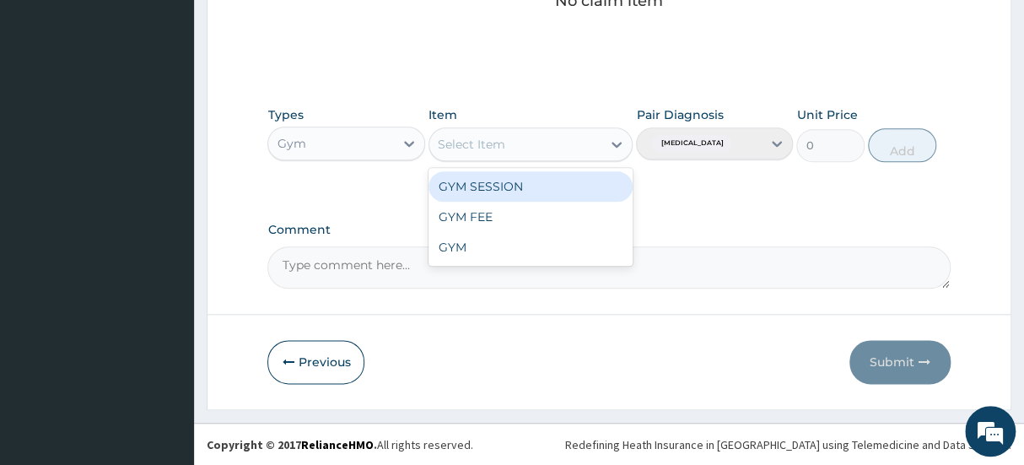
click at [558, 143] on div "Select Item" at bounding box center [515, 144] width 173 height 27
click at [538, 193] on div "GYM SESSION" at bounding box center [531, 186] width 205 height 30
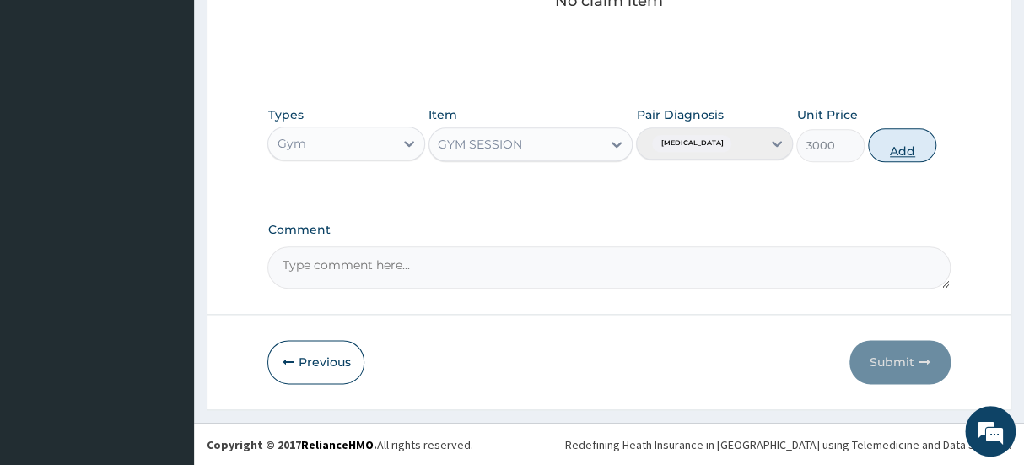
click at [920, 157] on button "Add" at bounding box center [902, 145] width 68 height 34
type input "0"
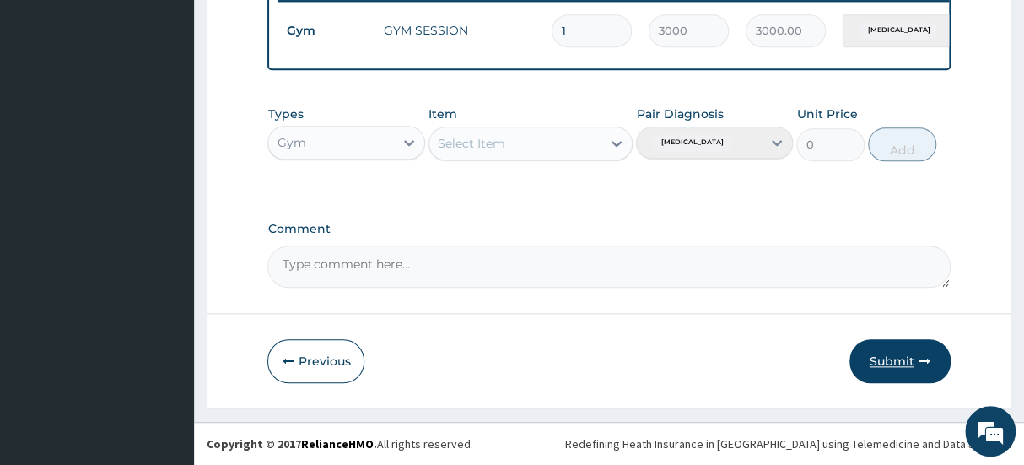
click at [902, 343] on button "Submit" at bounding box center [900, 361] width 101 height 44
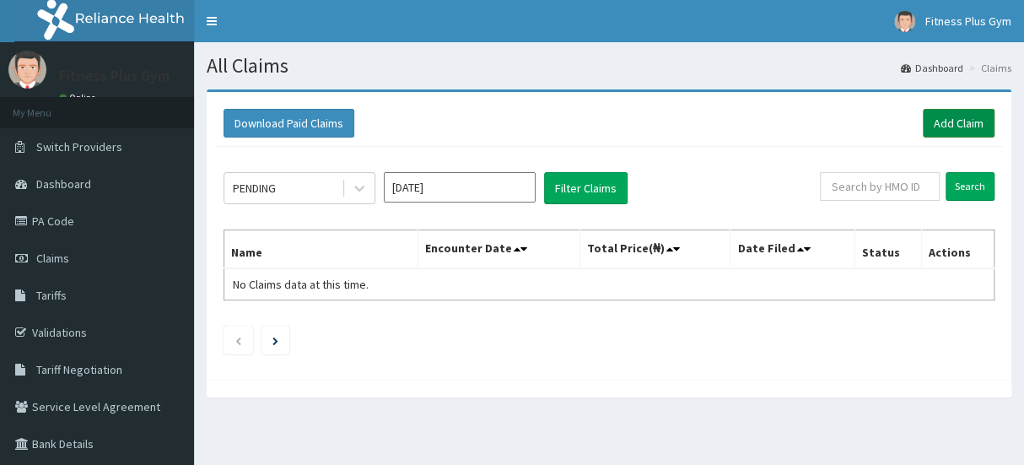
click at [963, 111] on link "Add Claim" at bounding box center [959, 123] width 72 height 29
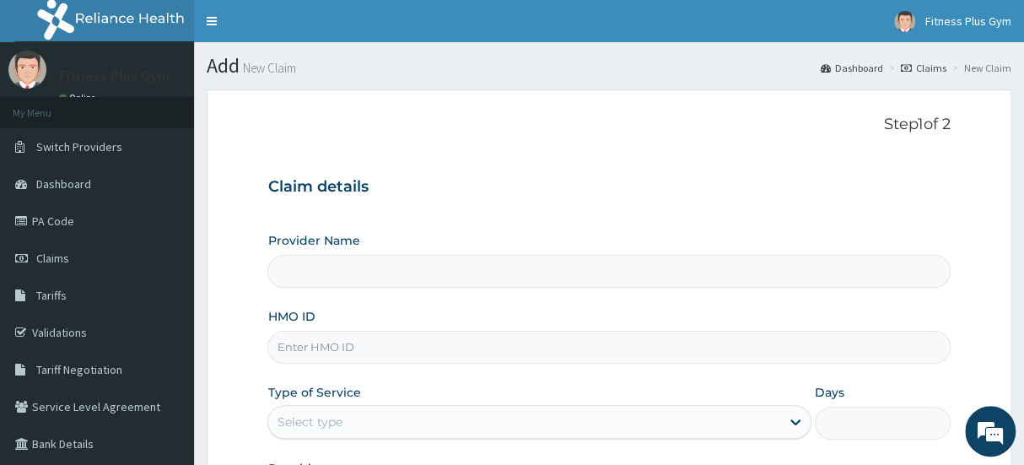
type input "Fitness plus Gym"
type input "1"
click at [94, 259] on link "Claims" at bounding box center [97, 258] width 194 height 37
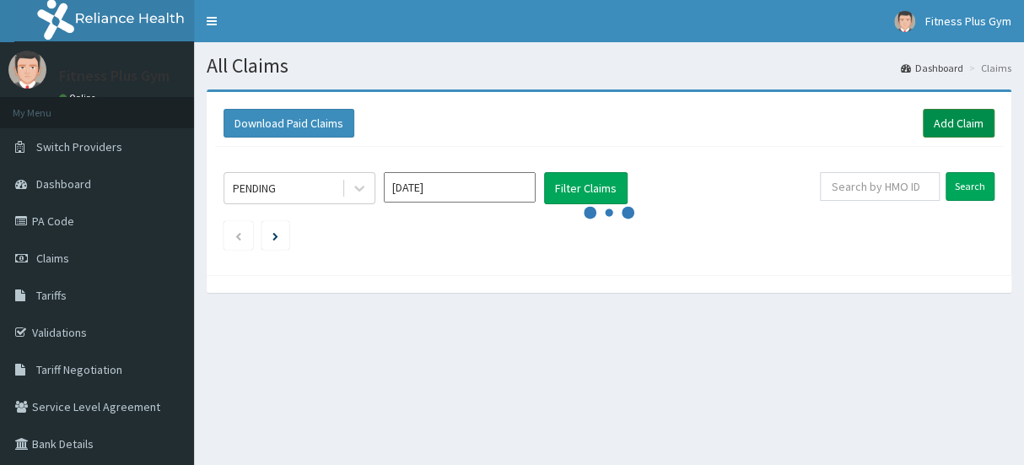
click at [959, 129] on link "Add Claim" at bounding box center [959, 123] width 72 height 29
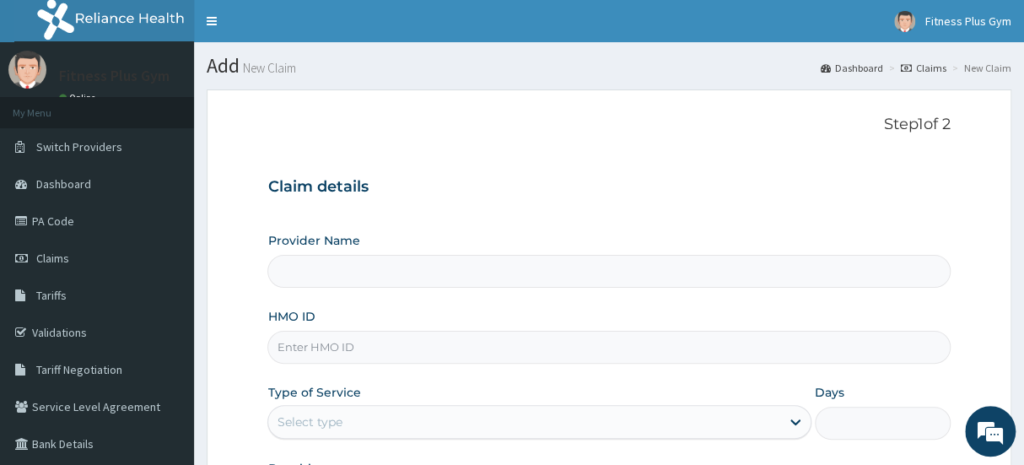
click at [406, 353] on input "HMO ID" at bounding box center [608, 347] width 682 height 33
type input "Fitness plus Gym"
type input "1"
click at [434, 343] on input "HMO ID" at bounding box center [608, 347] width 682 height 33
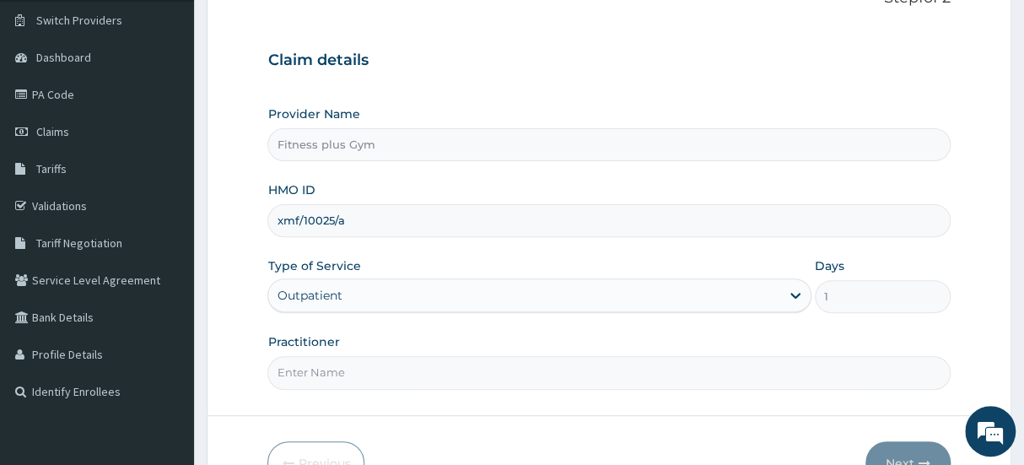
scroll to position [153, 0]
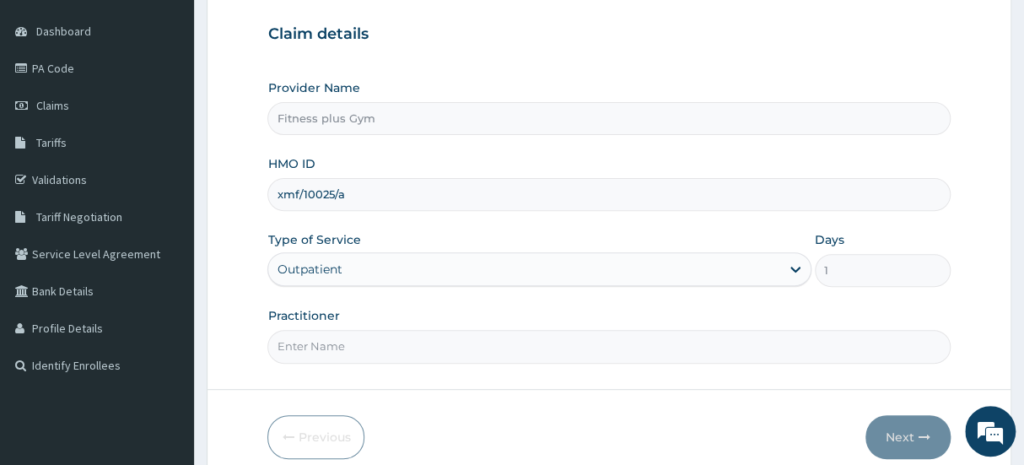
type input "xmf/10025/a"
click at [376, 321] on div "Practitioner" at bounding box center [608, 335] width 682 height 56
drag, startPoint x: 377, startPoint y: 330, endPoint x: 377, endPoint y: 343, distance: 13.5
click at [377, 332] on input "Practitioner" at bounding box center [608, 346] width 682 height 33
type input "fitnessplus"
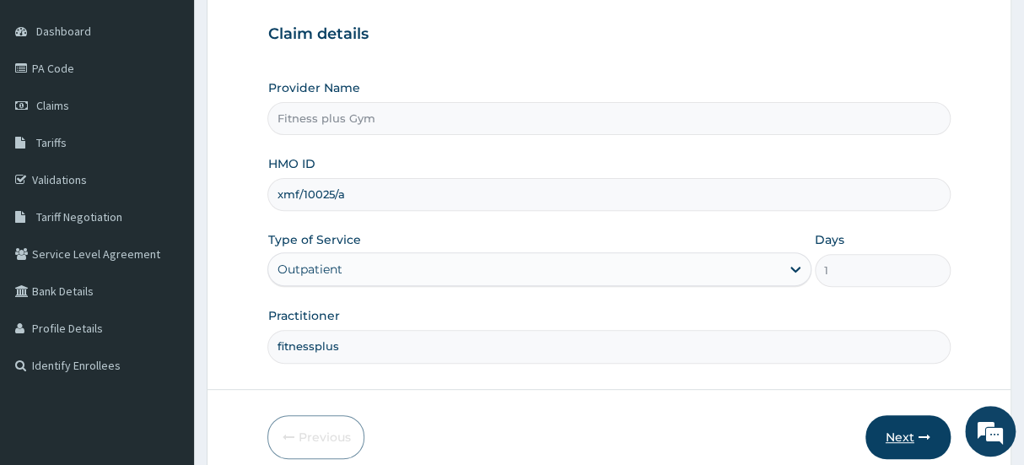
click at [934, 447] on button "Next" at bounding box center [908, 437] width 85 height 44
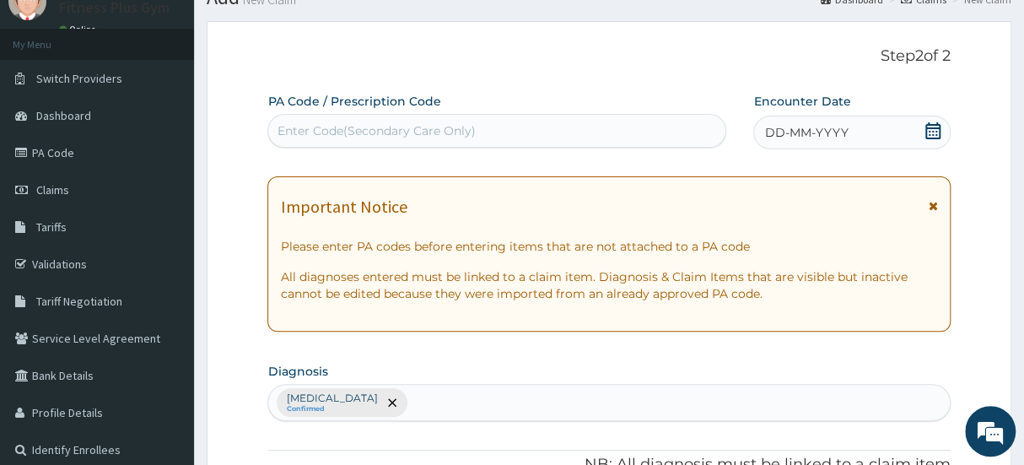
scroll to position [0, 0]
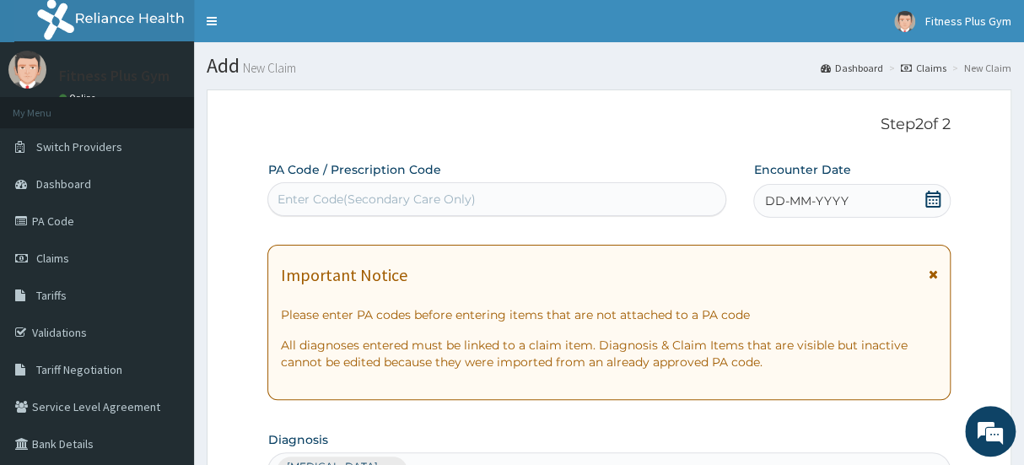
click at [465, 192] on div "Enter Code(Secondary Care Only)" at bounding box center [376, 199] width 198 height 17
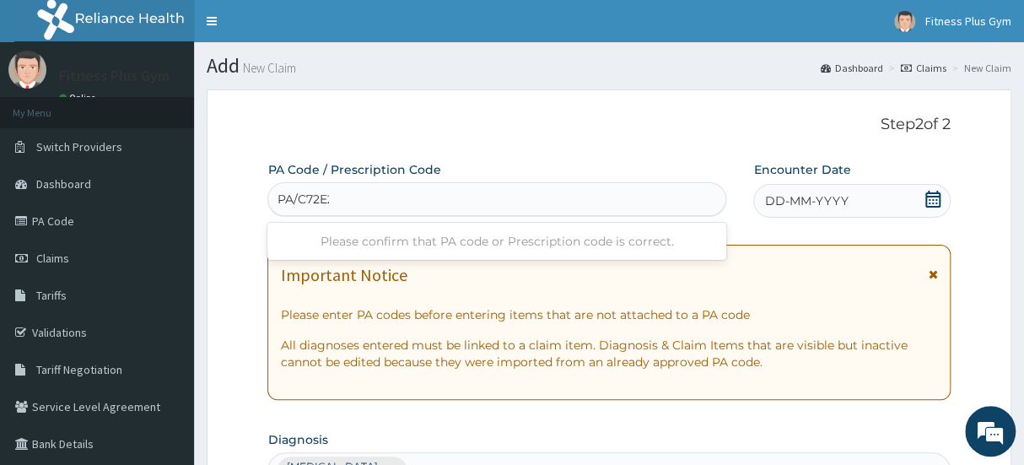
type input "PA/C72E22"
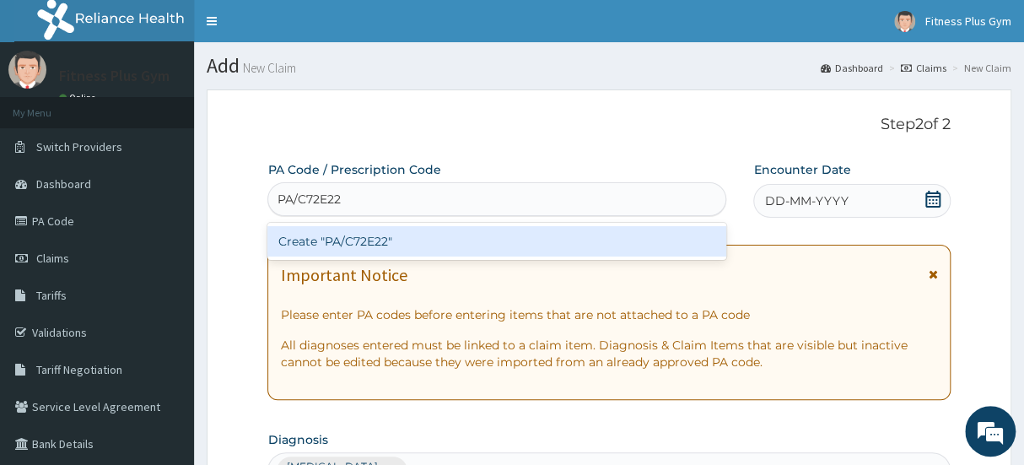
click at [449, 239] on div "Create "PA/C72E22"" at bounding box center [496, 241] width 459 height 30
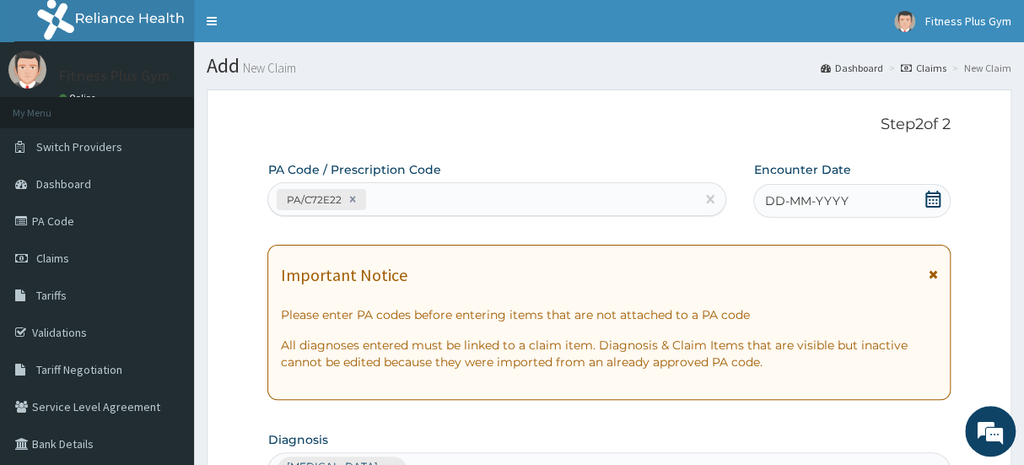
click at [925, 198] on icon at bounding box center [933, 199] width 17 height 17
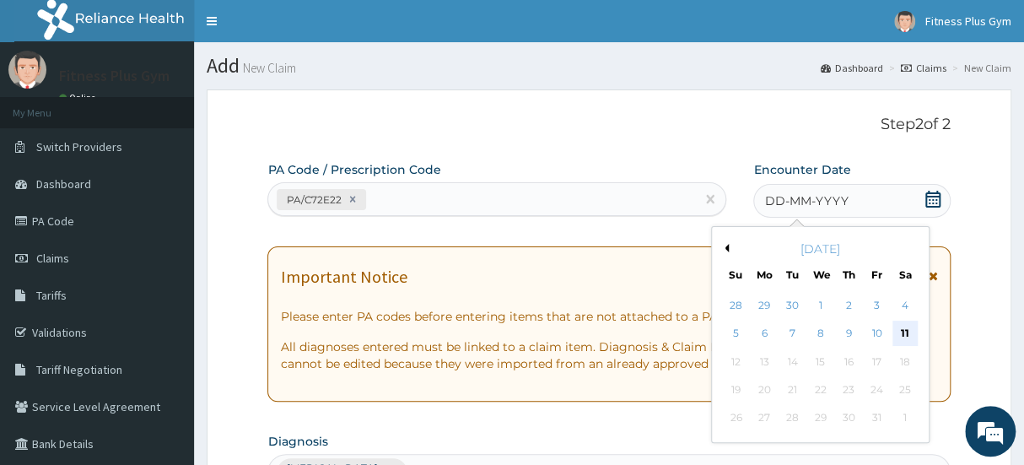
click at [896, 326] on div "11" at bounding box center [905, 333] width 25 height 25
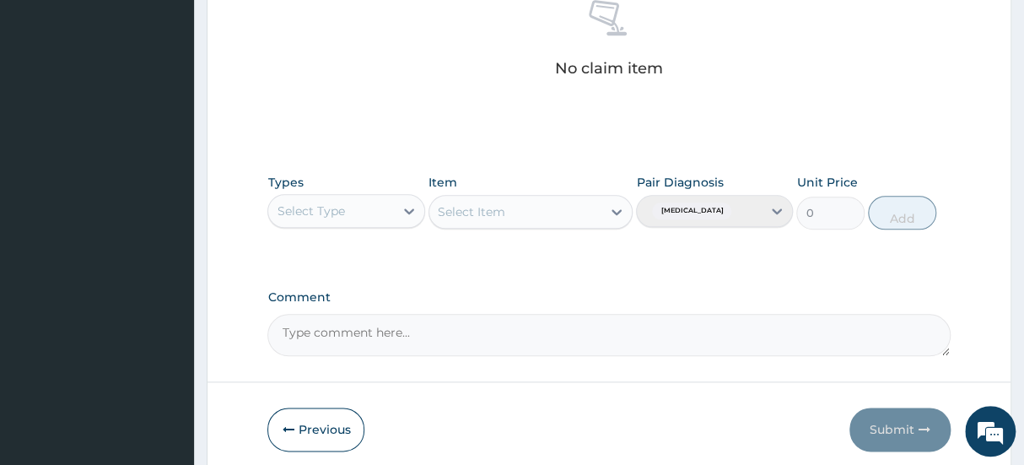
scroll to position [690, 0]
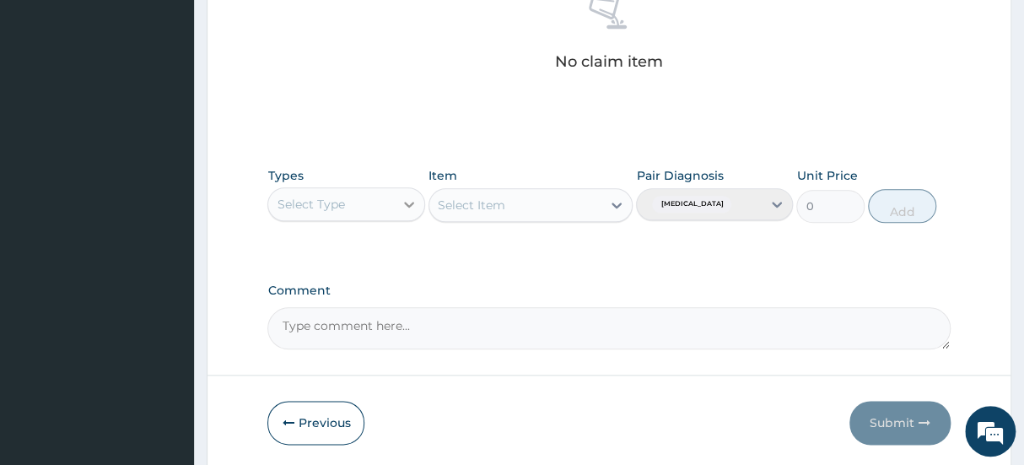
click at [403, 202] on icon at bounding box center [409, 204] width 17 height 17
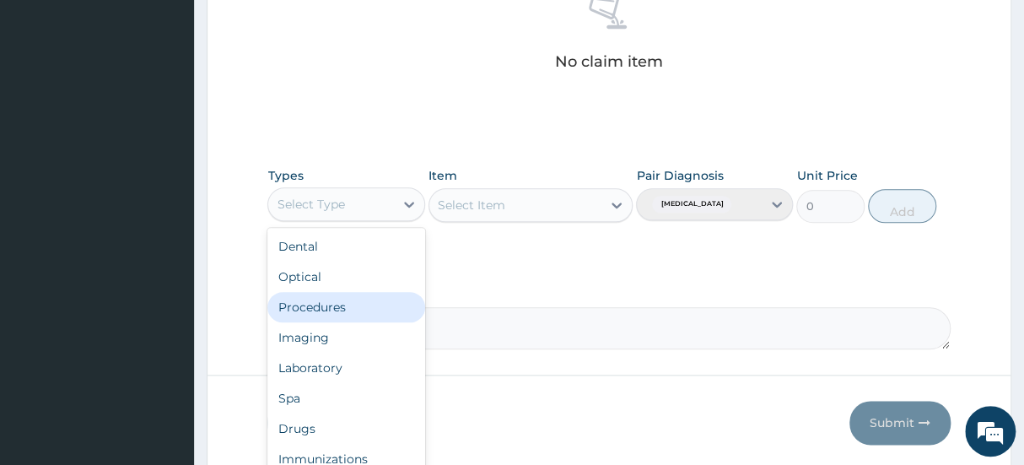
scroll to position [57, 0]
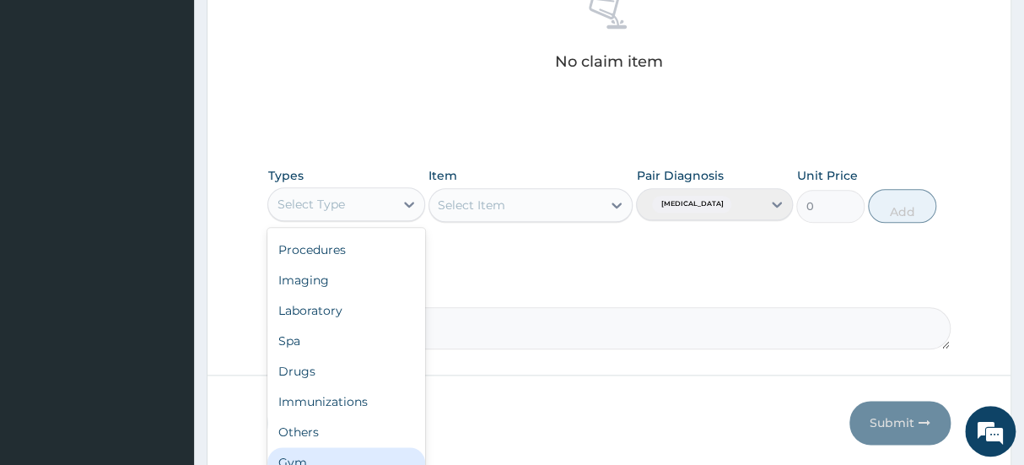
click at [332, 450] on div "Gym" at bounding box center [345, 462] width 157 height 30
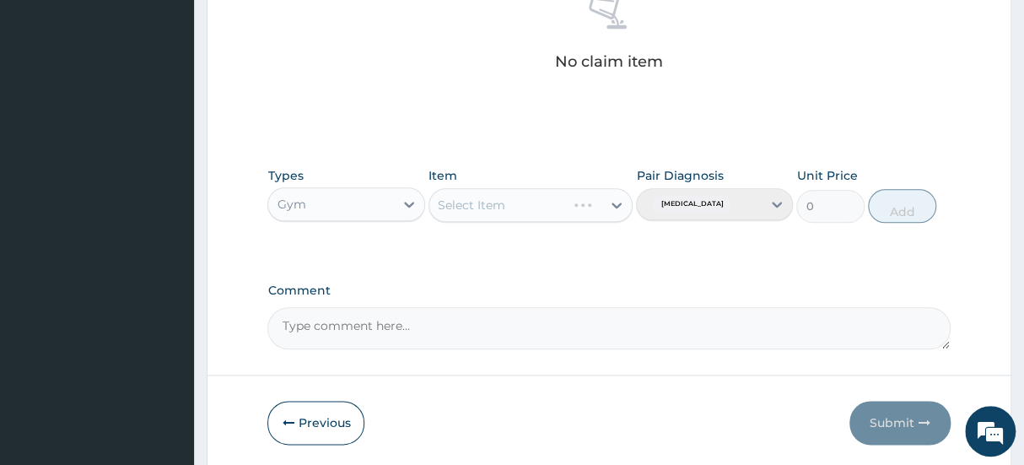
click at [525, 195] on div "Select Item" at bounding box center [531, 205] width 205 height 34
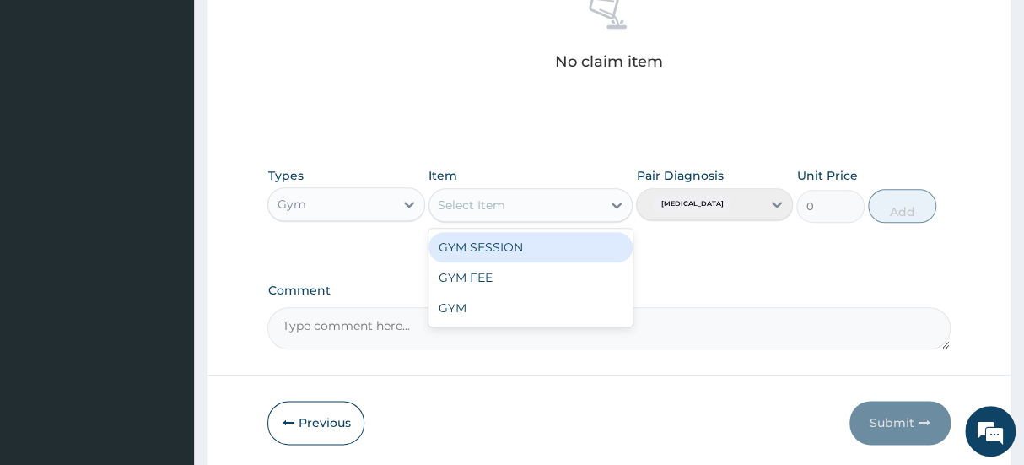
click at [537, 202] on div "Select Item" at bounding box center [515, 205] width 173 height 27
click at [523, 245] on div "GYM SESSION" at bounding box center [531, 247] width 205 height 30
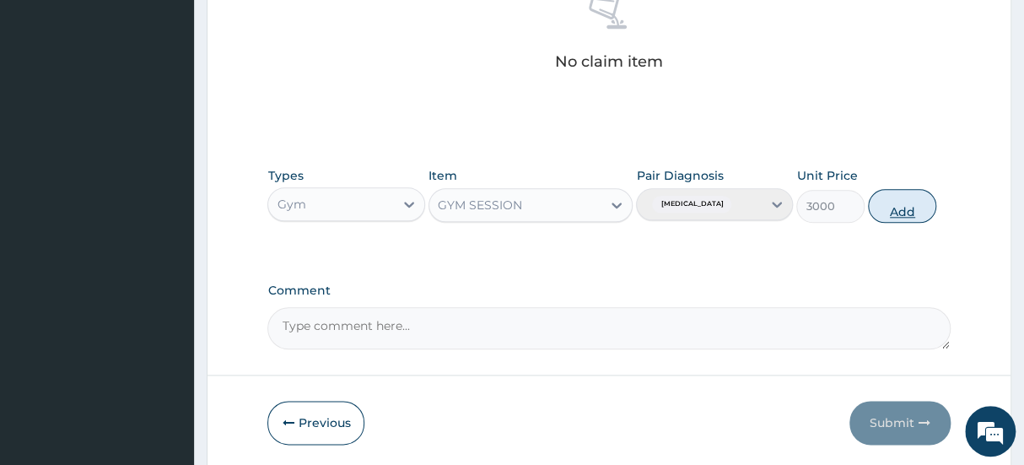
click at [900, 203] on button "Add" at bounding box center [902, 206] width 68 height 34
type input "0"
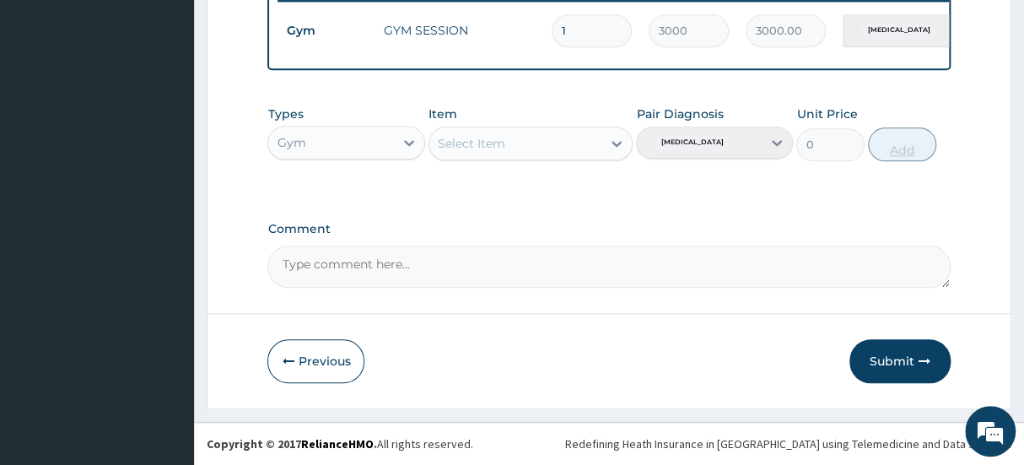
scroll to position [682, 0]
click at [903, 364] on button "Submit" at bounding box center [900, 361] width 101 height 44
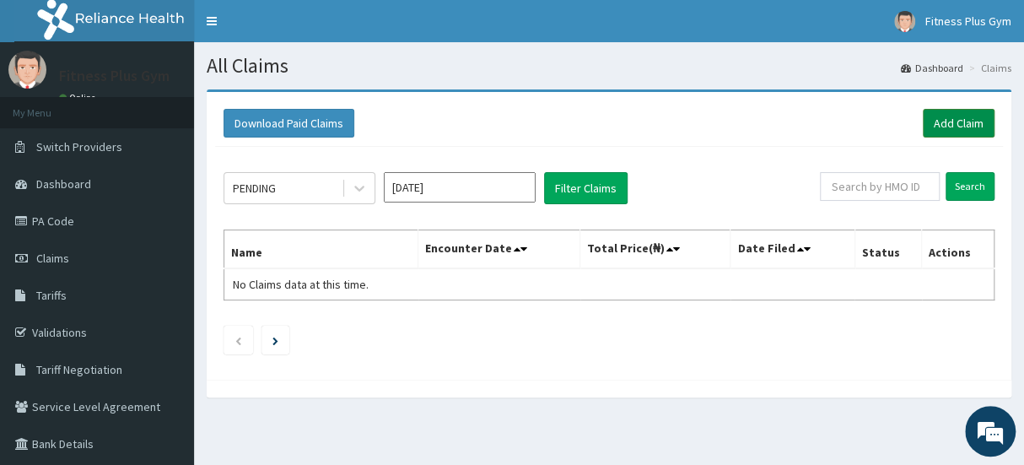
click at [944, 121] on link "Add Claim" at bounding box center [959, 123] width 72 height 29
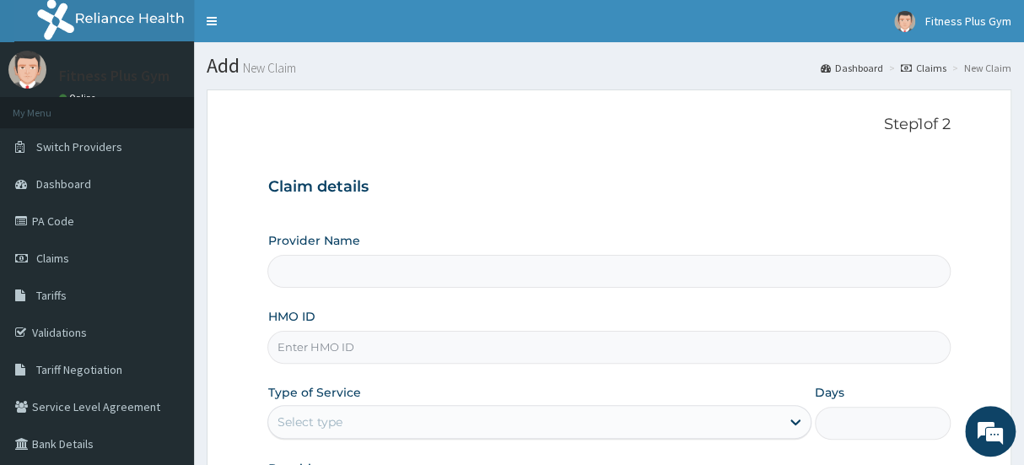
type input "Fitness plus Gym"
type input "1"
